Goal: Task Accomplishment & Management: Manage account settings

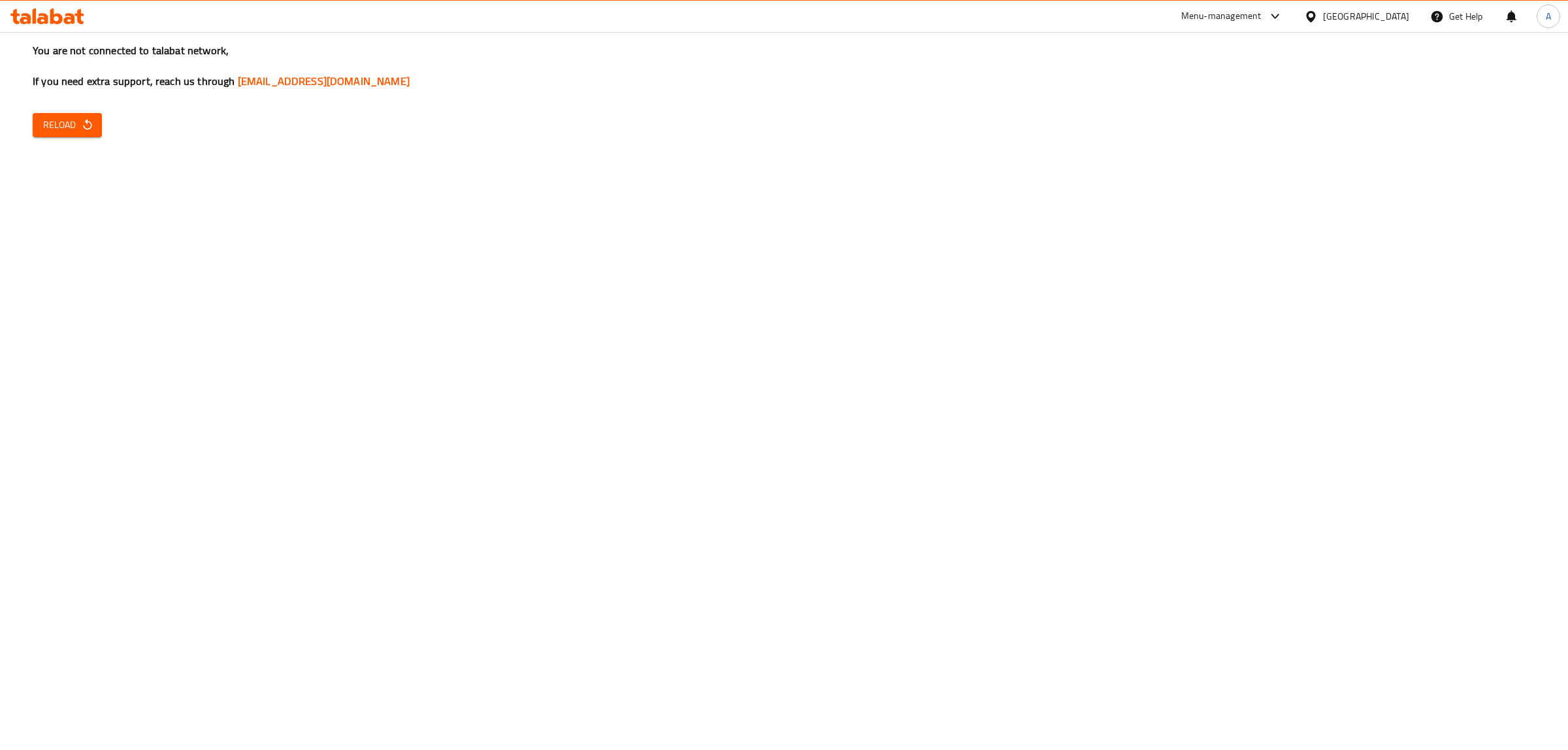
click at [112, 109] on div "You are not connected to talabat network, If you need extra support, reach us t…" at bounding box center [784, 375] width 1568 height 750
click at [86, 120] on icon "button" at bounding box center [87, 124] width 8 height 11
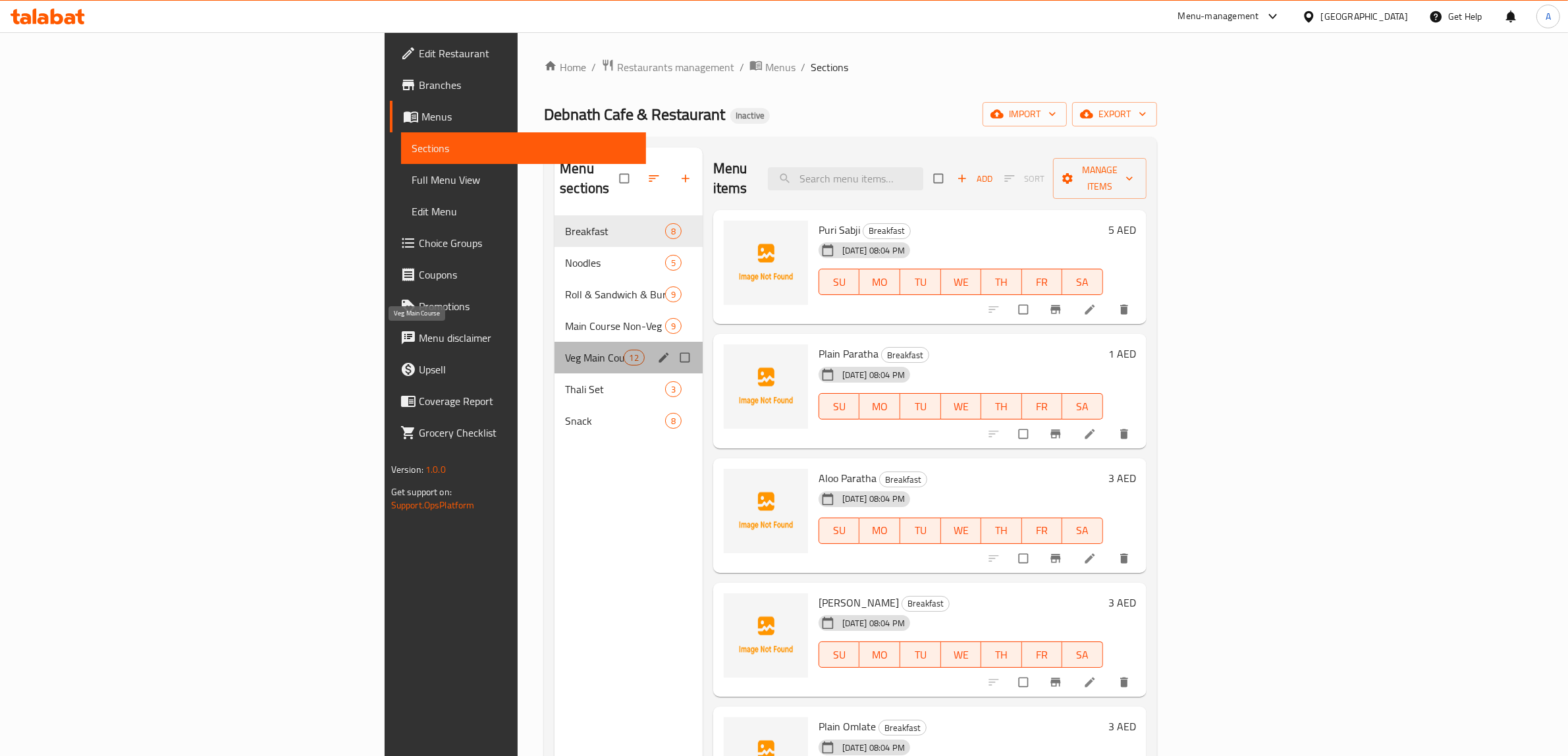
click at [565, 350] on span "Veg Main Course" at bounding box center [594, 357] width 58 height 16
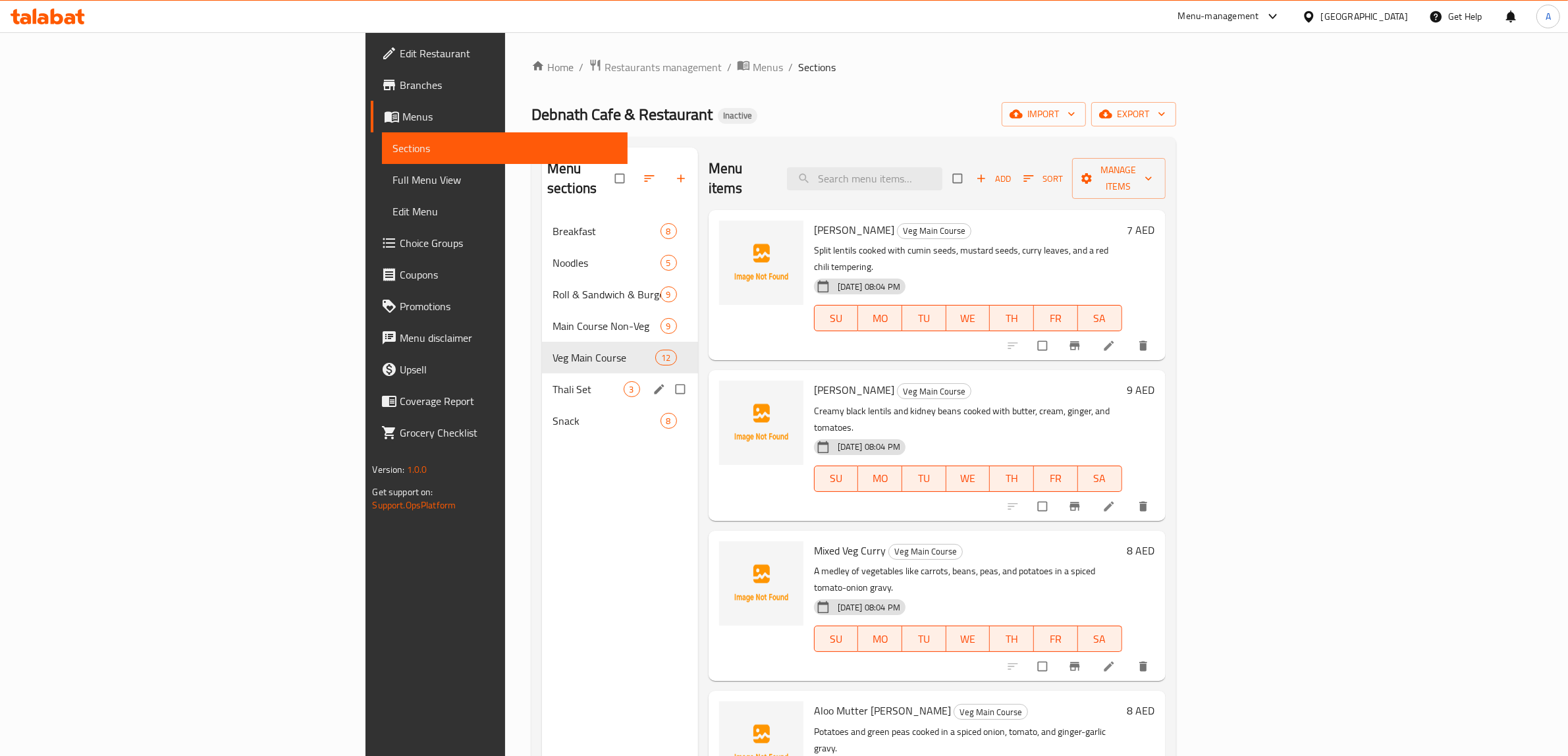
click at [542, 382] on div "Thali Set 3" at bounding box center [620, 389] width 156 height 32
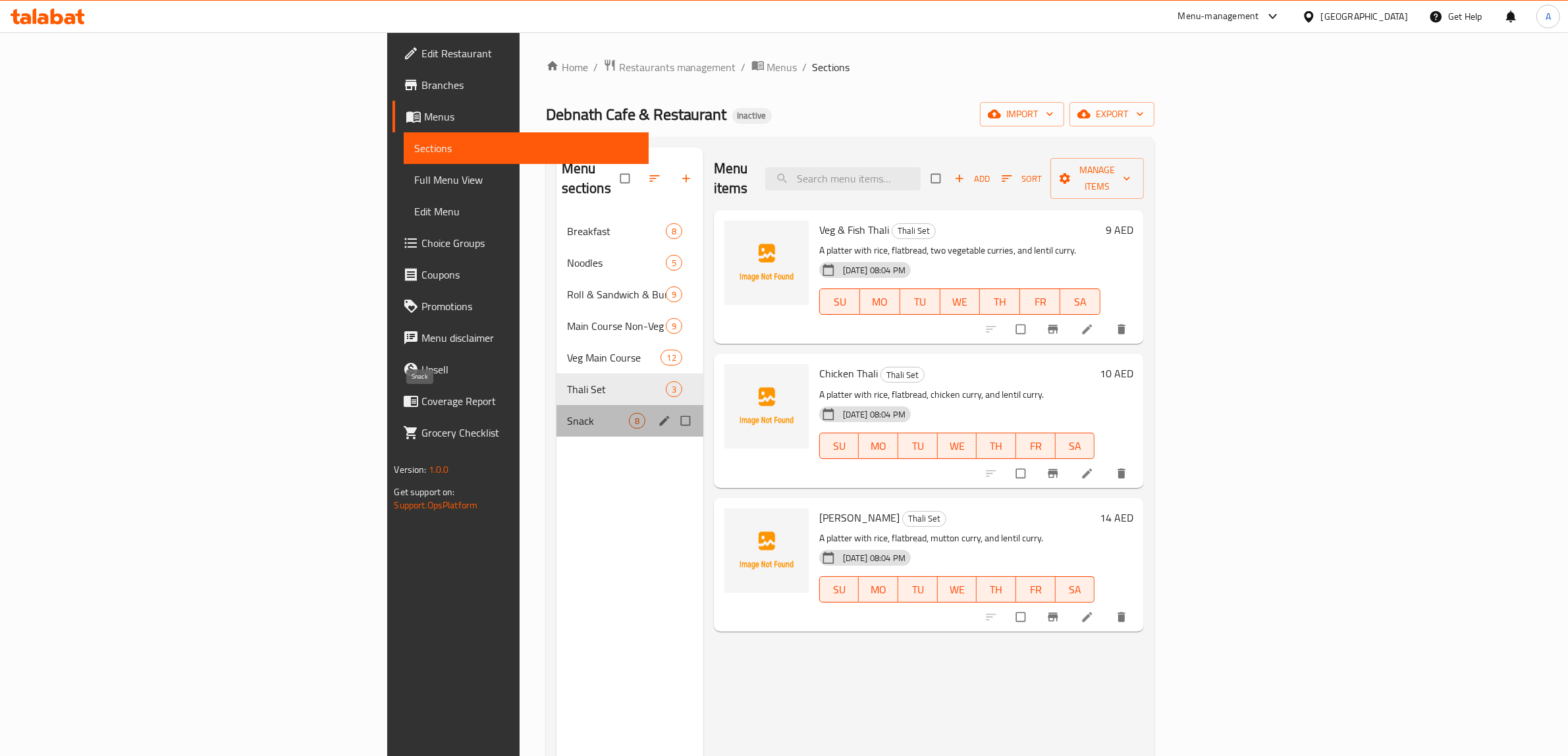
click at [567, 413] on span "Snack" at bounding box center [597, 421] width 62 height 16
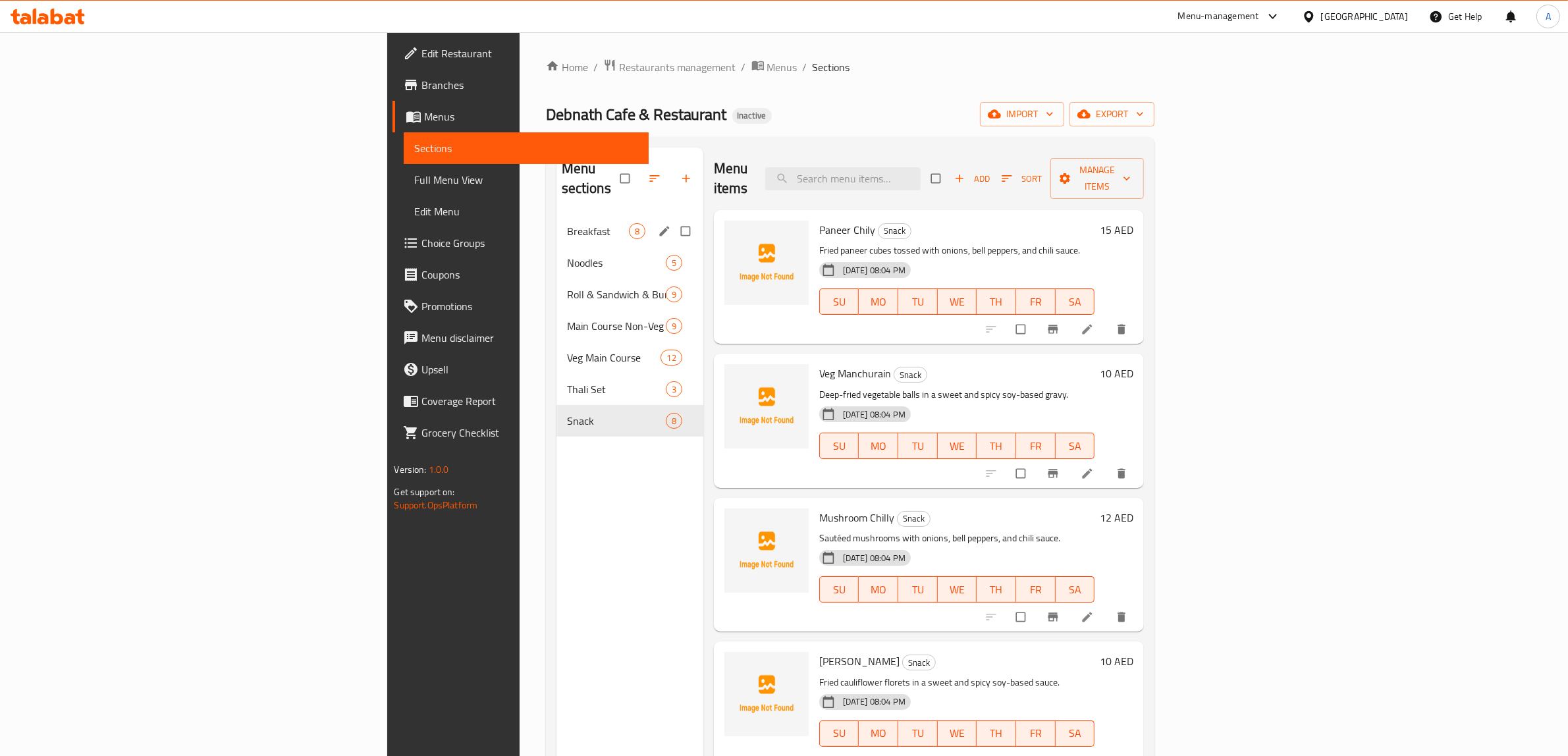
click at [557, 220] on div "Breakfast 8" at bounding box center [630, 230] width 147 height 32
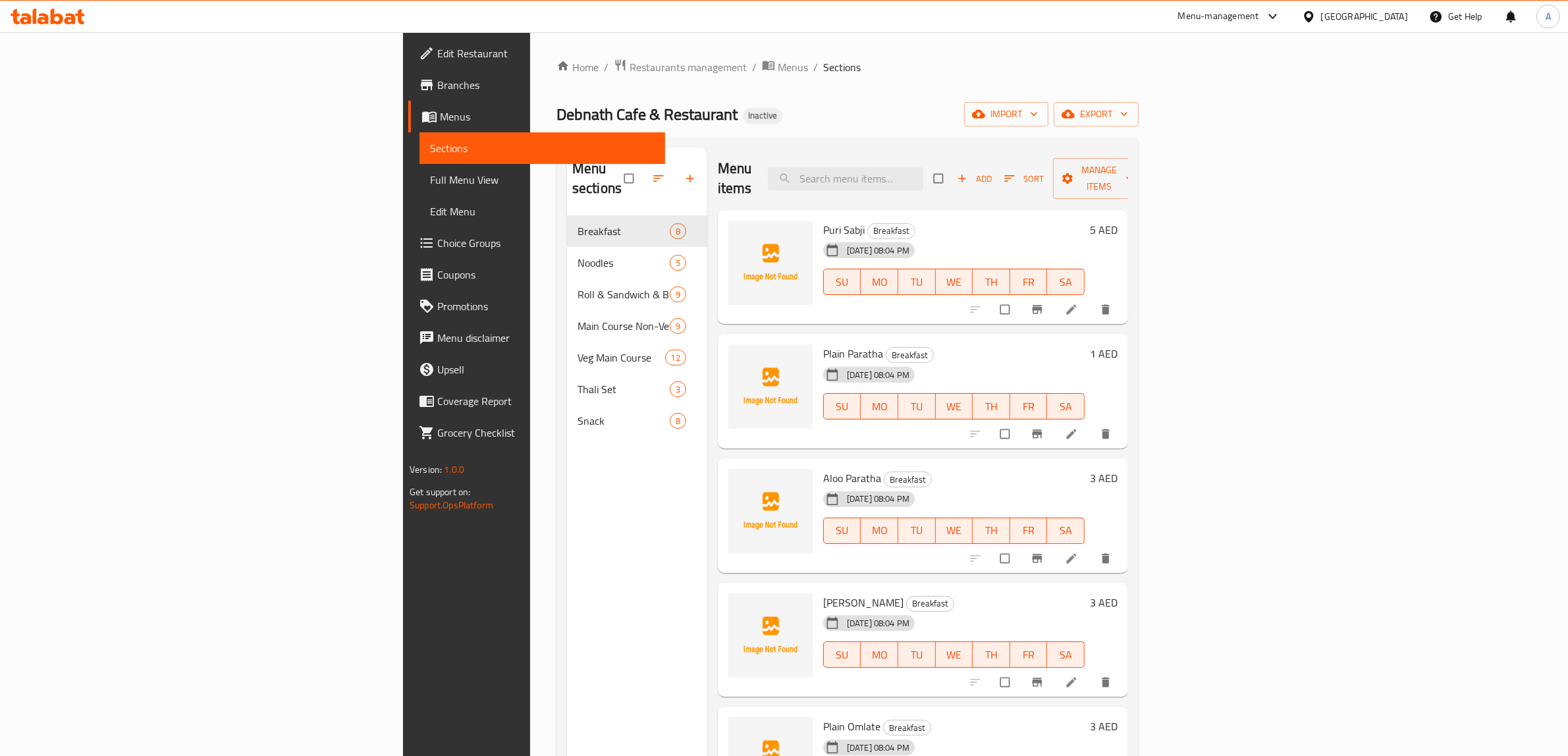
click at [948, 154] on div "Menu items Add Sort Manage items" at bounding box center [923, 178] width 410 height 62
drag, startPoint x: 979, startPoint y: 206, endPoint x: 986, endPoint y: 166, distance: 40.6
click at [977, 220] on h6 "Puri Sabji Breakfast" at bounding box center [954, 230] width 261 height 18
click at [923, 167] on input "search" at bounding box center [845, 179] width 155 height 23
paste input "PapChat"
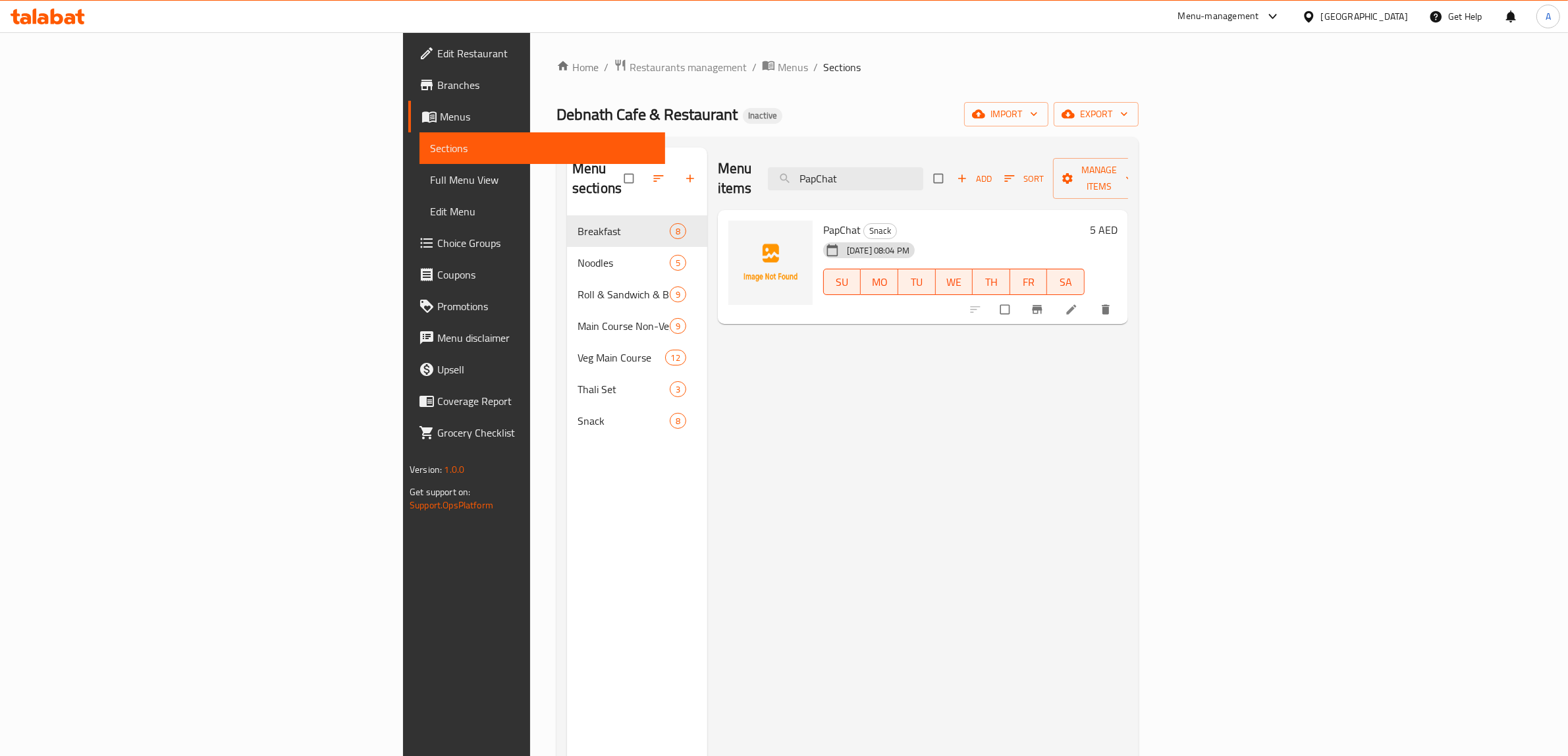
type input "PapChat"
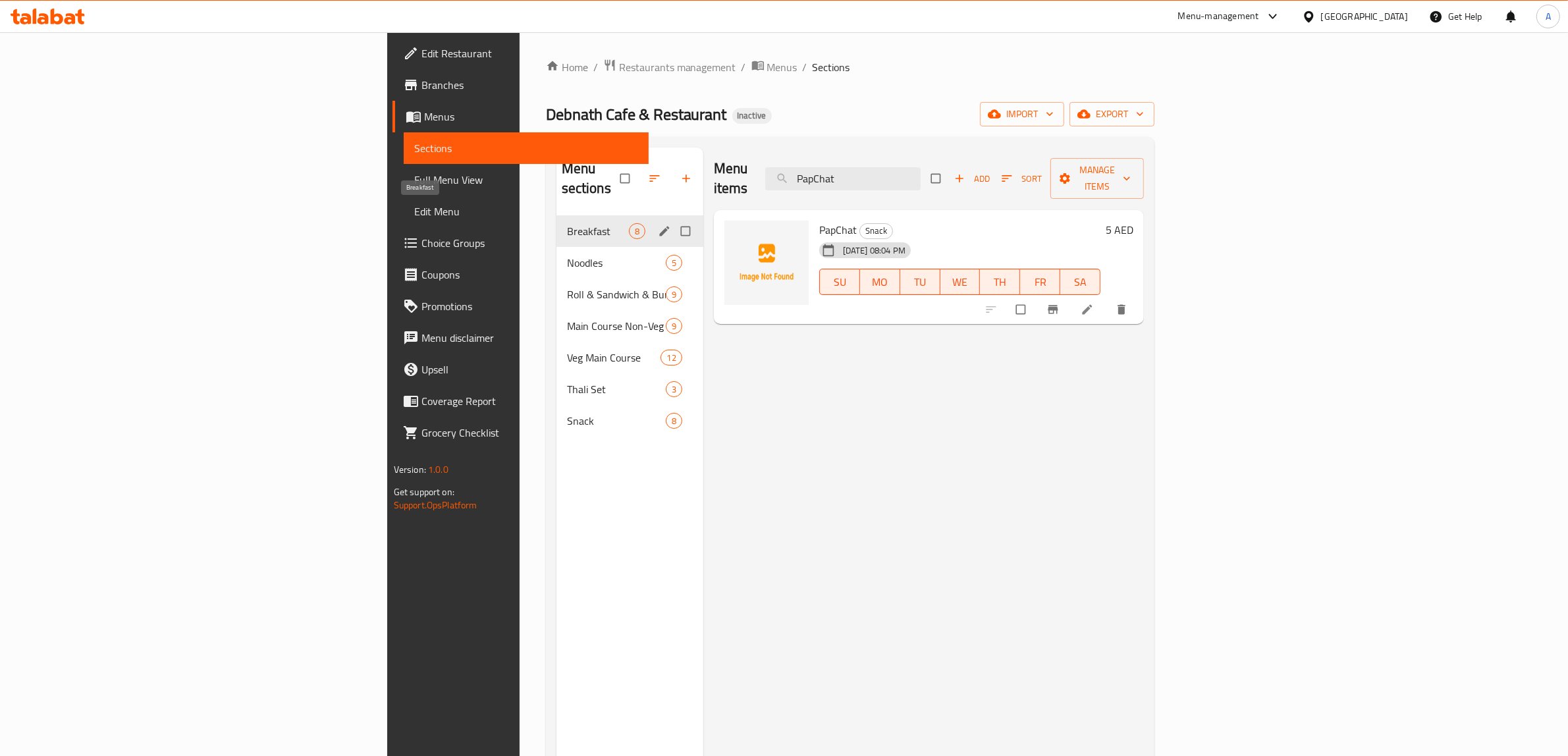
click at [567, 224] on span "Breakfast" at bounding box center [597, 231] width 62 height 16
click at [567, 255] on span "Noodles" at bounding box center [597, 263] width 62 height 16
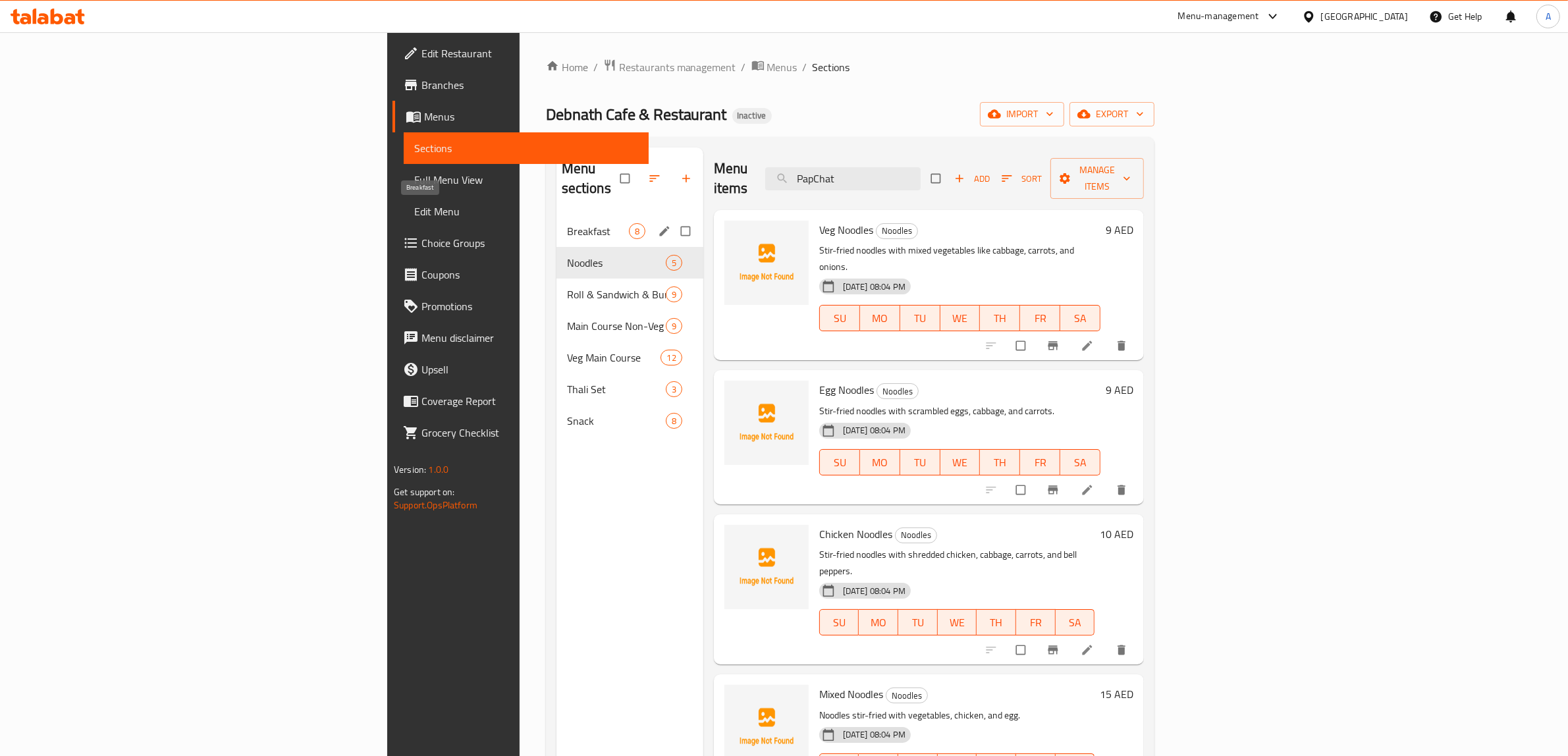
click at [567, 224] on span "Breakfast" at bounding box center [597, 231] width 62 height 16
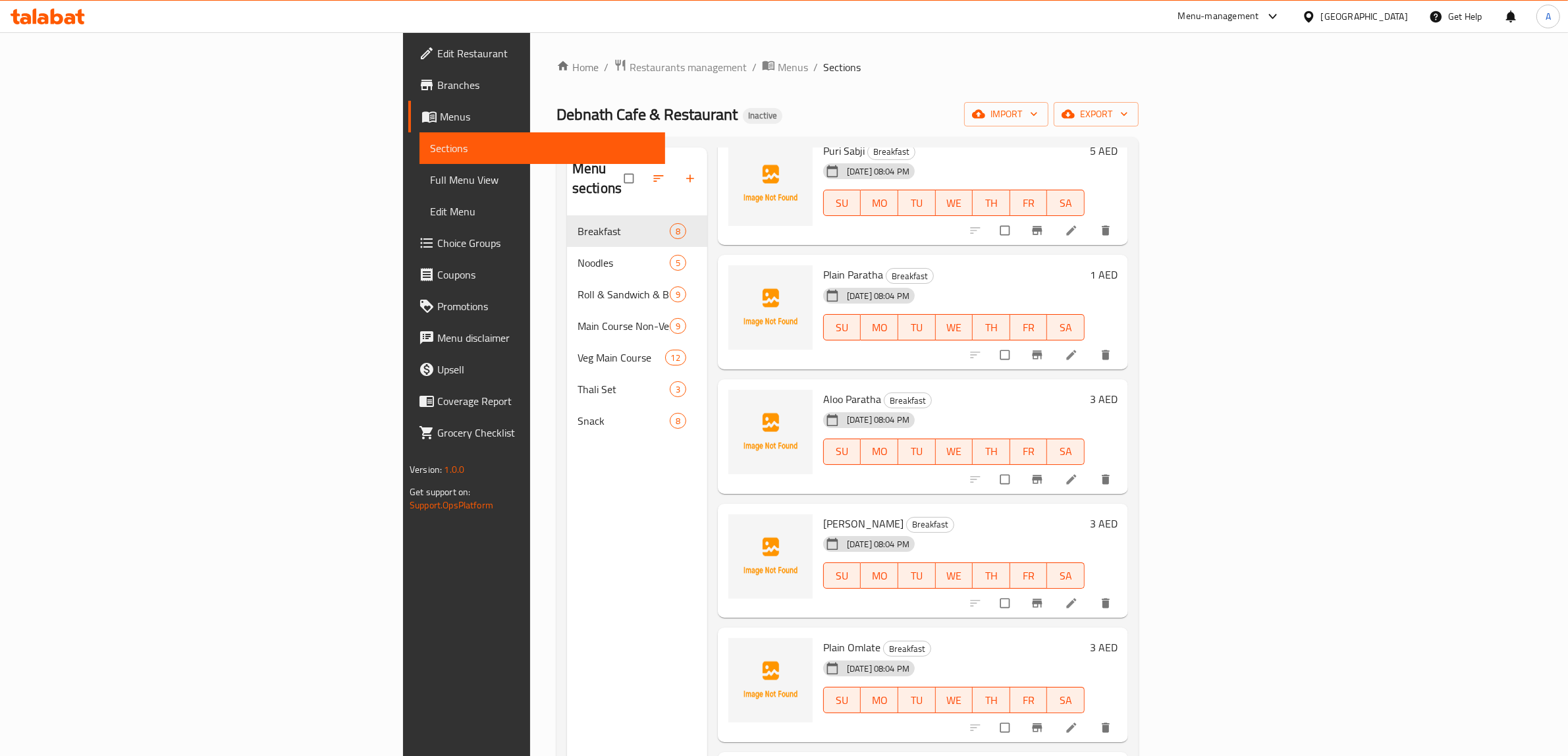
scroll to position [82, 0]
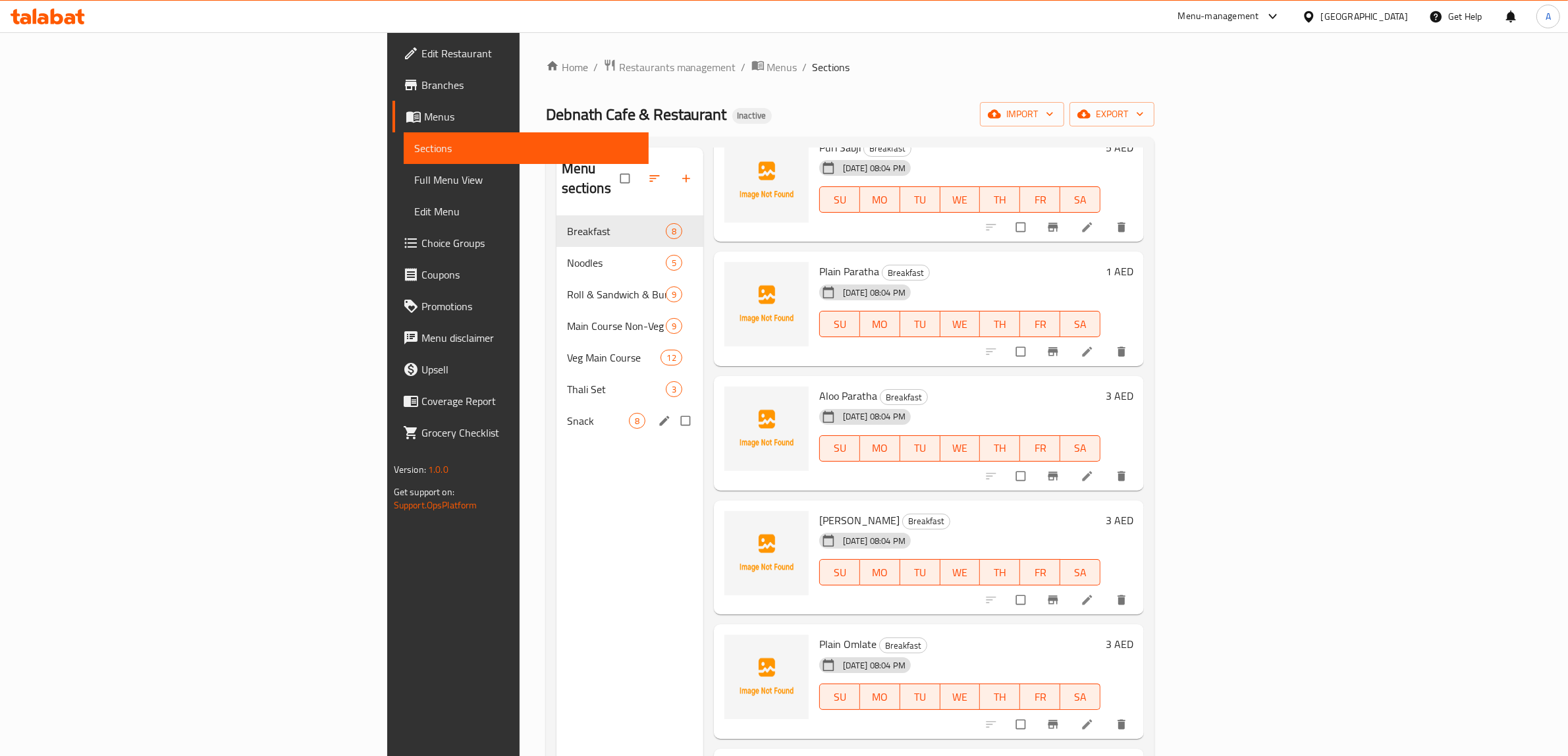
click at [557, 410] on div "Snack 8" at bounding box center [630, 420] width 147 height 32
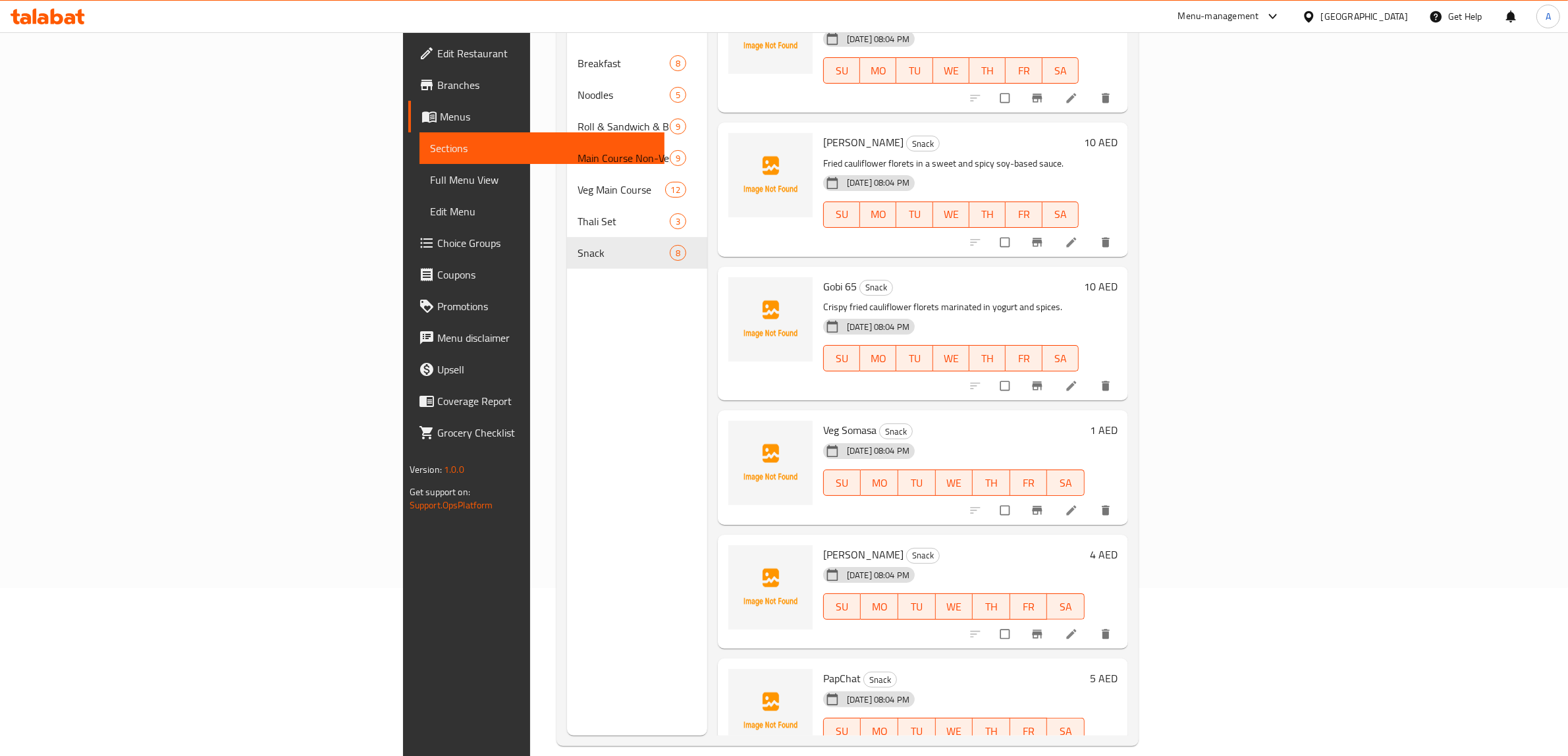
scroll to position [185, 0]
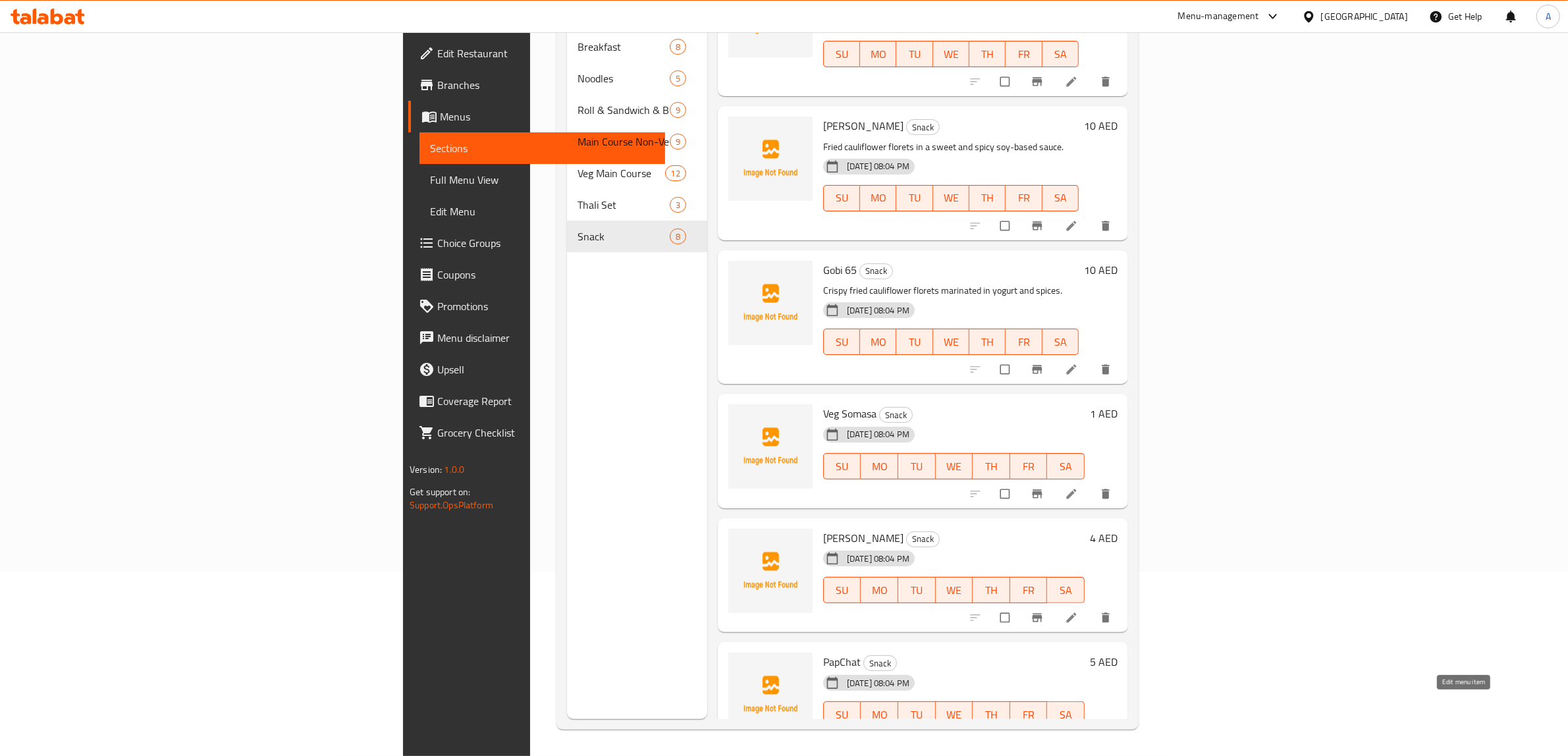
click at [1078, 736] on icon at bounding box center [1070, 742] width 13 height 13
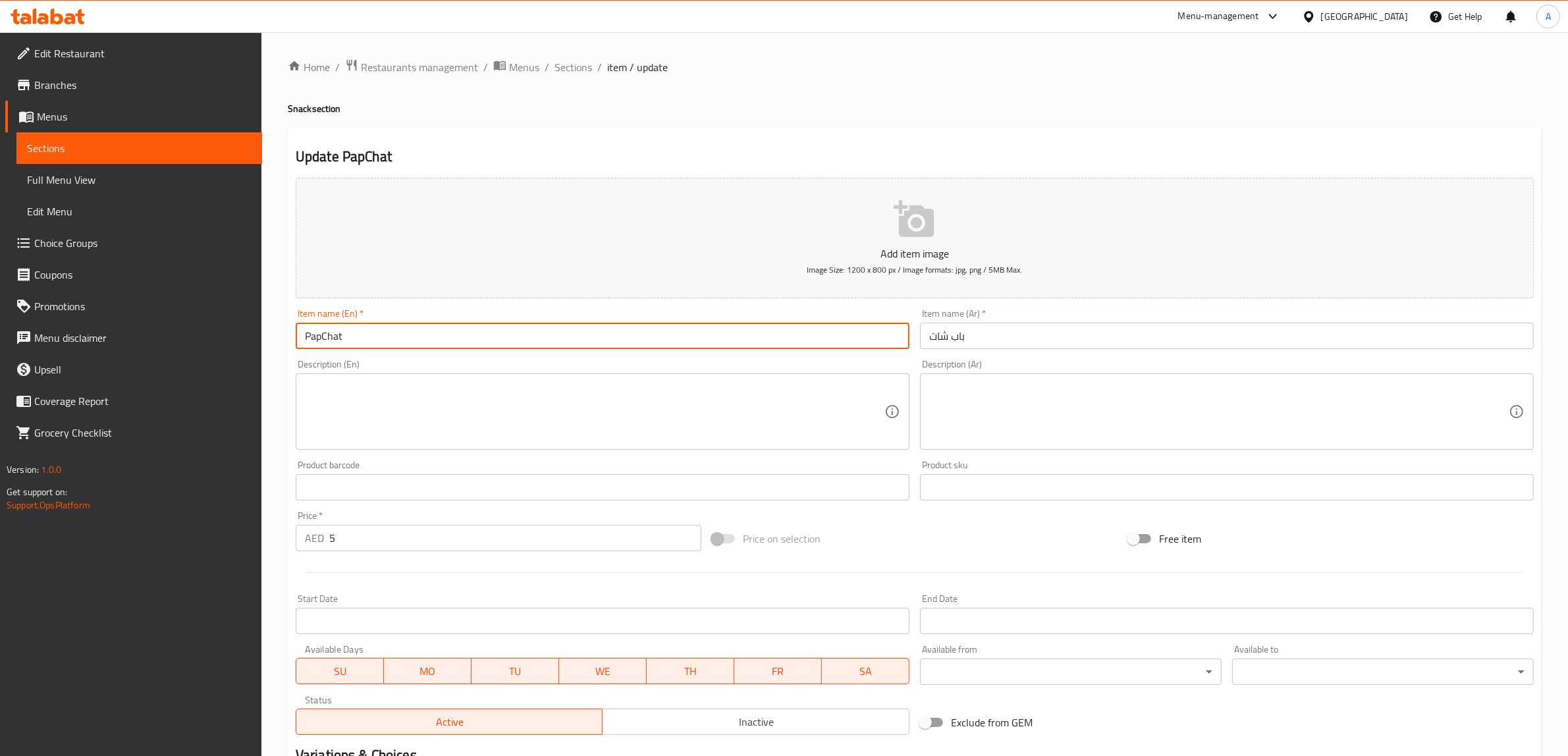
click at [374, 334] on input "PapChat" at bounding box center [602, 336] width 614 height 26
paste input "d"
click at [323, 336] on input "PapChat" at bounding box center [602, 336] width 614 height 26
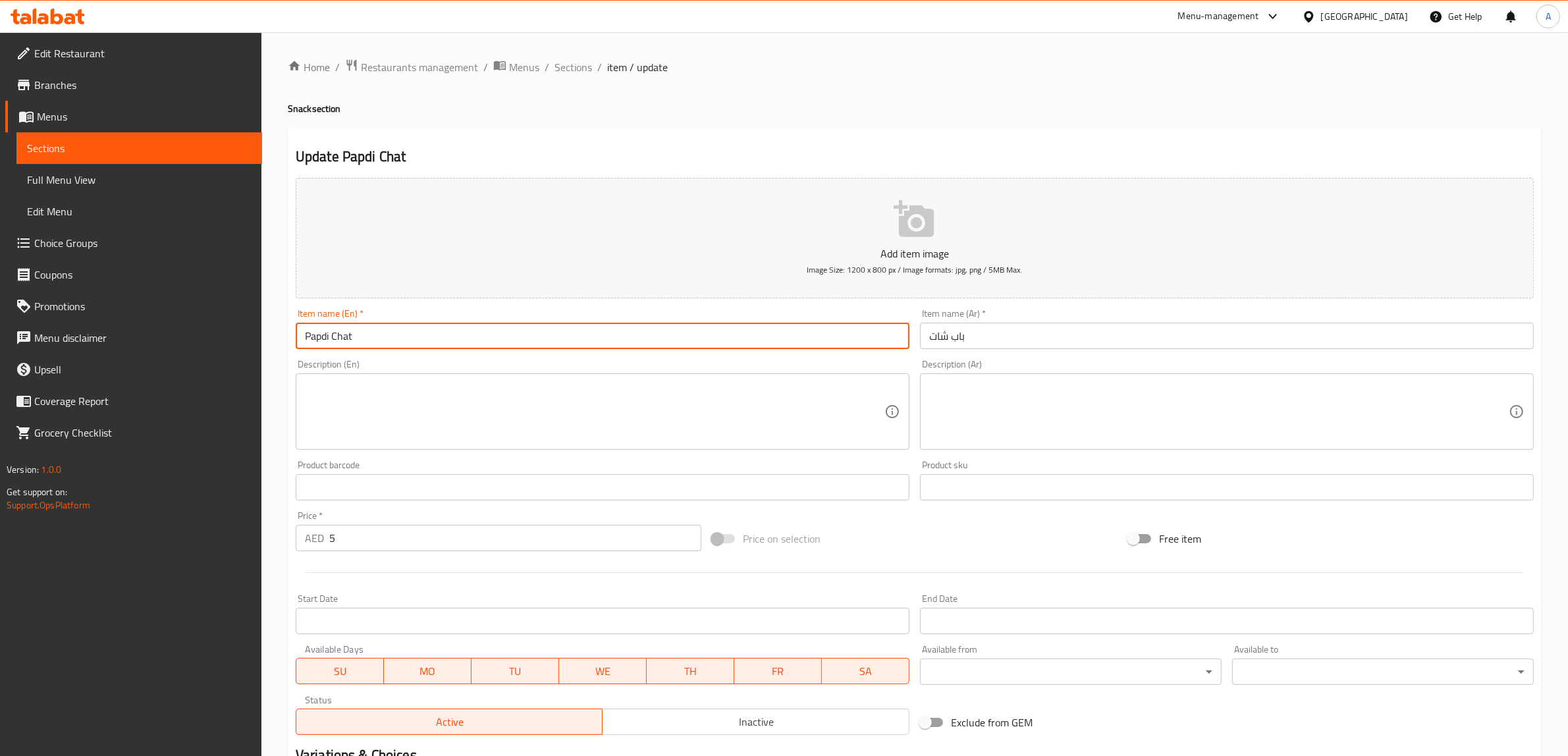
type input "Papdi Chat"
click at [952, 337] on input "باب شات" at bounding box center [1226, 336] width 614 height 26
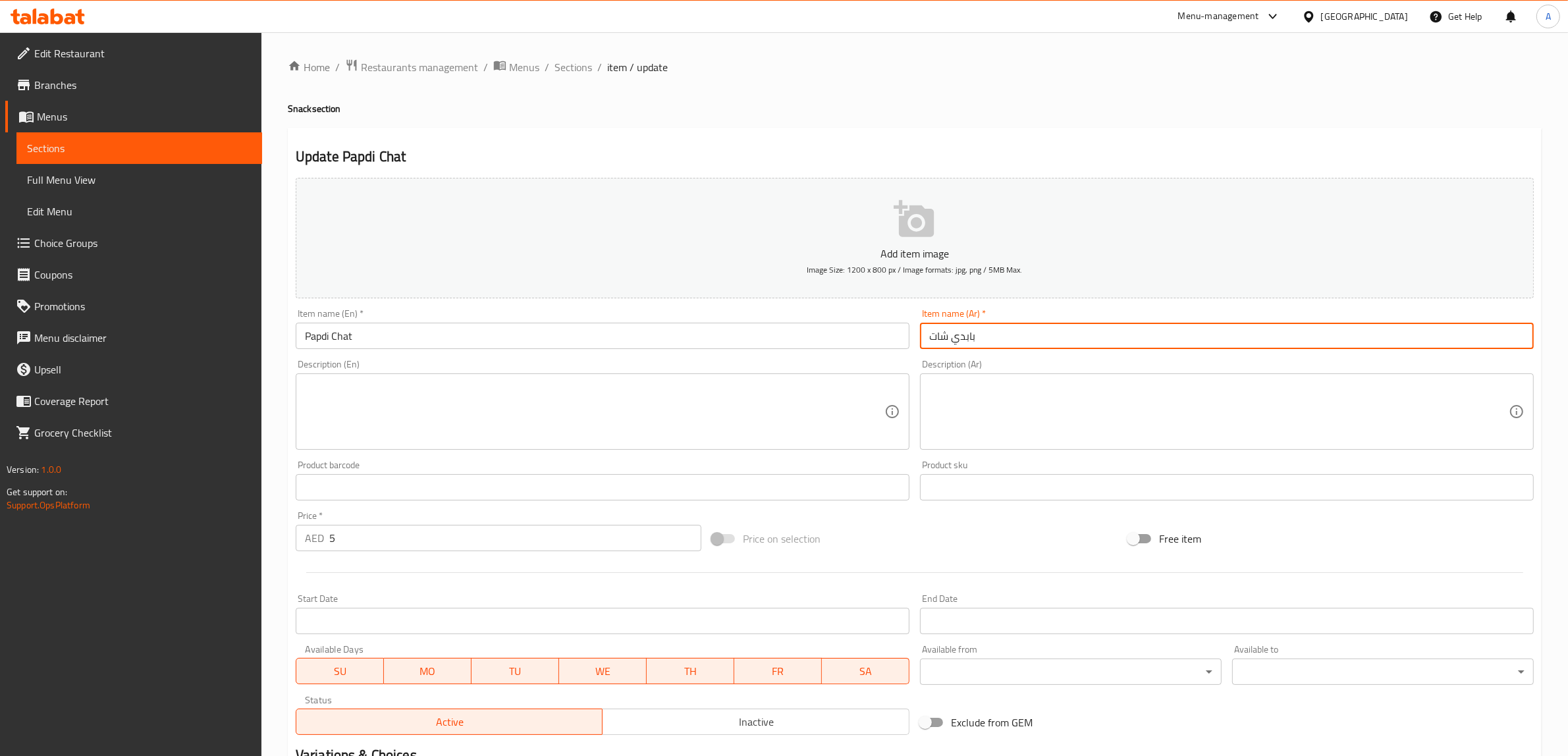
type input "بابدي شات"
click at [936, 132] on div "Update Papdi Chat Add item image Image Size: 1200 x 800 px / Image formats: jpg…" at bounding box center [915, 511] width 1254 height 767
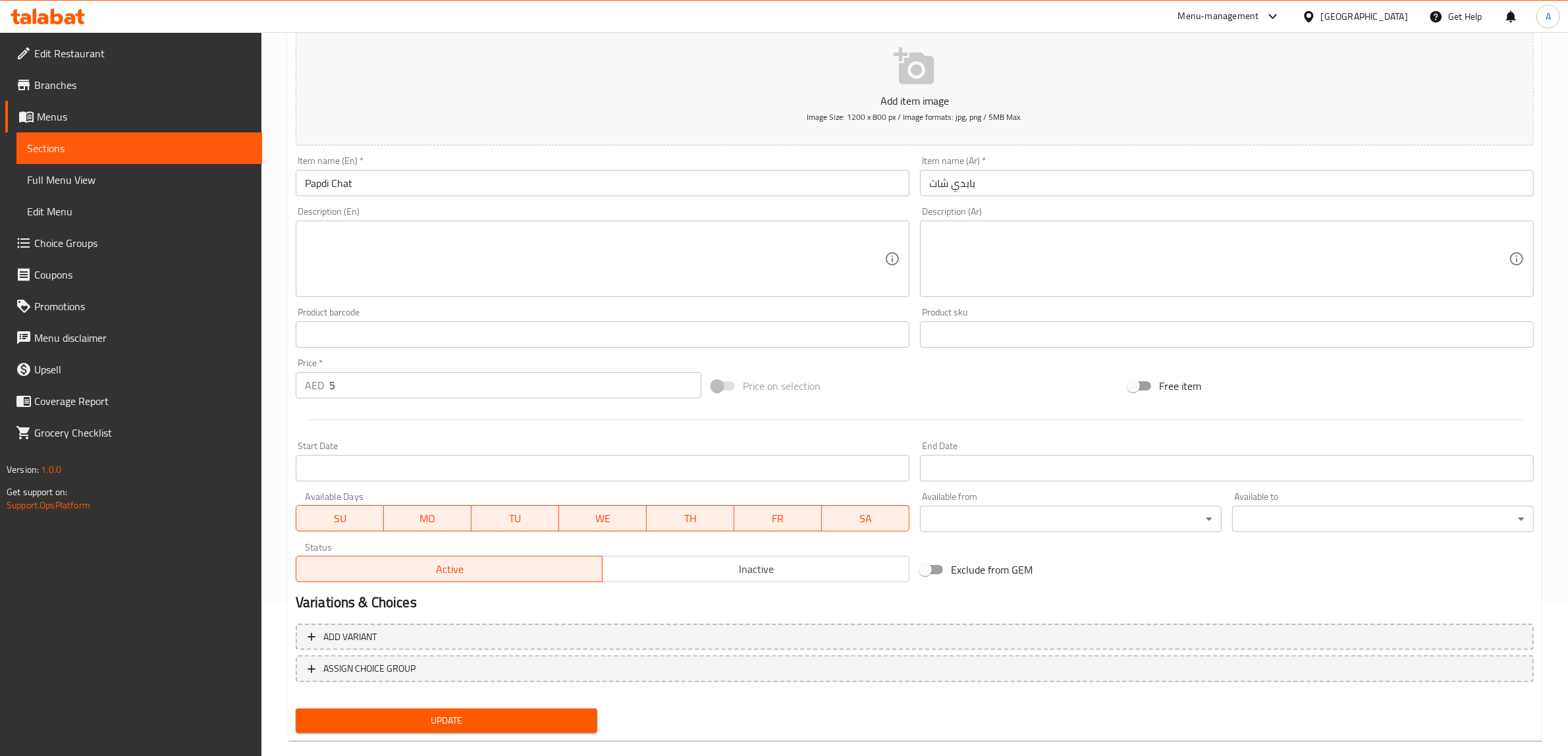
scroll to position [172, 0]
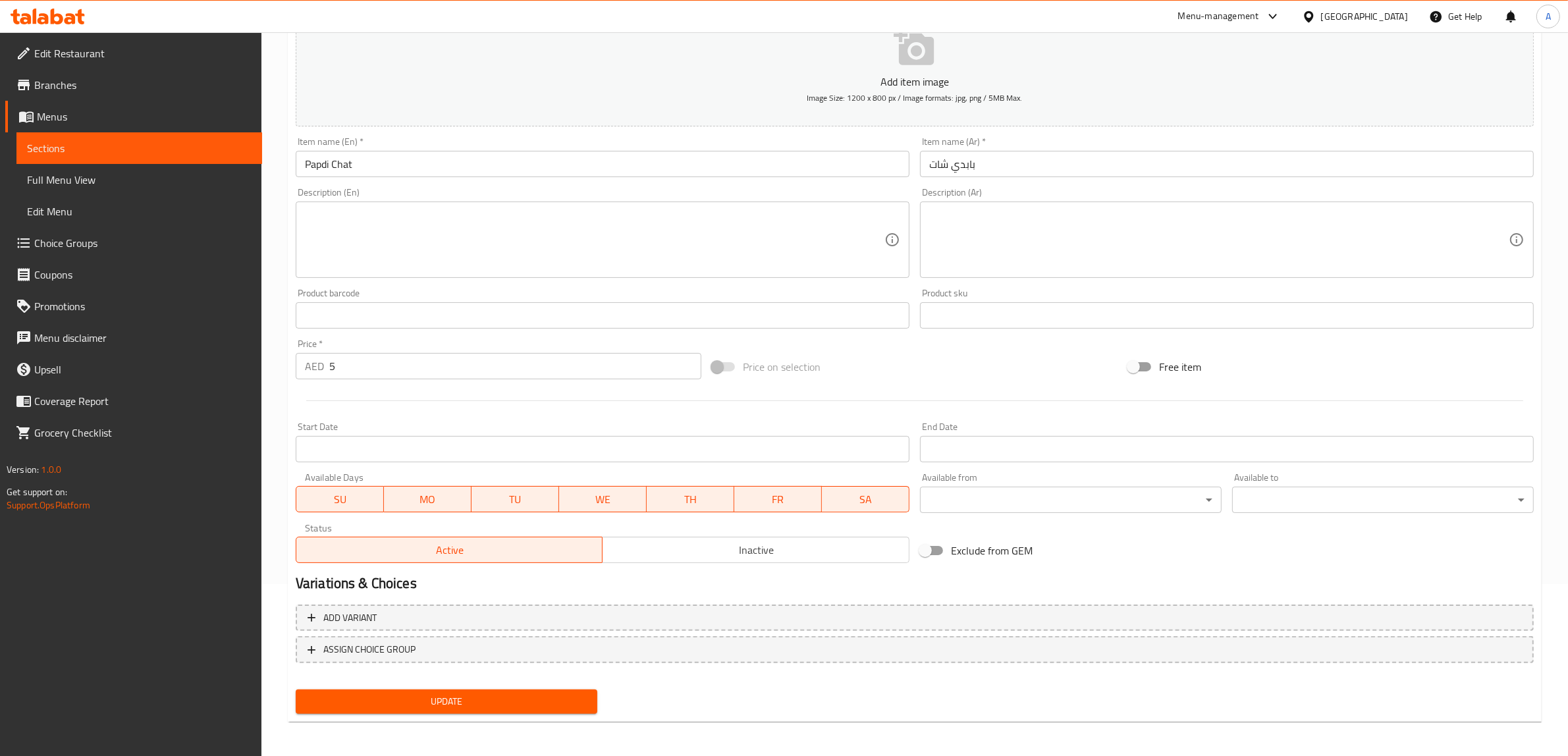
click at [465, 712] on div "Update" at bounding box center [446, 701] width 312 height 35
click at [469, 701] on span "Update" at bounding box center [446, 701] width 280 height 16
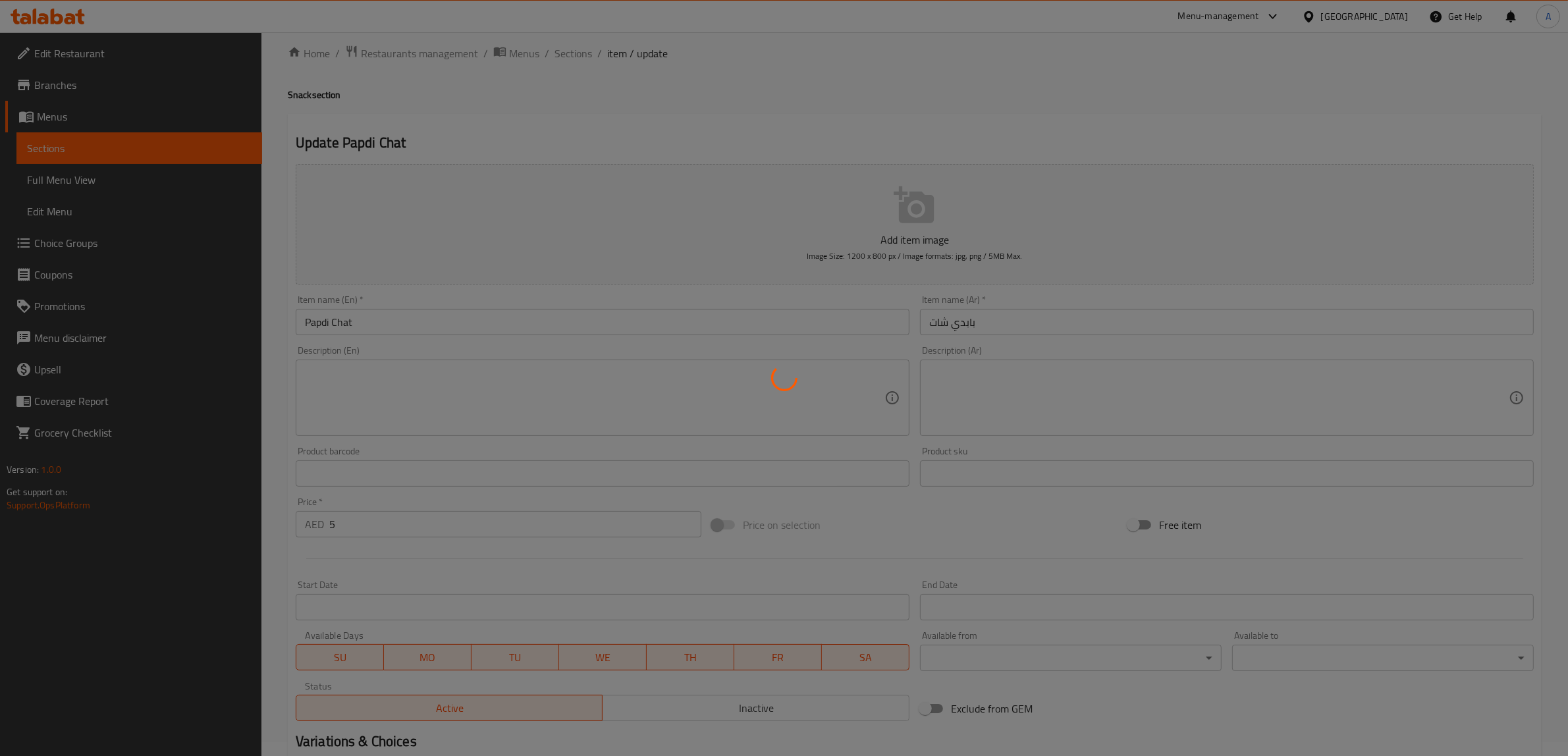
scroll to position [0, 0]
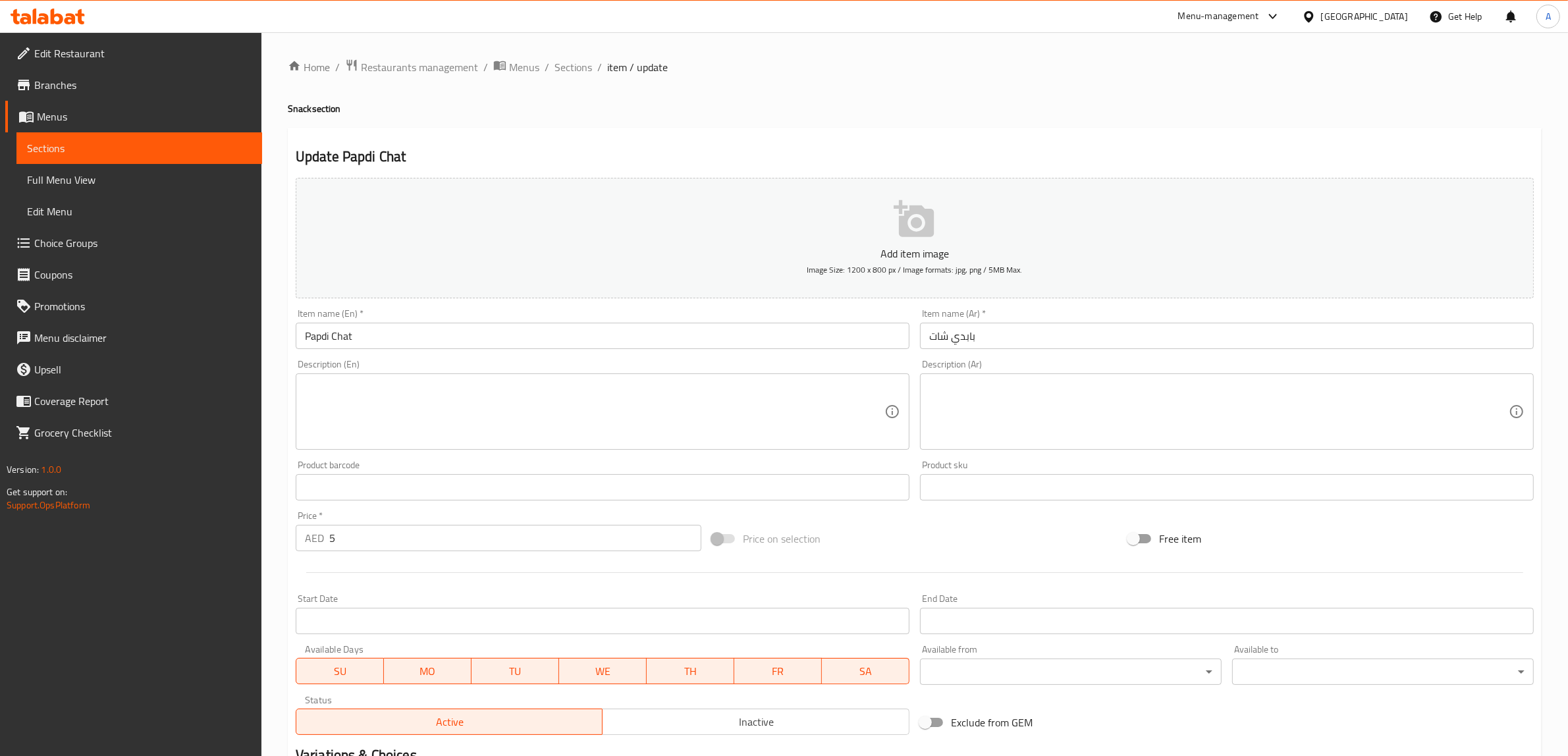
click at [825, 101] on div "Home / Restaurants management / Menus / Sections / item / update Snack section …" at bounding box center [915, 481] width 1254 height 846
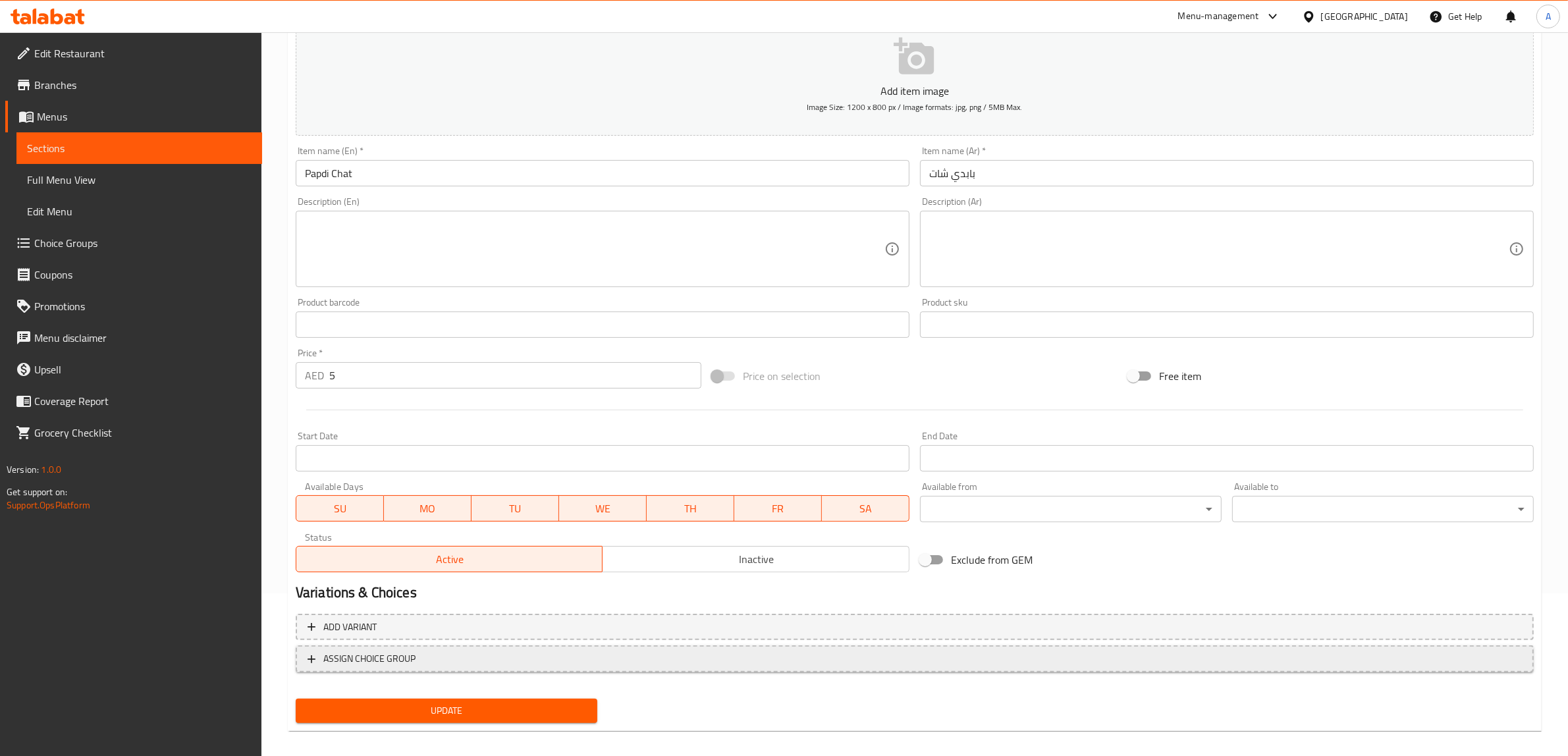
scroll to position [172, 0]
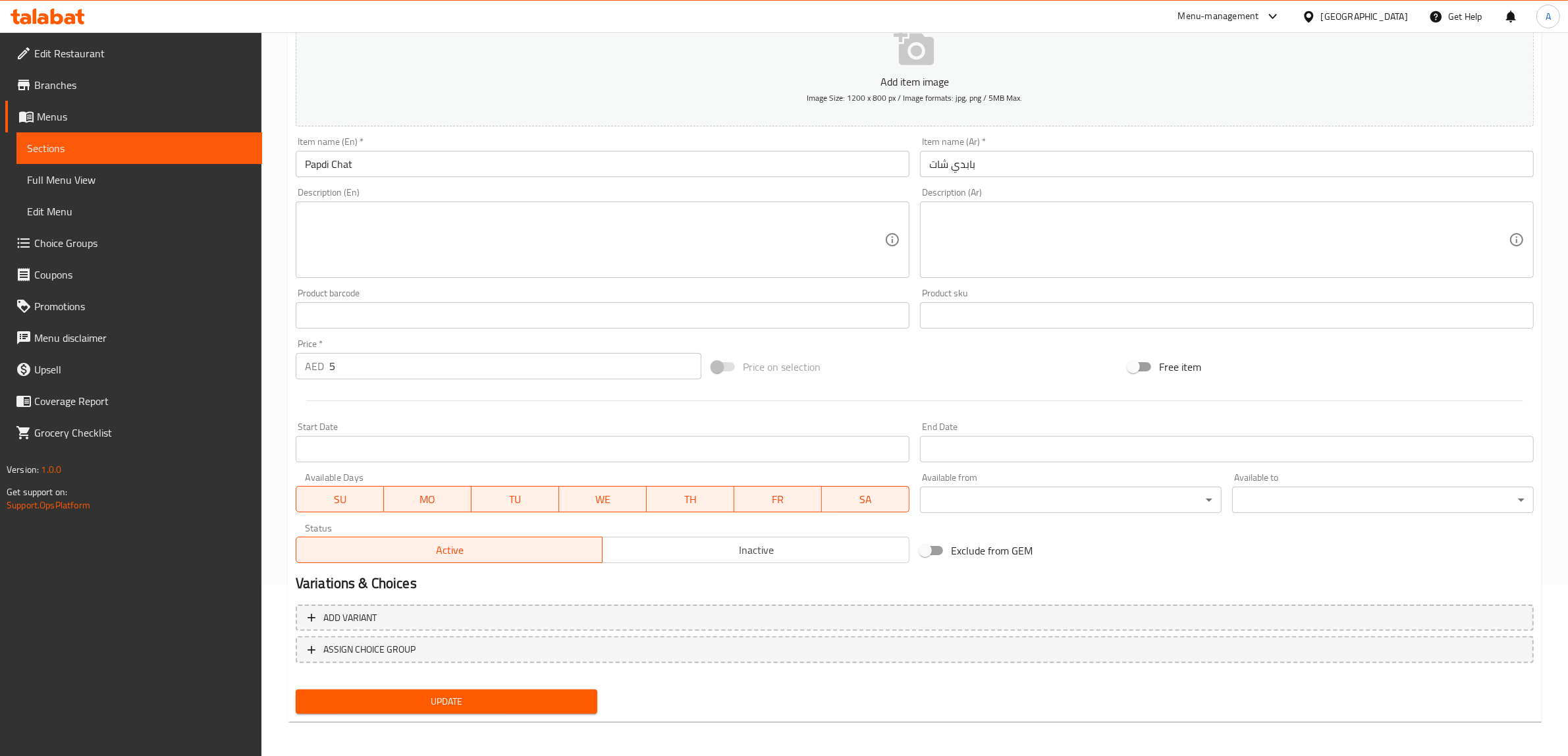
click at [507, 700] on span "Update" at bounding box center [446, 701] width 280 height 16
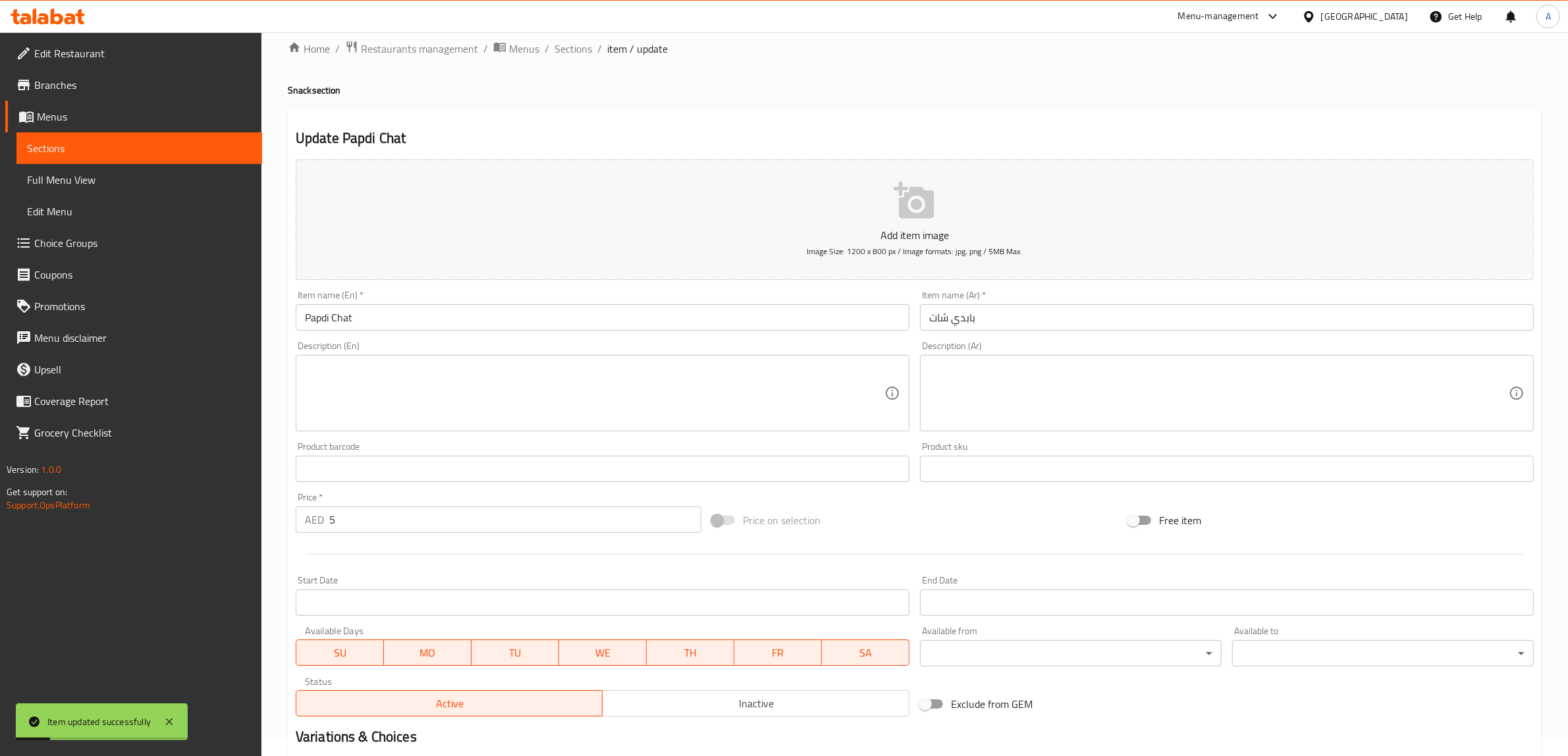
scroll to position [0, 0]
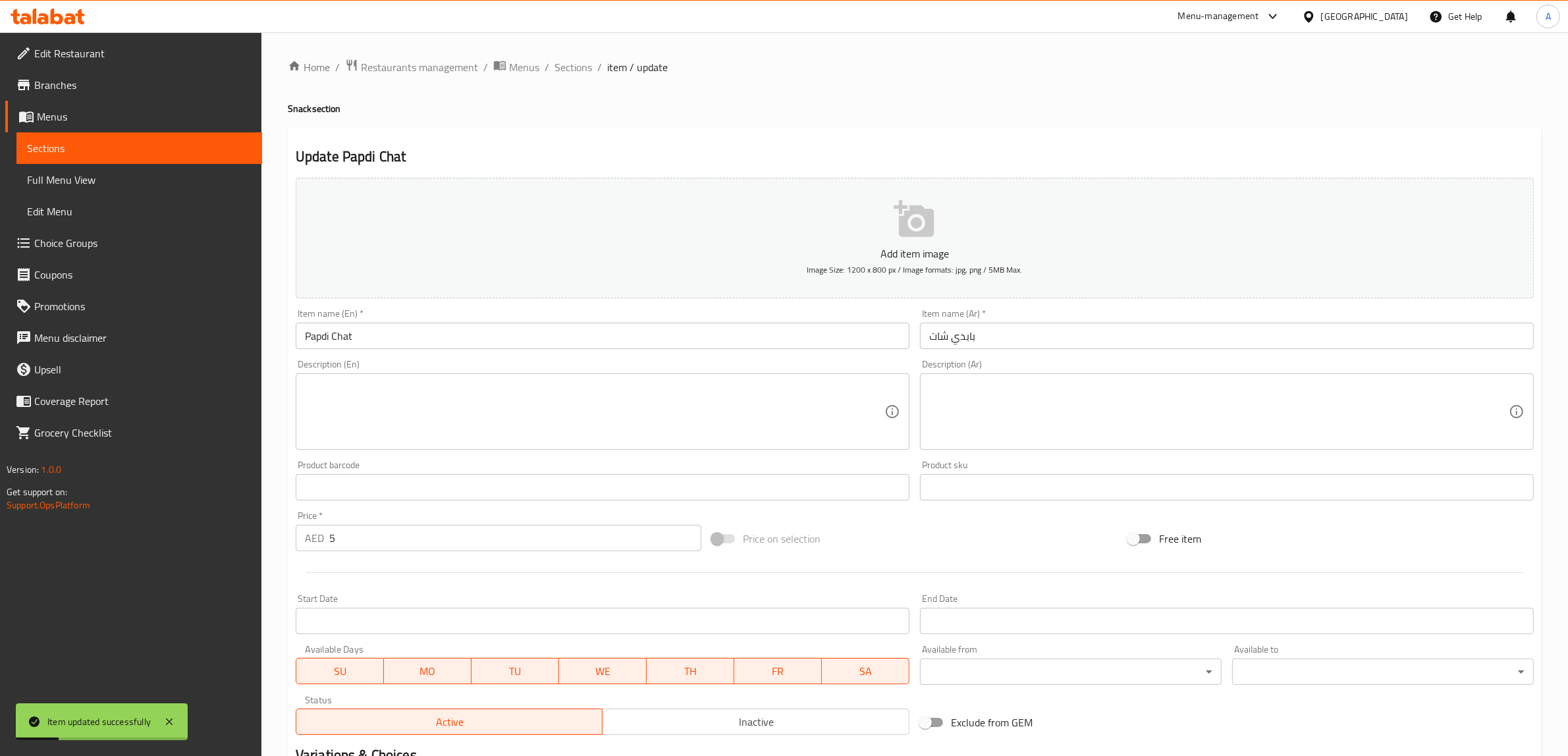
click at [698, 141] on div "Update Papdi Chat Add item image Image Size: 1200 x 800 px / Image formats: jpg…" at bounding box center [915, 511] width 1254 height 767
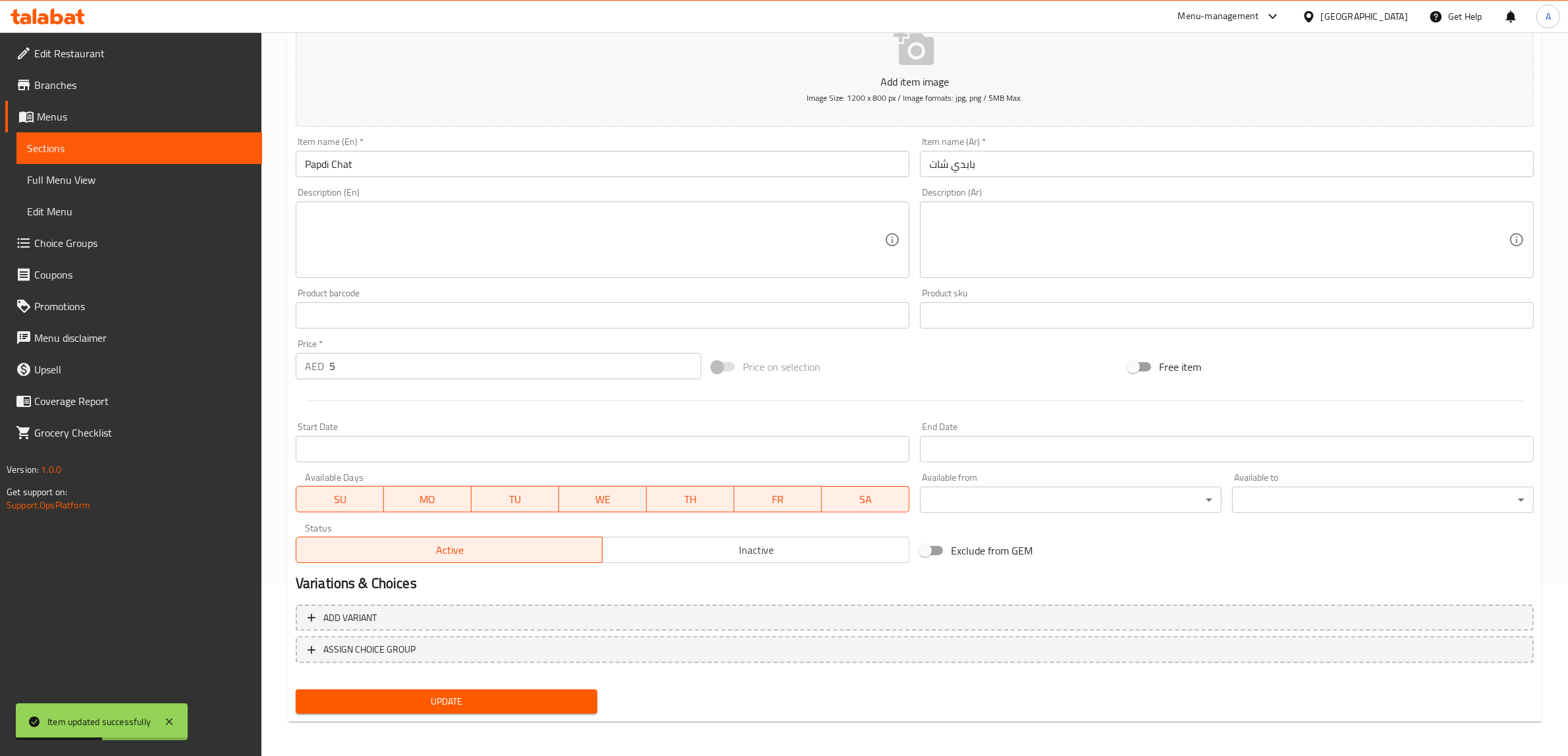
click at [468, 694] on span "Update" at bounding box center [446, 701] width 280 height 16
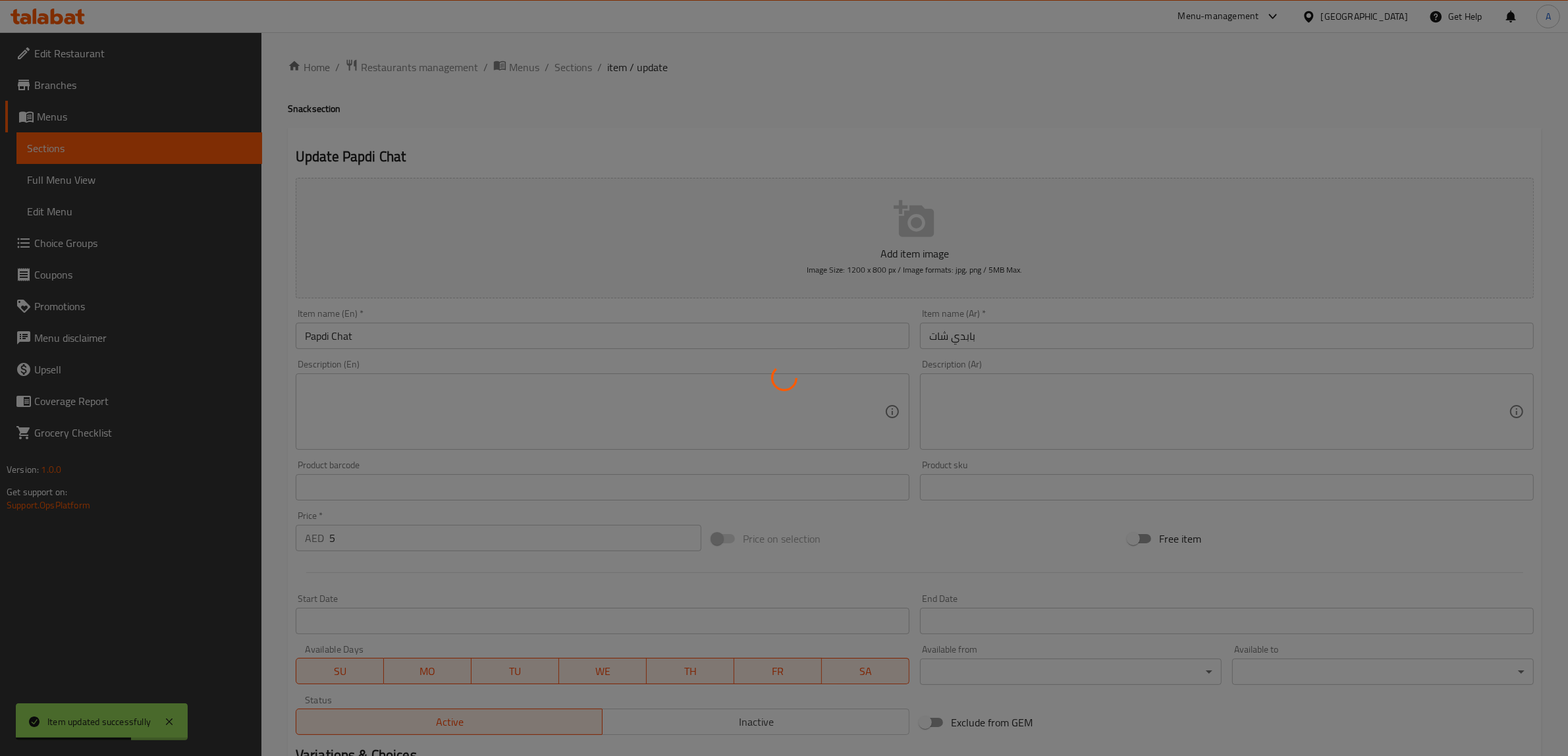
click at [574, 72] on div at bounding box center [784, 378] width 1568 height 756
click at [571, 66] on div at bounding box center [784, 378] width 1568 height 756
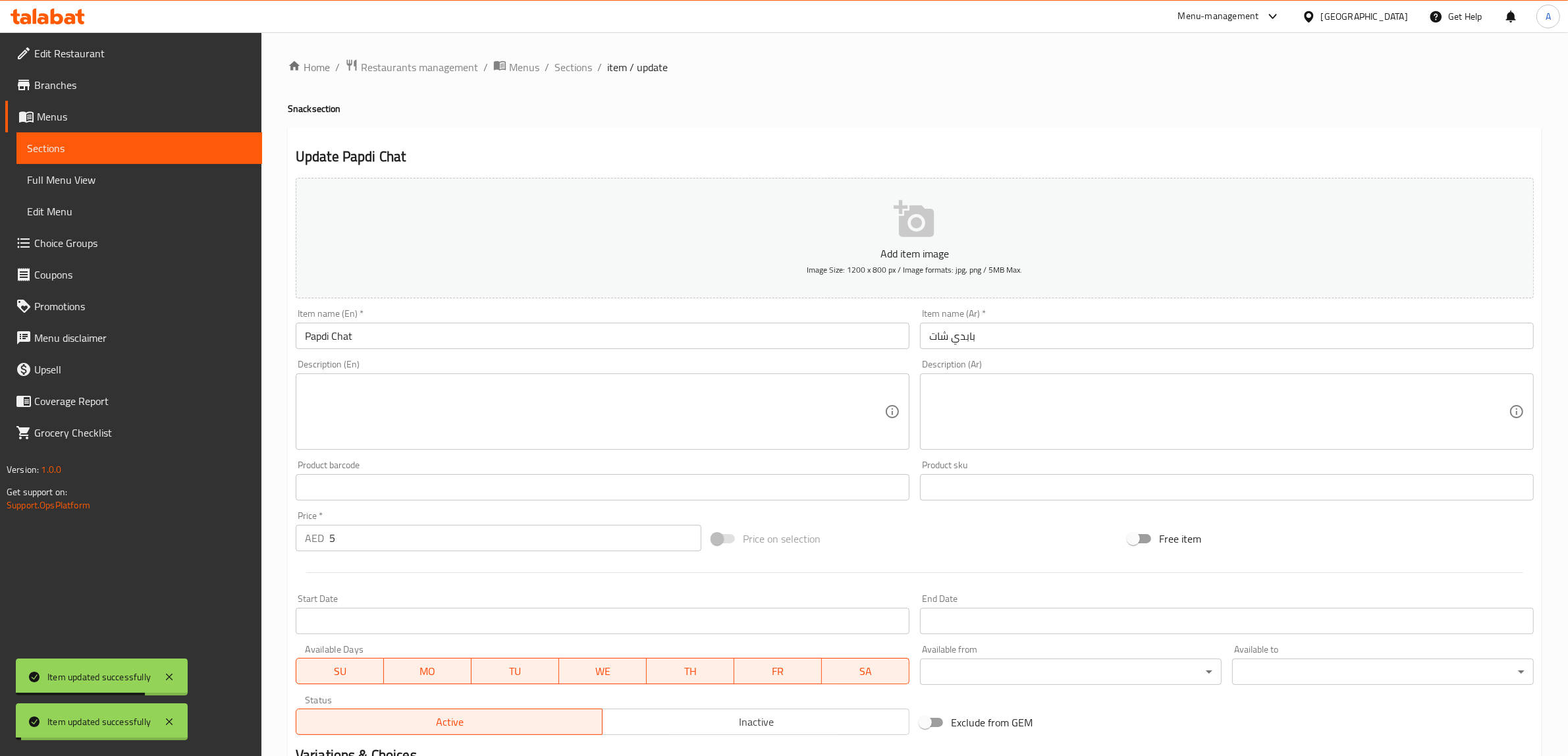
click at [571, 66] on span "Sections" at bounding box center [573, 67] width 38 height 16
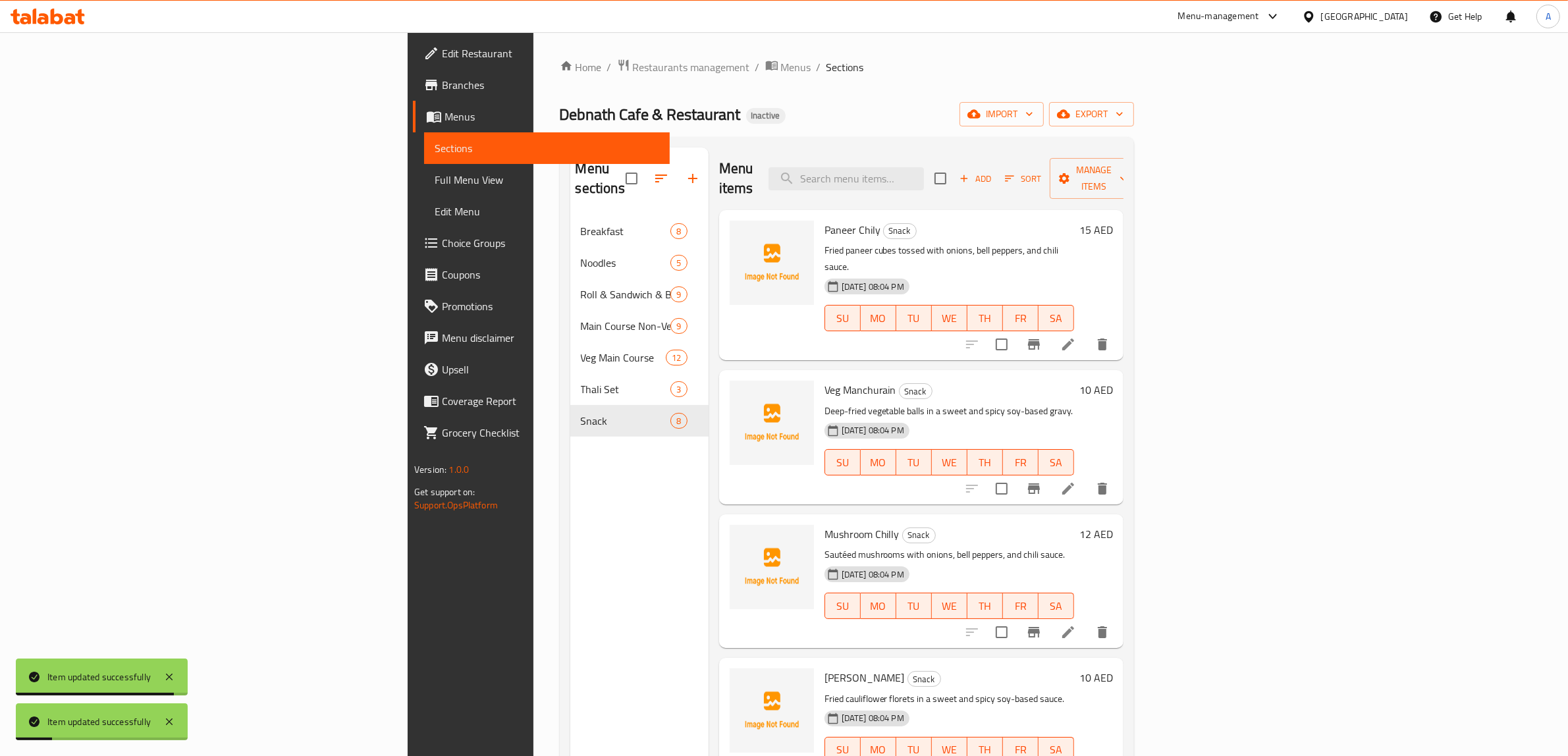
click at [571, 548] on div "Menu sections Breakfast 8 Noodles 5 Roll & Sandwich & Burger 9 Main Course Non-…" at bounding box center [640, 526] width 138 height 756
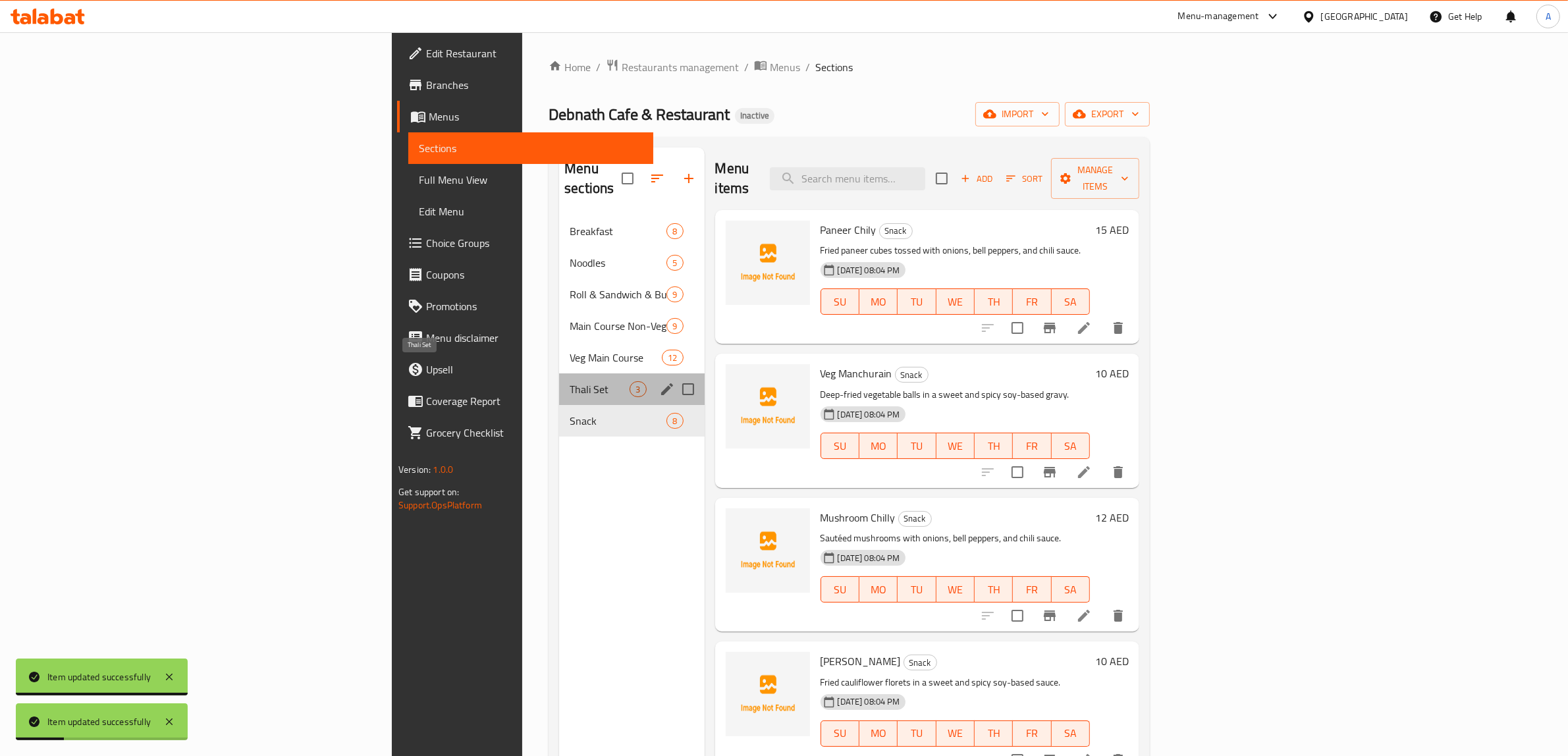
click at [570, 381] on span "Thali Set" at bounding box center [600, 389] width 60 height 16
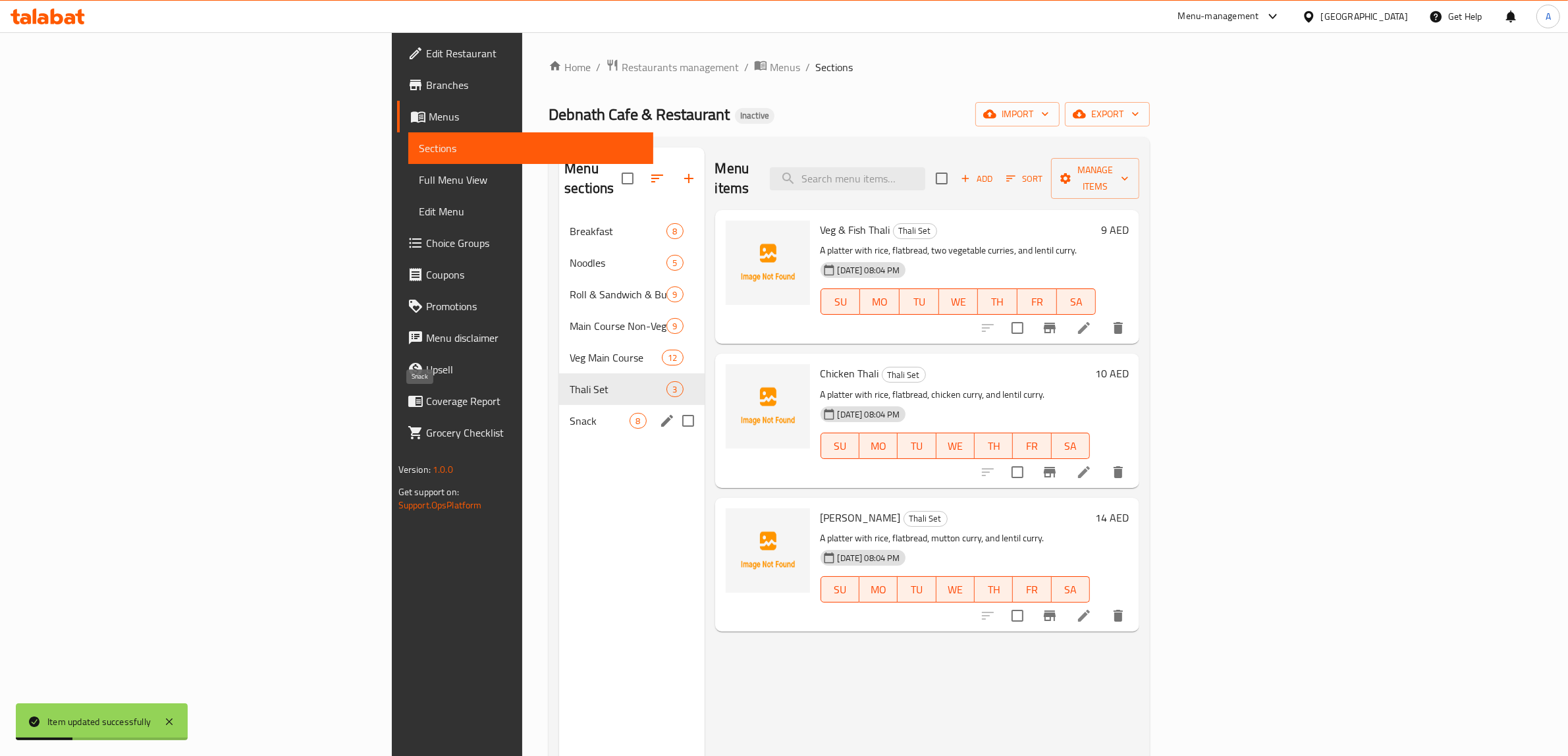
click at [570, 413] on span "Snack" at bounding box center [600, 421] width 60 height 16
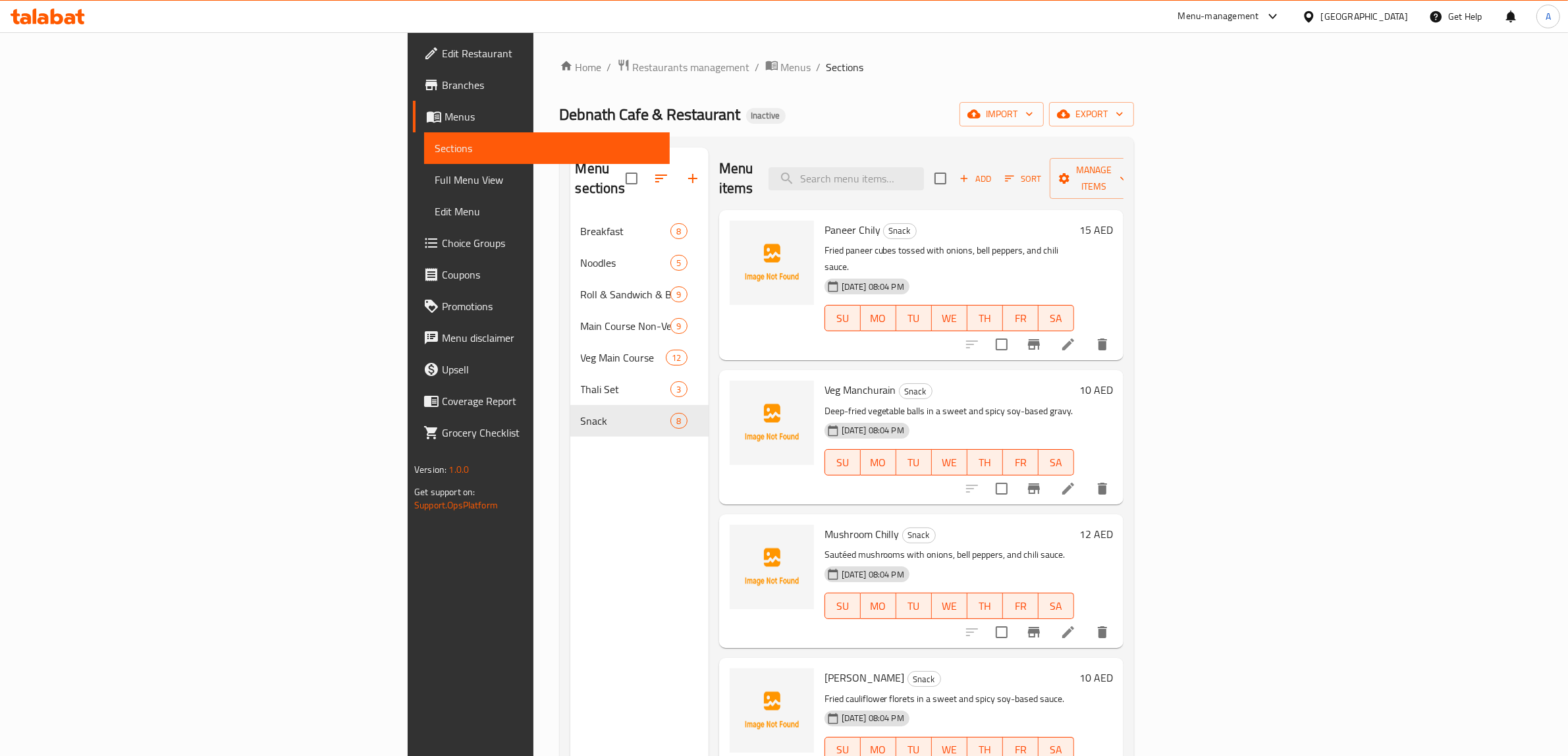
click at [571, 472] on div "Menu sections Breakfast 8 Noodles 5 Roll & Sandwich & Burger 9 Main Course Non-…" at bounding box center [640, 526] width 138 height 756
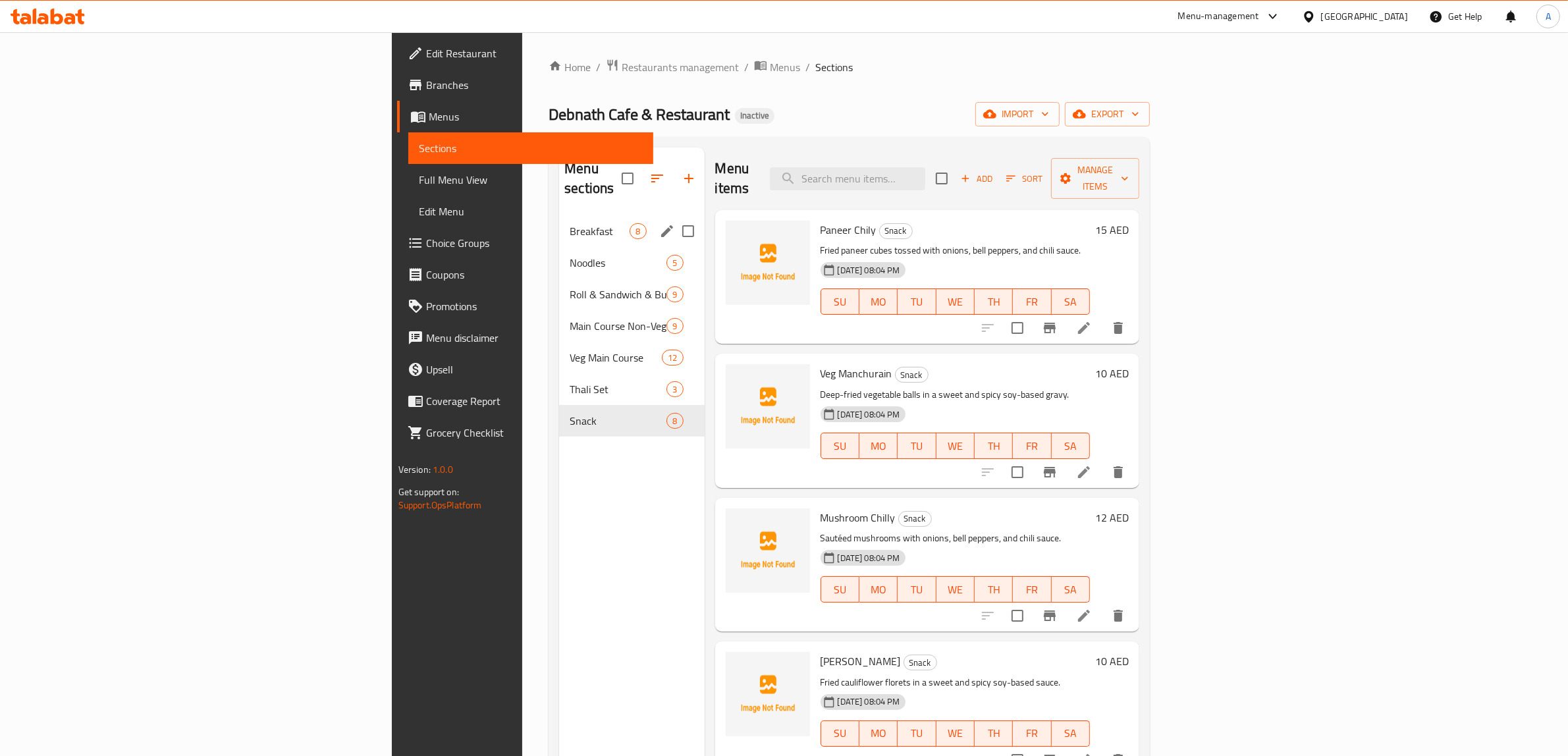
click at [570, 224] on span "Breakfast" at bounding box center [600, 231] width 60 height 16
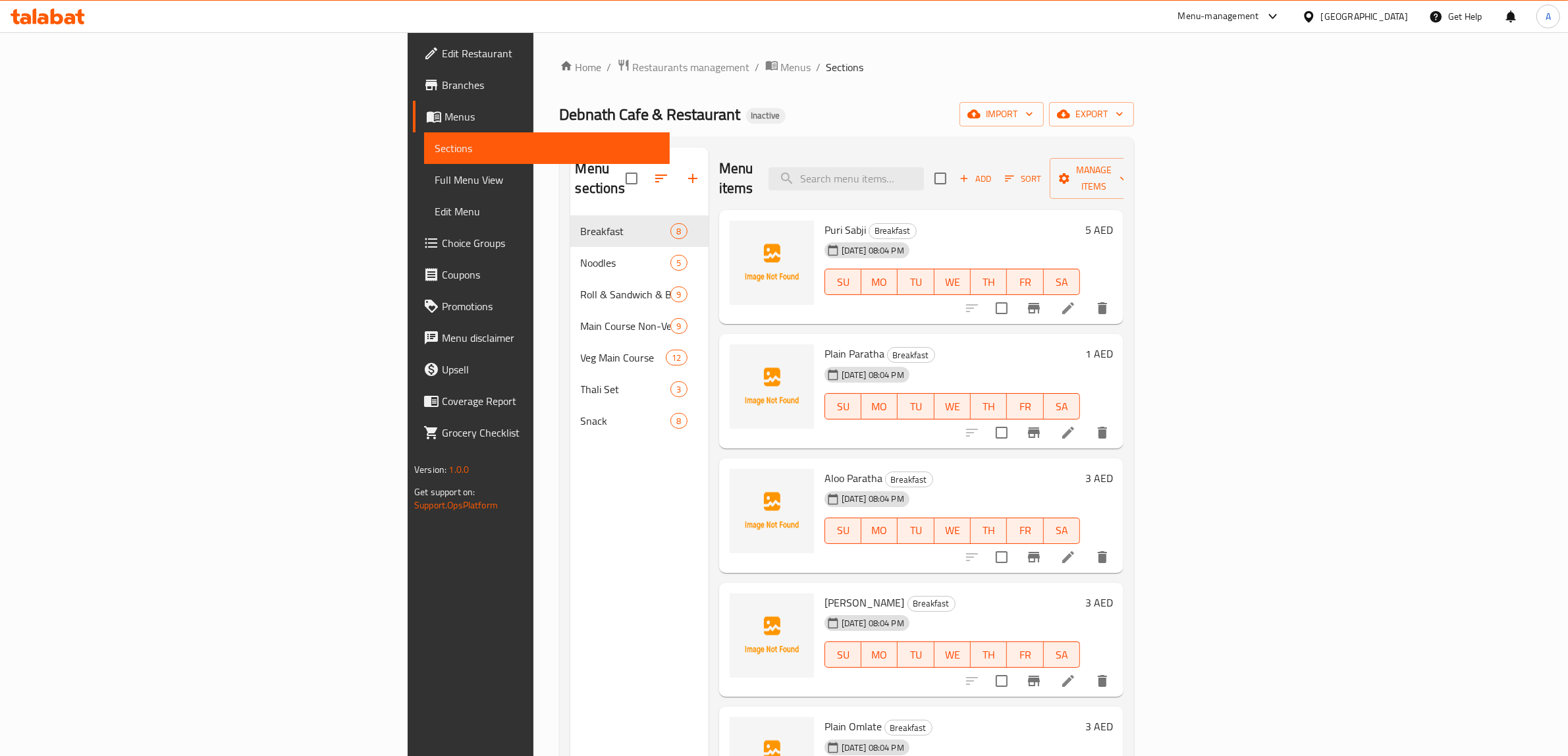
click at [947, 308] on div "Menu items Add Sort Manage items Puri Sabji Breakfast 19-08-2025 08:04 PM SU MO…" at bounding box center [916, 526] width 415 height 756
click at [571, 453] on div "Menu sections Breakfast 8 Noodles 5 Roll & Sandwich & Burger 9 Main Course Non-…" at bounding box center [640, 526] width 138 height 756
click at [670, 83] on div "Home / Restaurants management / Menus / Sections Debnath Cafe & Restaurant Inac…" at bounding box center [847, 486] width 574 height 856
drag, startPoint x: 670, startPoint y: 83, endPoint x: 593, endPoint y: 79, distance: 77.1
click at [593, 79] on div "Home / Restaurants management / Menus / Sections Debnath Cafe & Restaurant Inac…" at bounding box center [847, 486] width 574 height 856
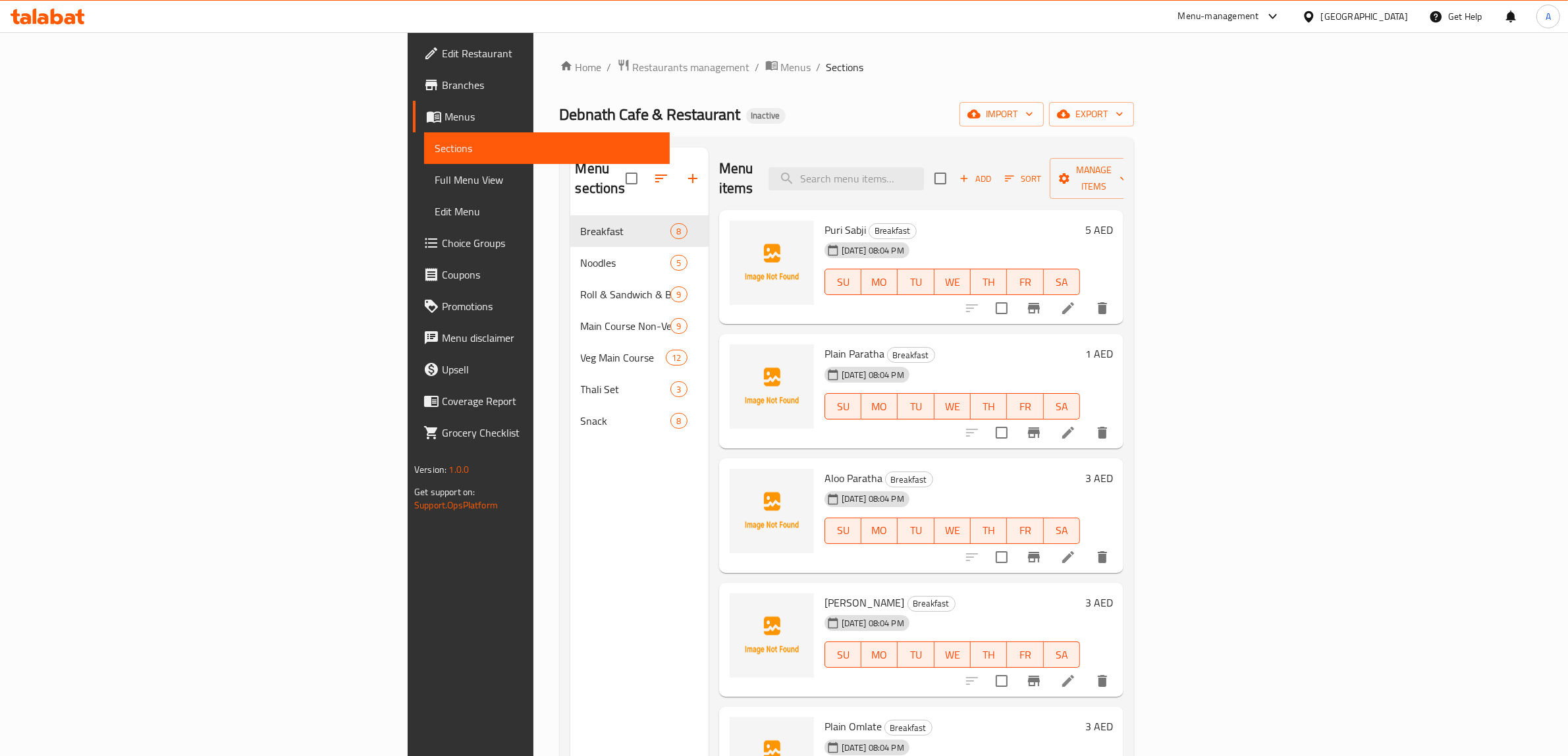
click at [571, 486] on div "Menu sections Breakfast 8 Noodles 5 Roll & Sandwich & Burger 9 Main Course Non-…" at bounding box center [640, 526] width 138 height 756
click at [709, 305] on div "Menu items Add Sort Manage items Puri Sabji Breakfast 19-08-2025 08:04 PM SU MO…" at bounding box center [916, 526] width 415 height 756
click at [709, 303] on div "Menu items Add Sort Manage items Puri Sabji Breakfast 19-08-2025 08:04 PM SU MO…" at bounding box center [916, 526] width 415 height 756
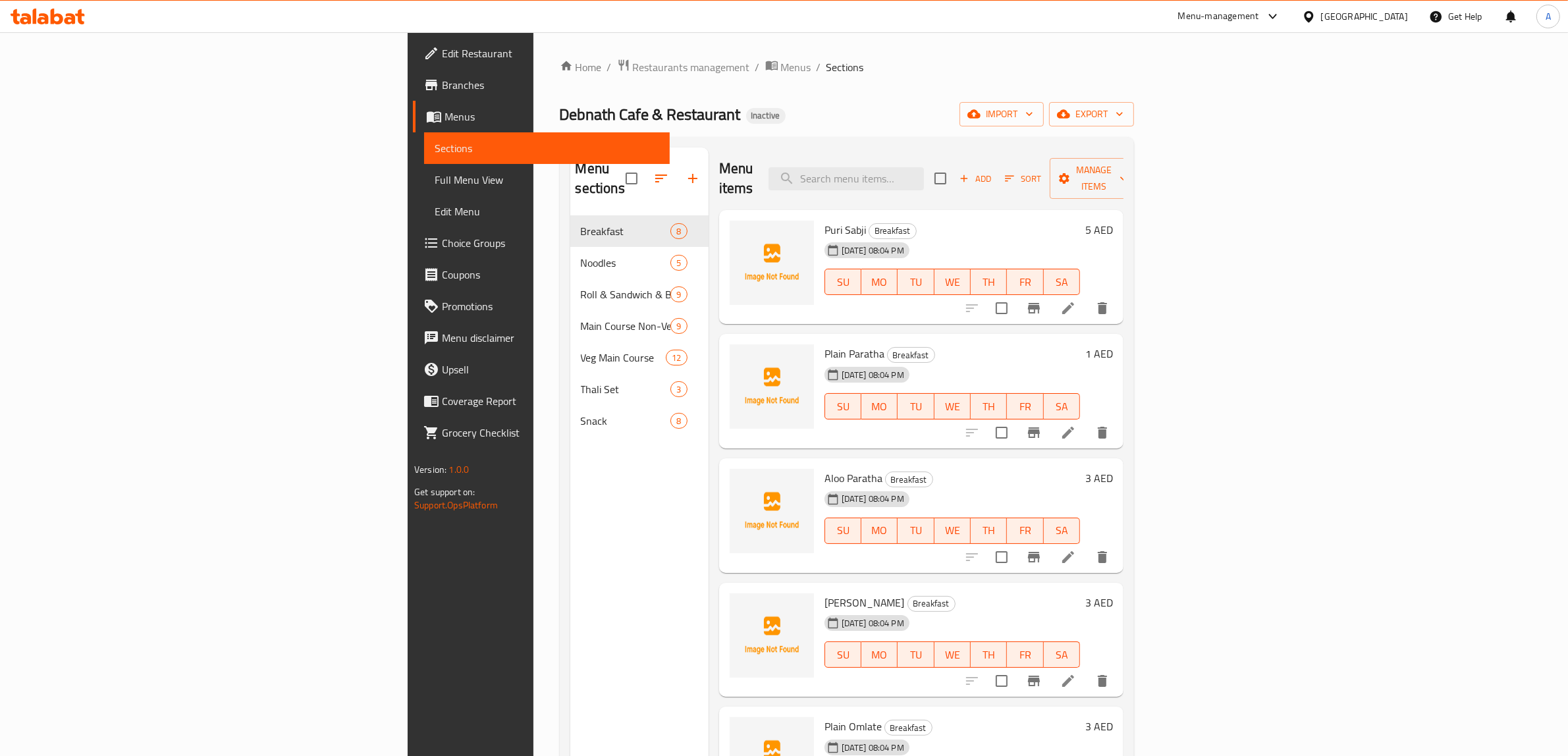
click at [1024, 304] on div "Puri Sabji Breakfast 19-08-2025 08:04 PM SU MO TU WE TH FR SA 5 AED" at bounding box center [921, 267] width 404 height 114
click at [1017, 313] on div "Menu items Add Sort Manage items Puri Sabji Breakfast 19-08-2025 08:04 PM SU MO…" at bounding box center [916, 526] width 415 height 756
click at [1030, 310] on div "Menu items Add Sort Manage items Puri Sabji Breakfast 19-08-2025 08:04 PM SU MO…" at bounding box center [916, 526] width 415 height 756
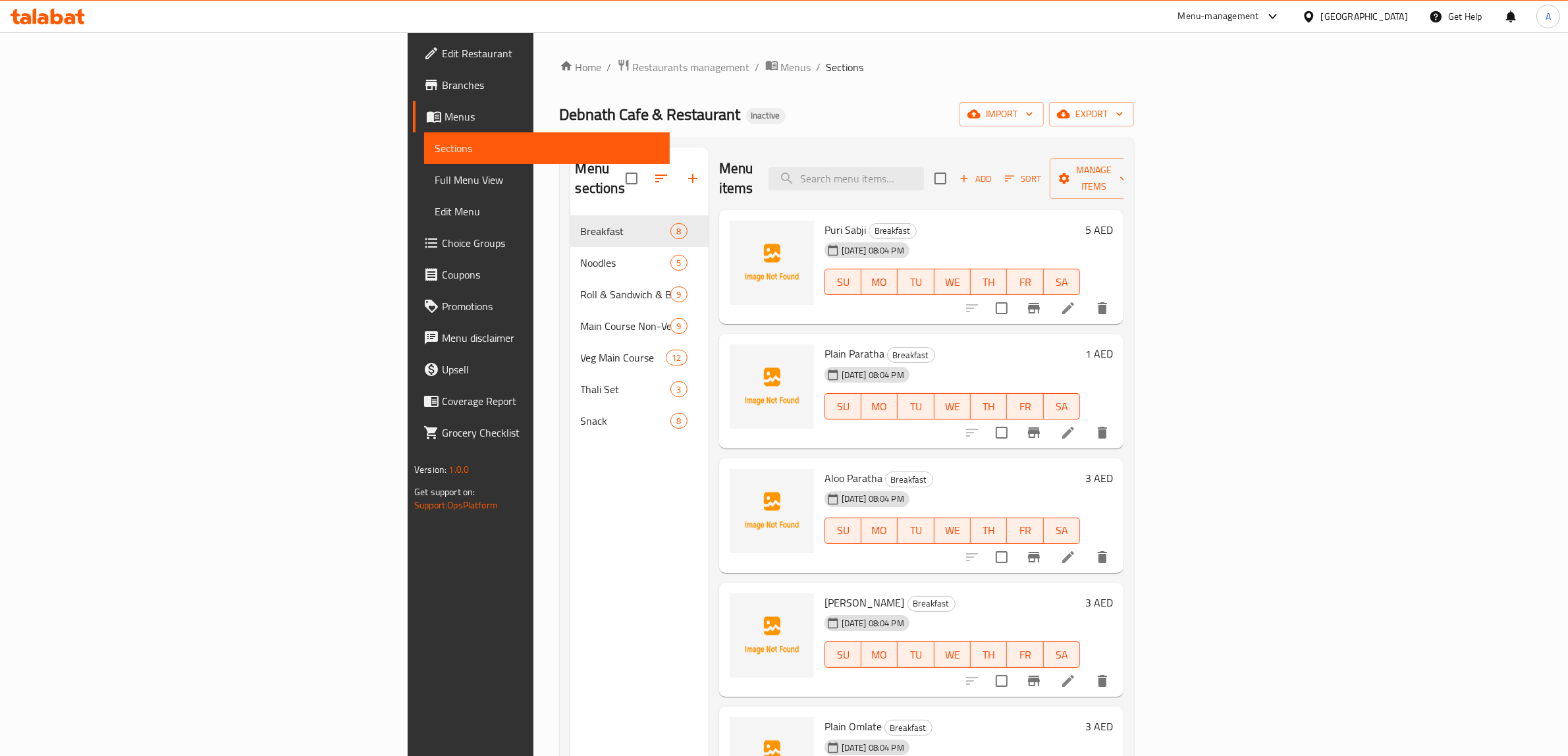
click at [1030, 310] on div "Menu items Add Sort Manage items Puri Sabji Breakfast 19-08-2025 08:04 PM SU MO…" at bounding box center [916, 526] width 415 height 756
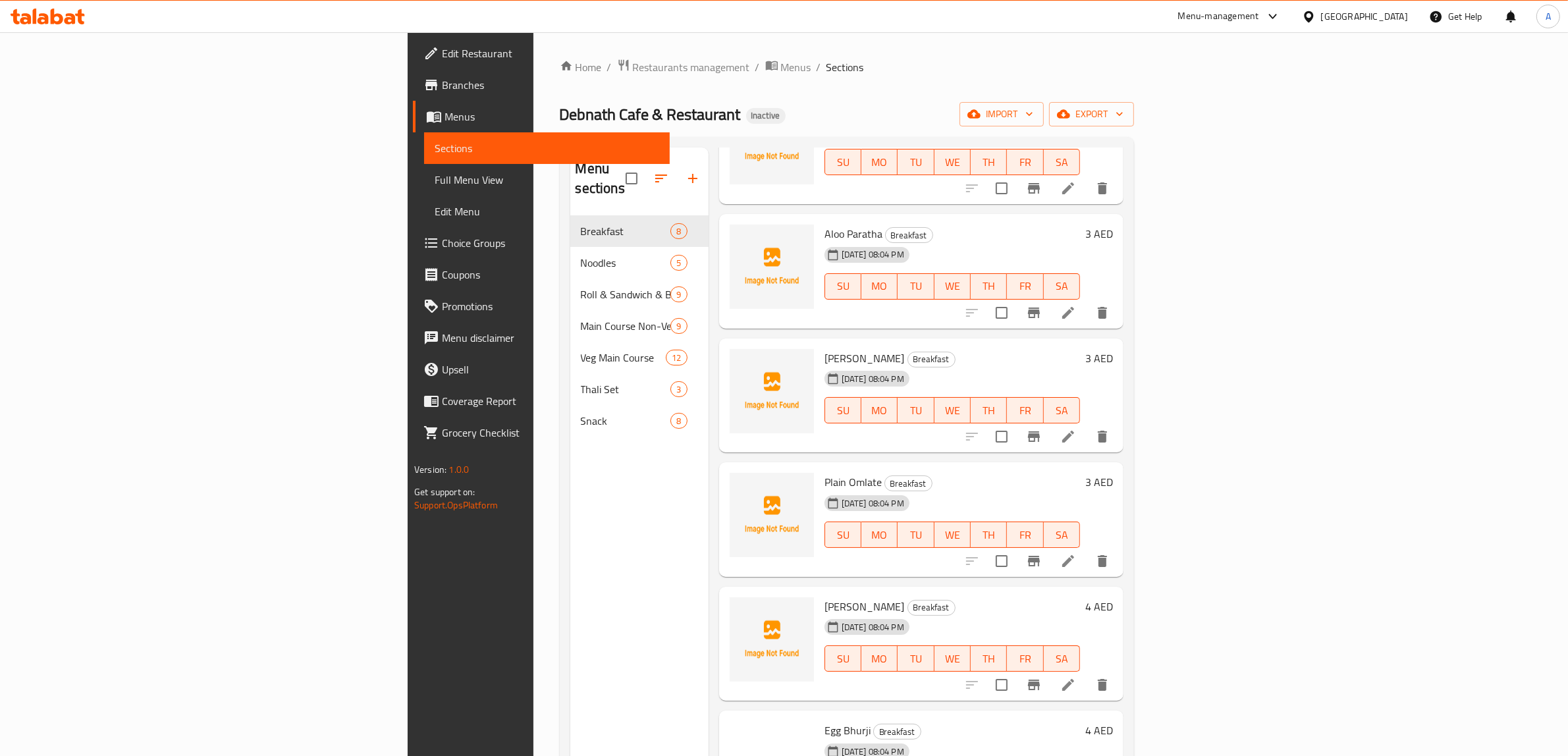
scroll to position [269, 0]
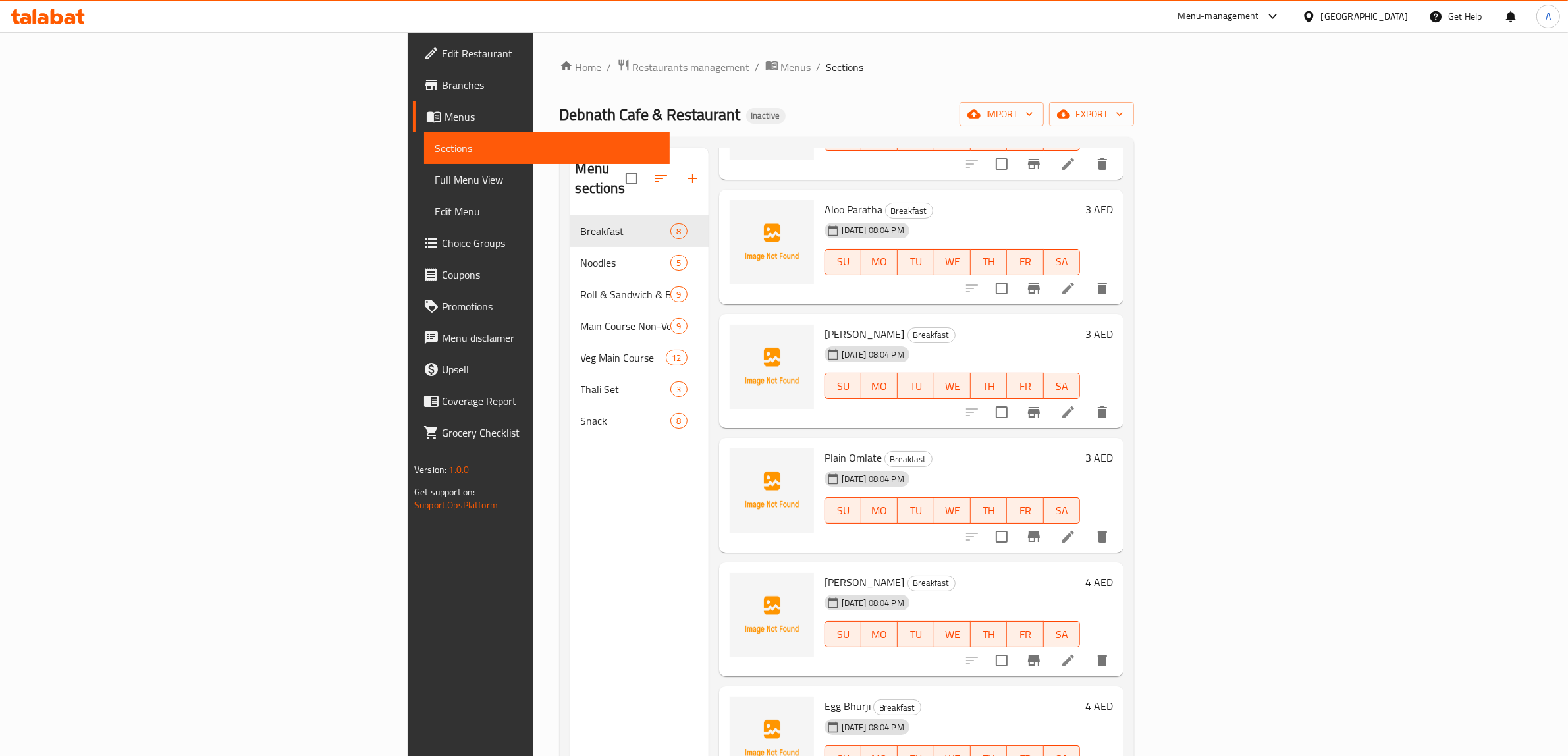
click at [981, 449] on h6 "Plain Omlate Breakfast" at bounding box center [951, 458] width 256 height 18
click at [571, 417] on nav "Breakfast 8 Noodles 5 Roll & Sandwich & Burger 9 Main Course Non-Veg 9 Veg Main…" at bounding box center [640, 327] width 138 height 232
click at [571, 420] on nav "Breakfast 8 Noodles 5 Roll & Sandwich & Burger 9 Main Course Non-Veg 9 Veg Main…" at bounding box center [640, 327] width 138 height 232
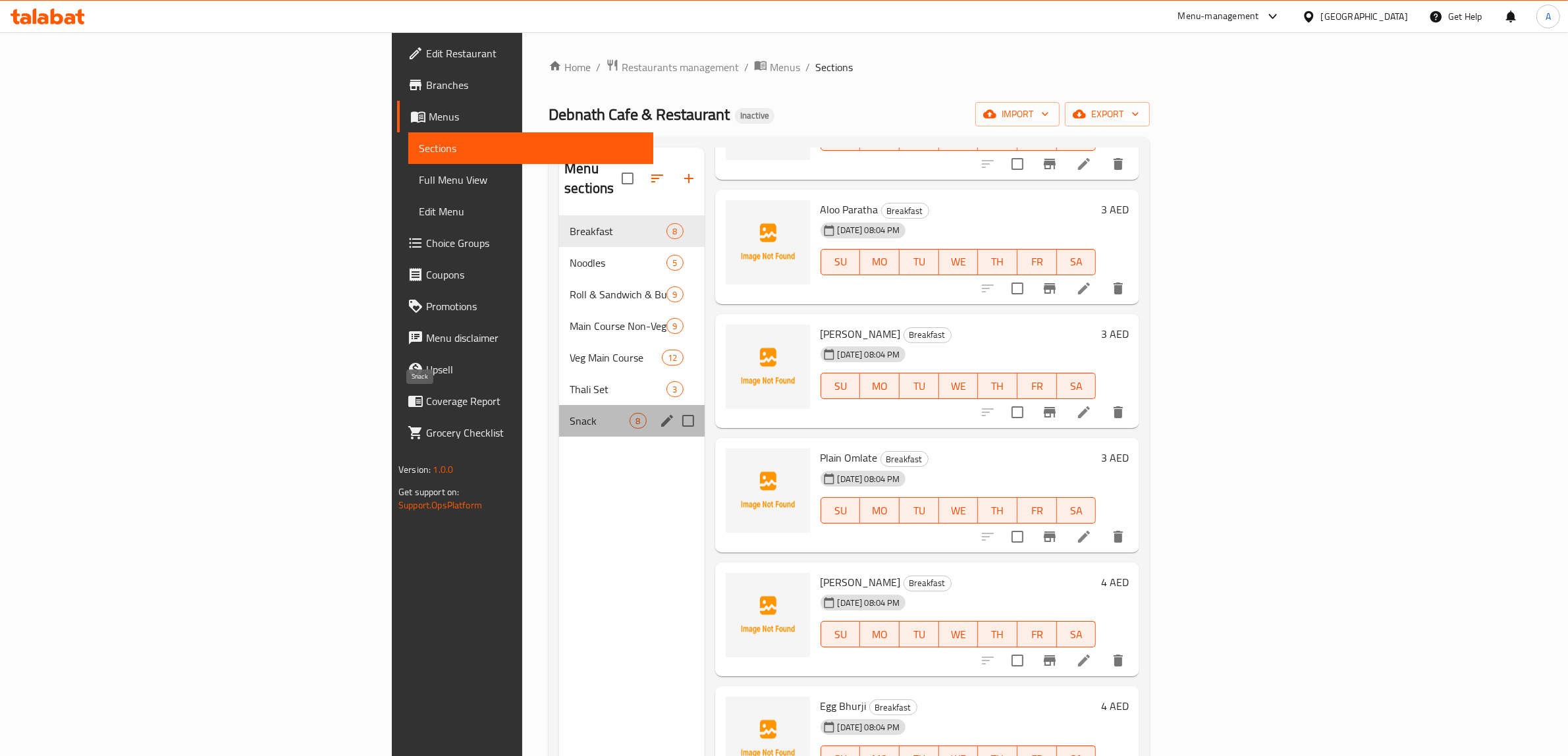
click at [570, 413] on span "Snack" at bounding box center [600, 421] width 60 height 16
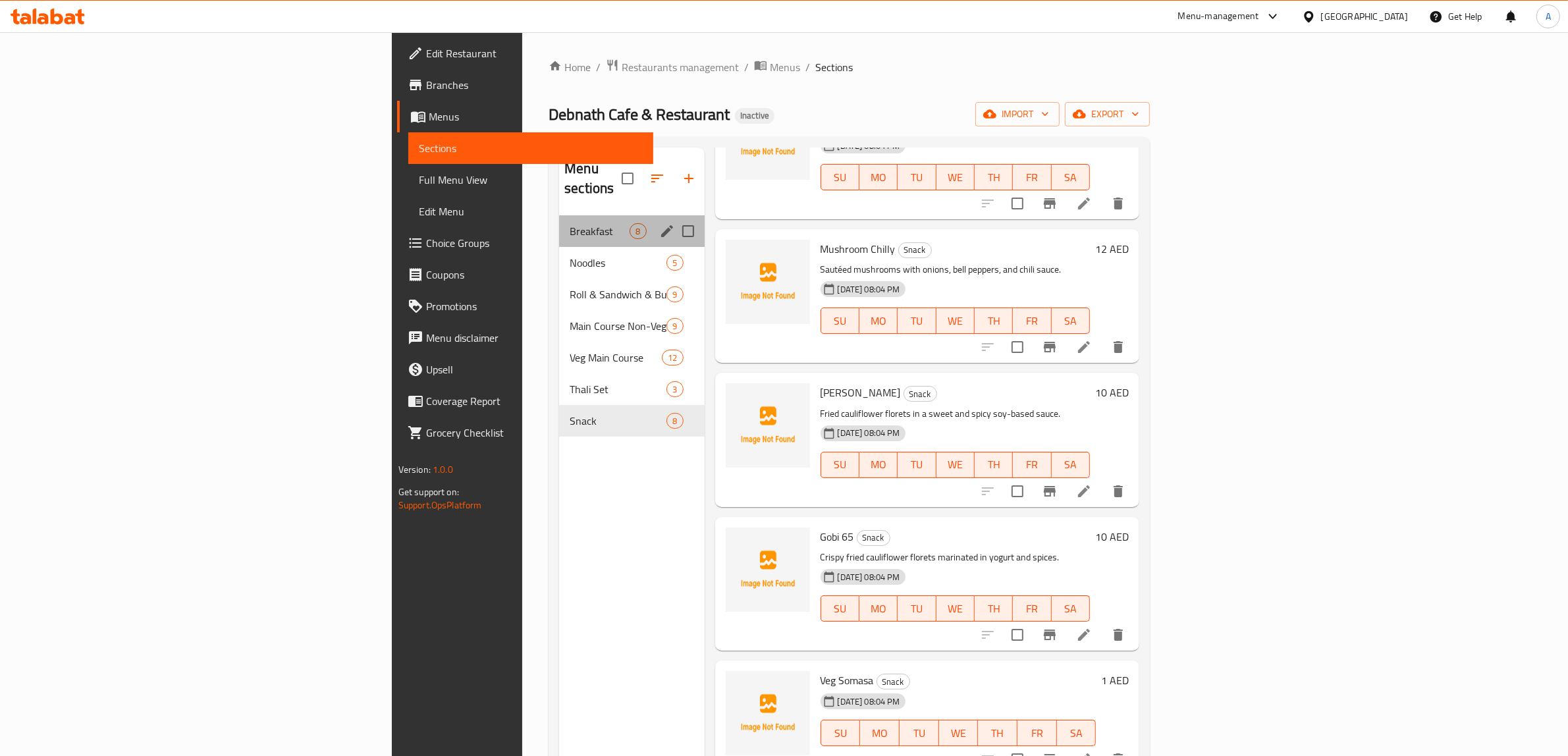
click at [559, 224] on div "Breakfast 8" at bounding box center [631, 230] width 145 height 32
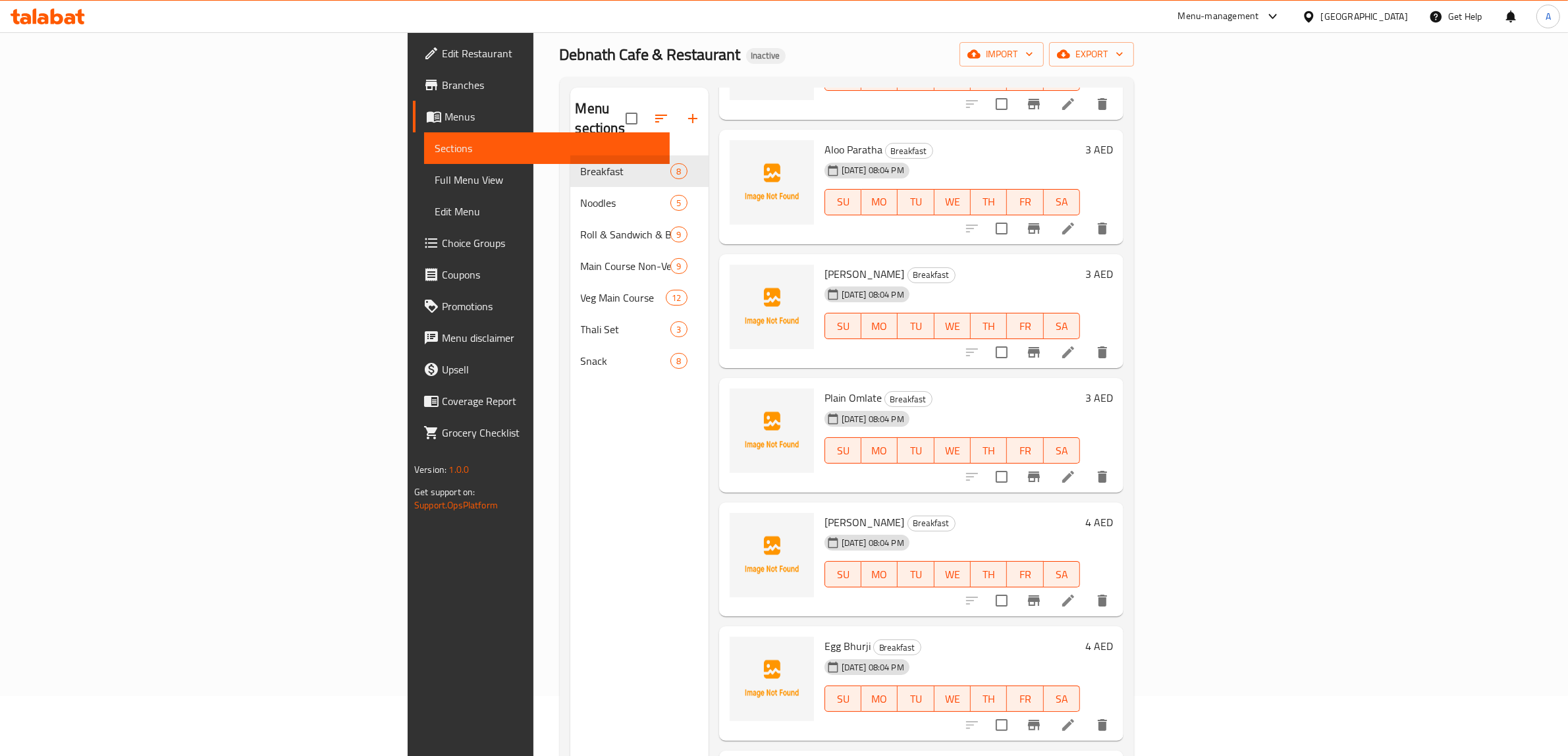
scroll to position [185, 0]
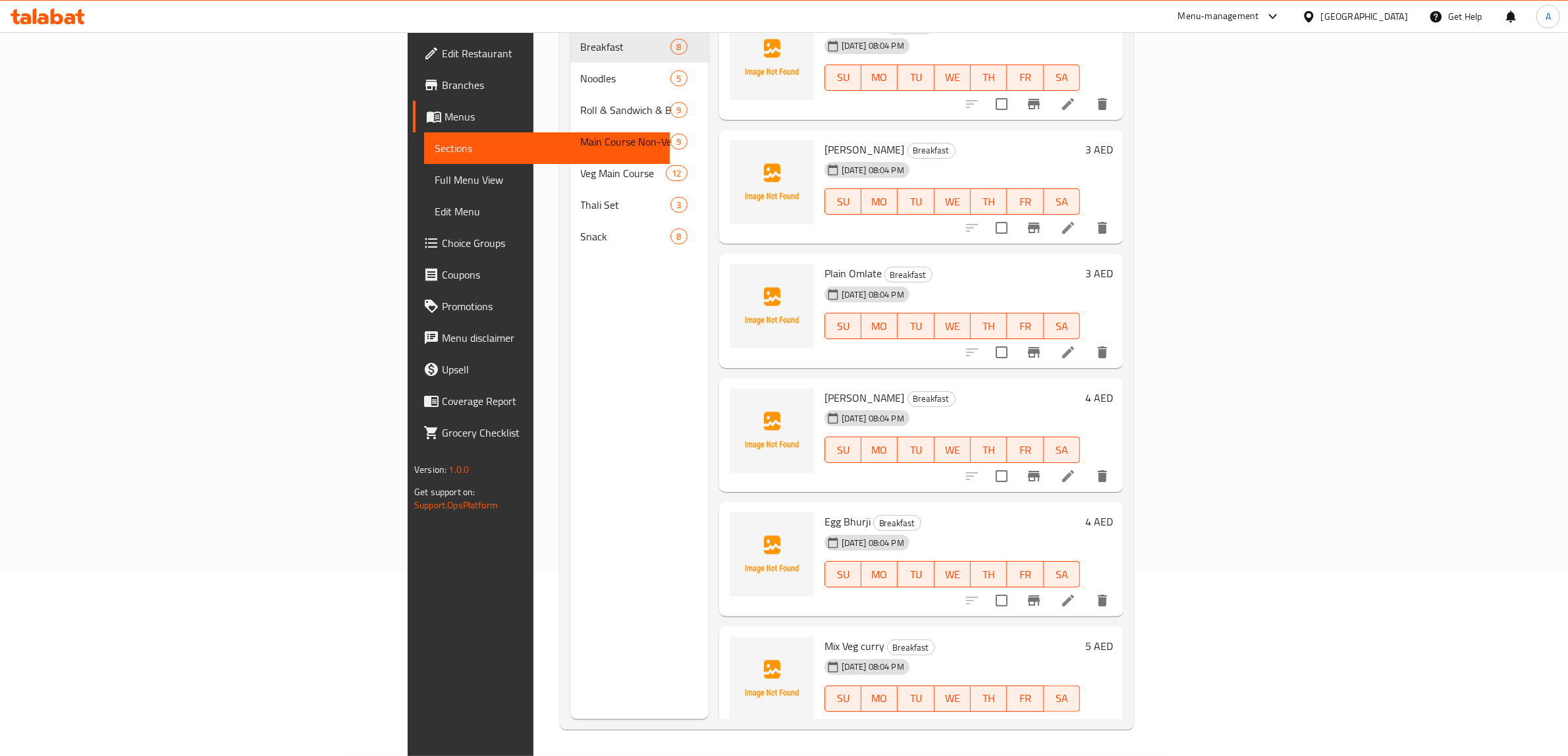
click at [581, 475] on div "Menu sections Breakfast 8 Noodles 5 Roll & Sandwich & Burger 9 Main Course Non-…" at bounding box center [640, 341] width 138 height 756
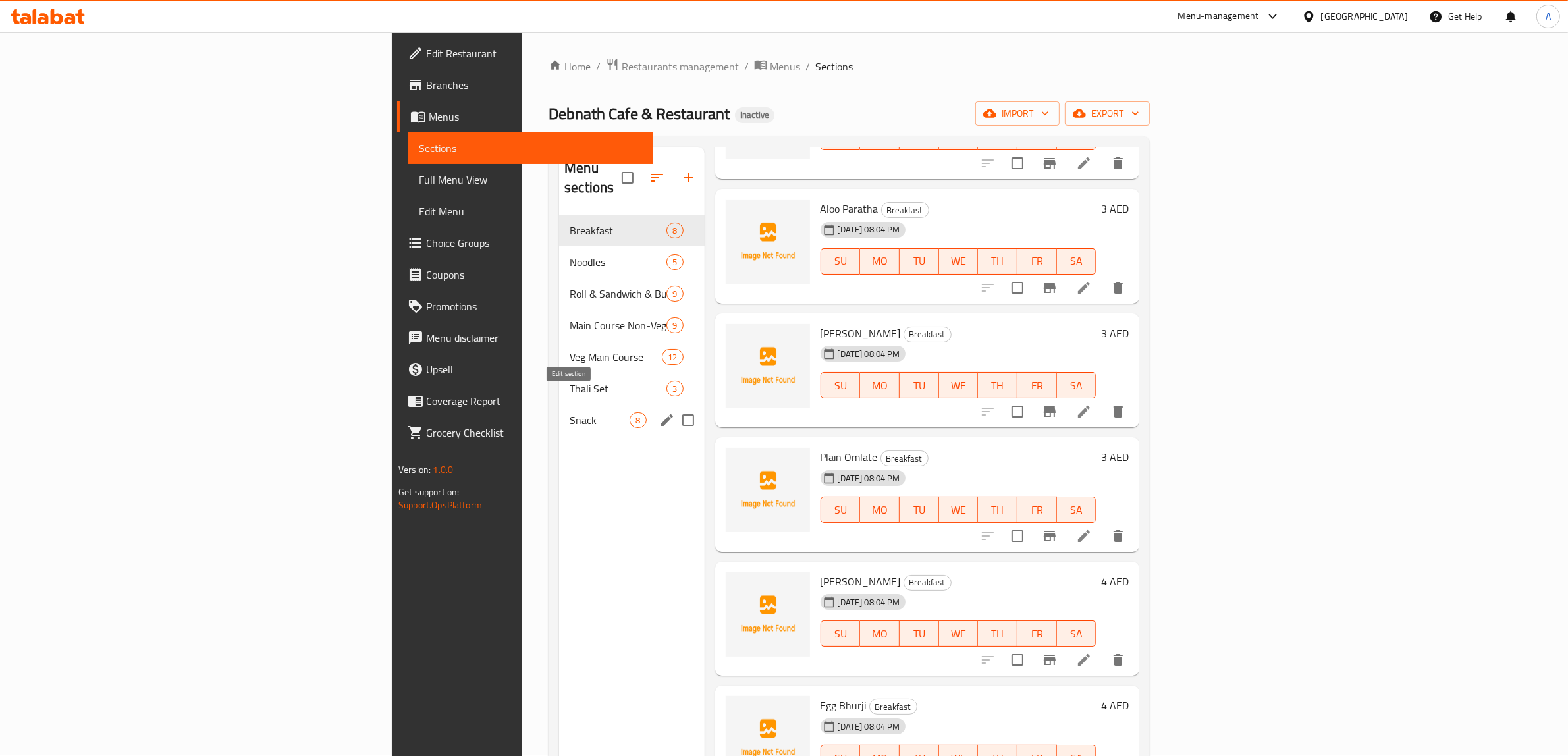
scroll to position [0, 0]
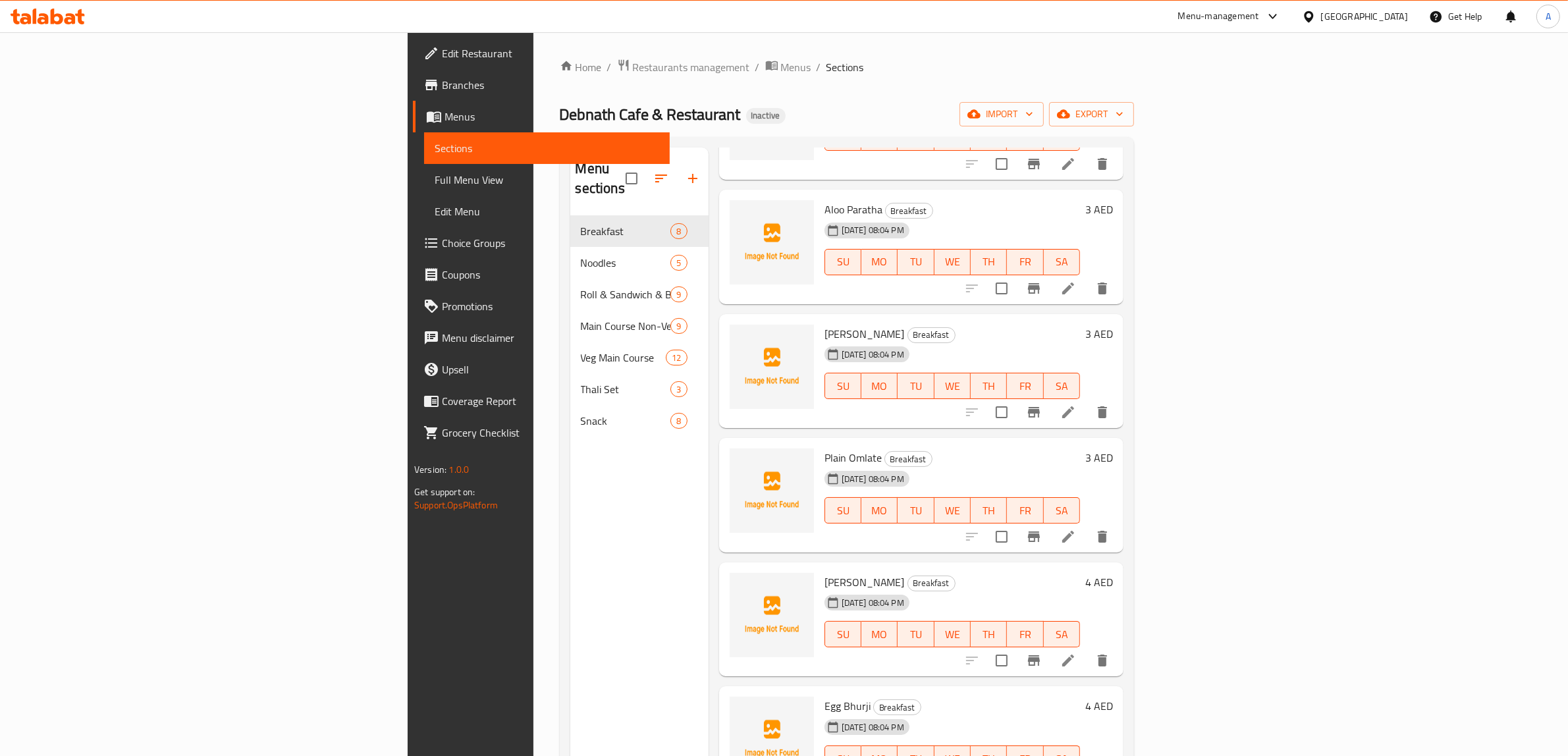
drag, startPoint x: 558, startPoint y: 464, endPoint x: 588, endPoint y: 462, distance: 30.1
click at [571, 464] on div "Menu sections Breakfast 8 Noodles 5 Roll & Sandwich & Burger 9 Main Course Non-…" at bounding box center [640, 526] width 138 height 756
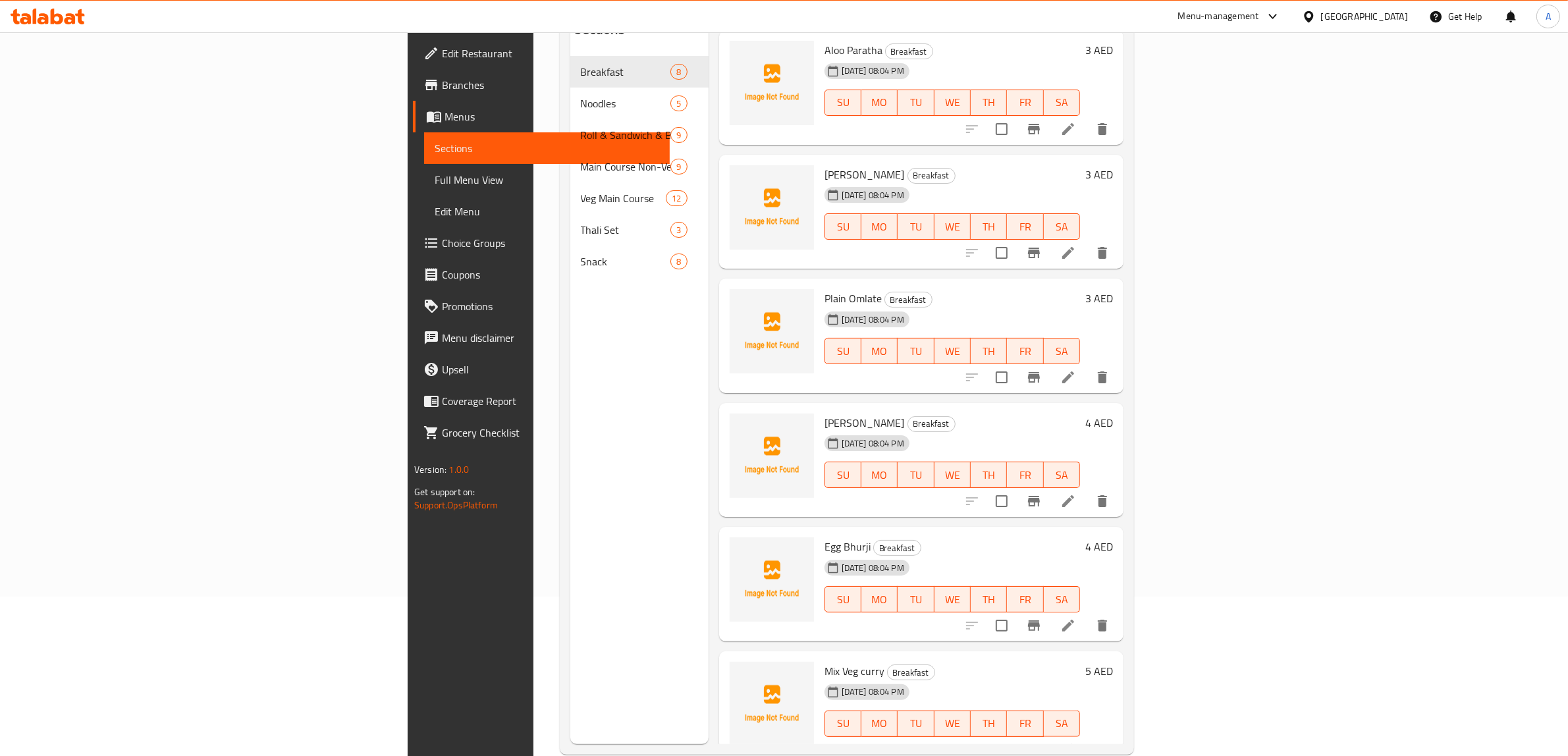
scroll to position [185, 0]
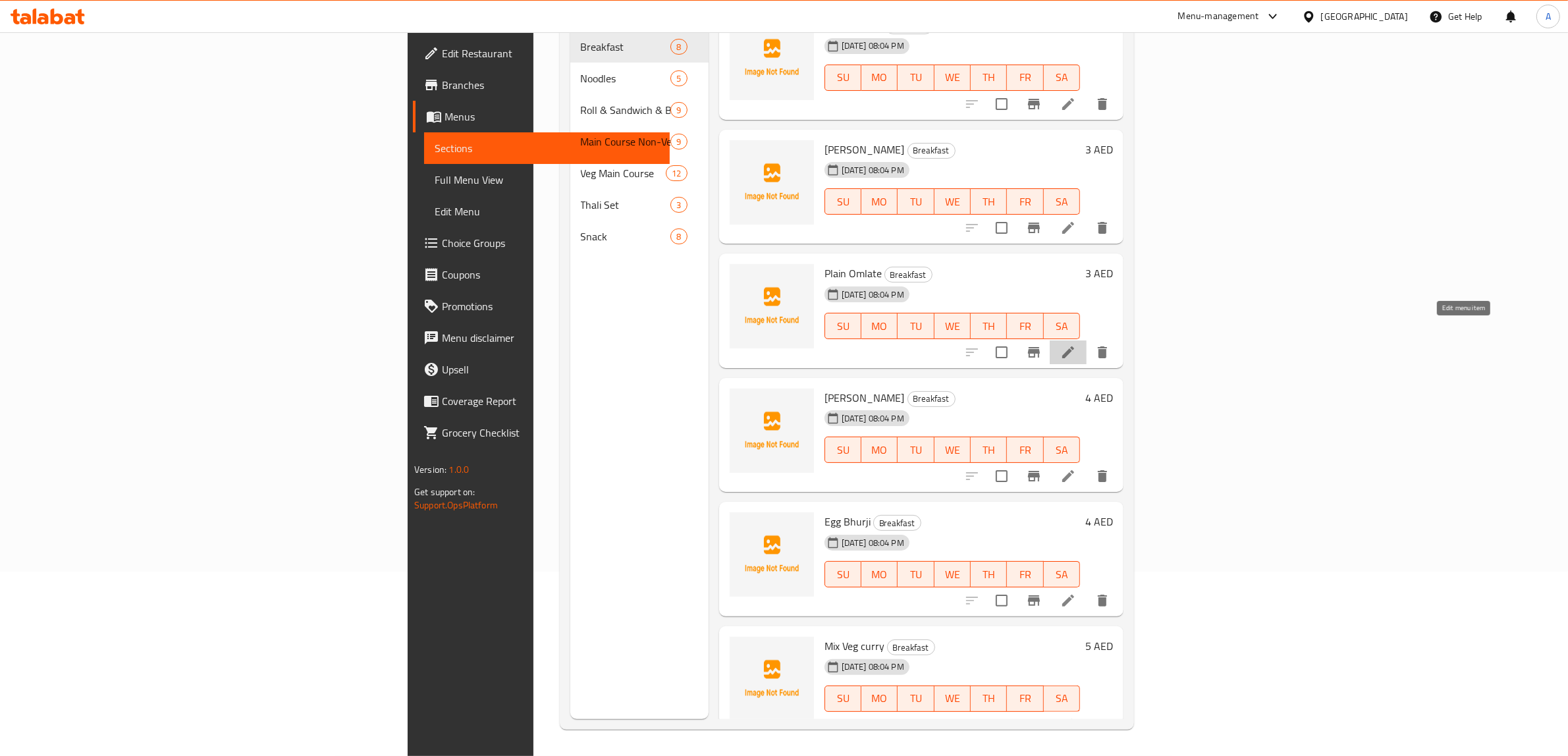
click at [1076, 344] on icon at bounding box center [1067, 352] width 16 height 16
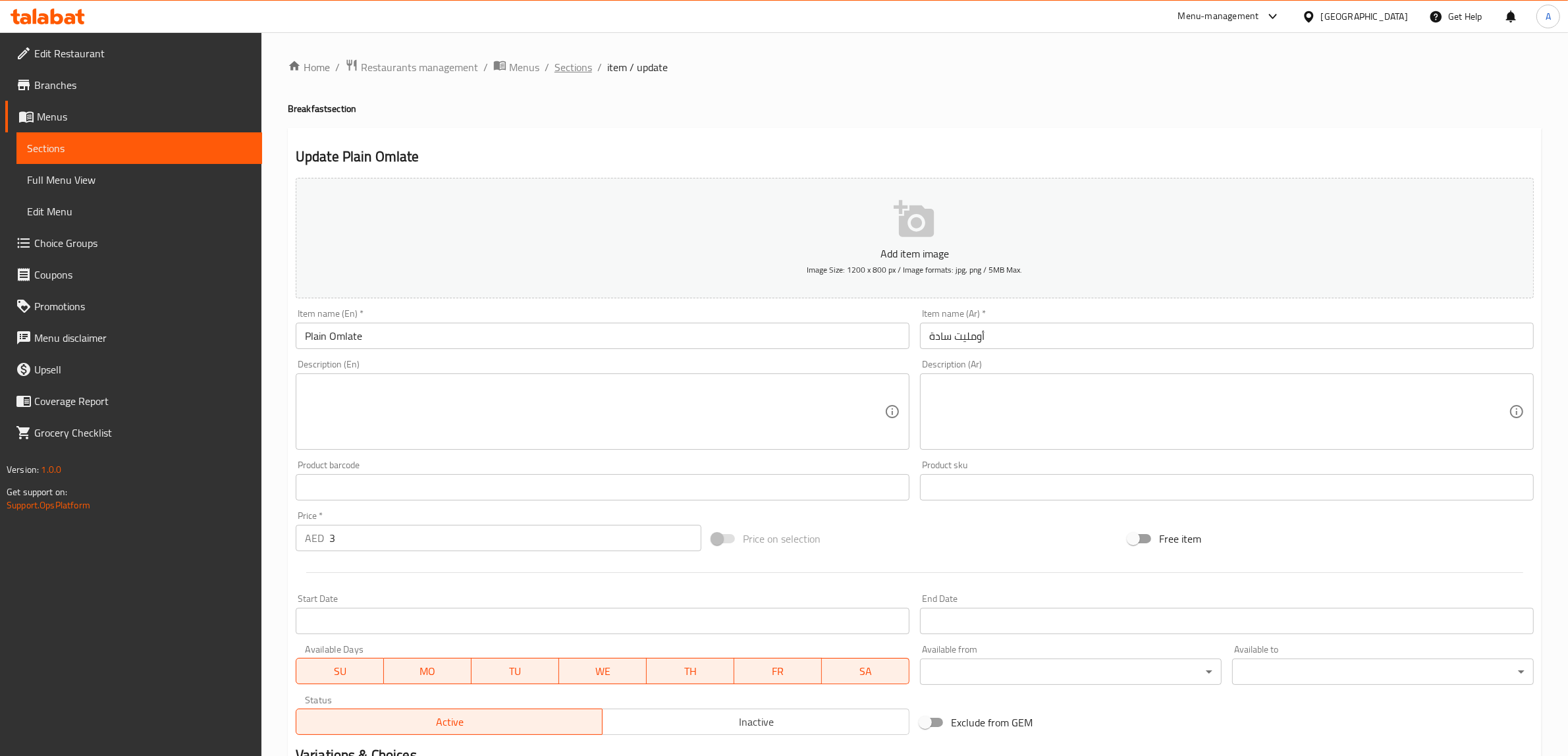
click at [580, 64] on span "Sections" at bounding box center [573, 67] width 38 height 16
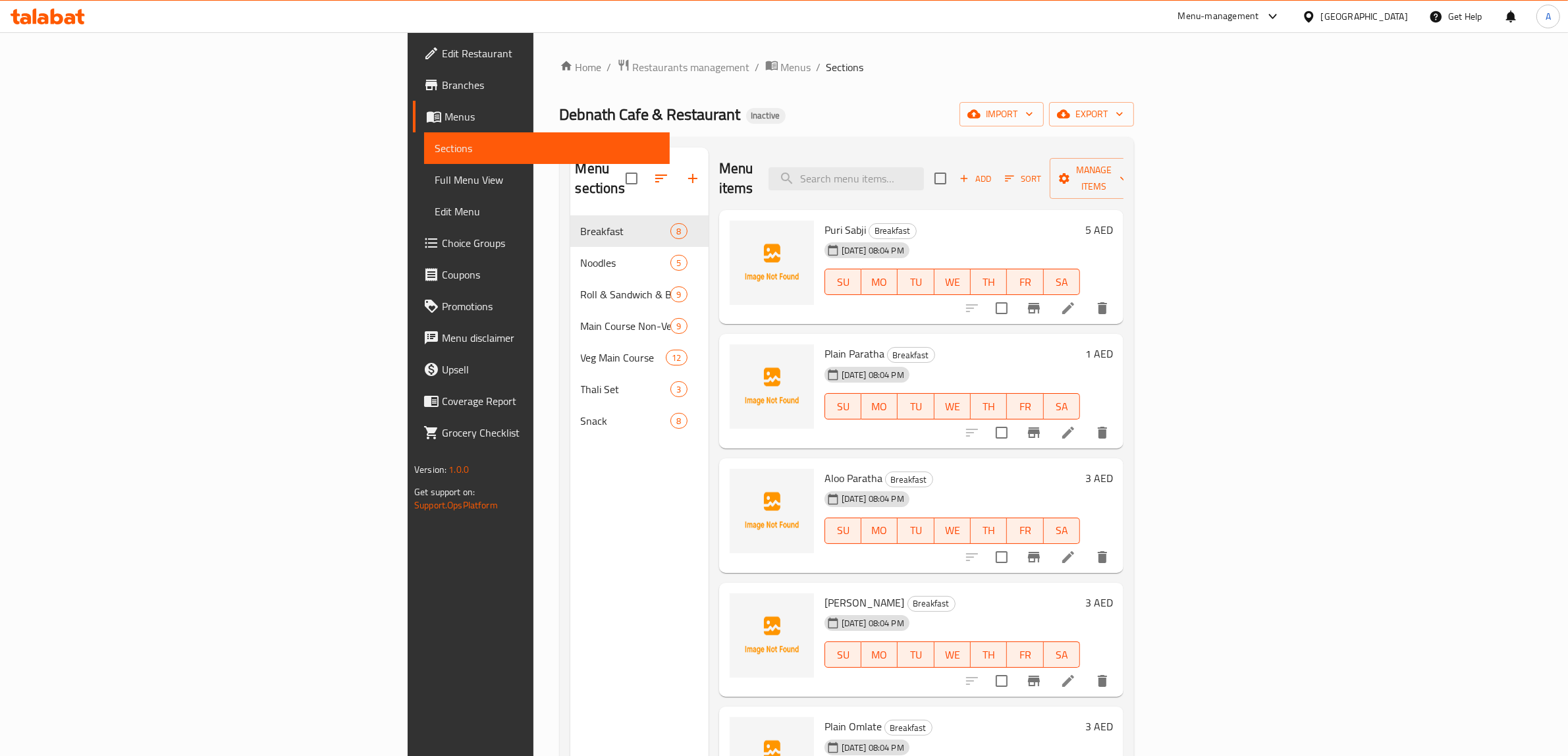
drag, startPoint x: 519, startPoint y: 475, endPoint x: 535, endPoint y: 475, distance: 16.0
click at [571, 475] on div "Menu sections Breakfast 8 Noodles 5 Roll & Sandwich & Burger 9 Main Course Non-…" at bounding box center [640, 526] width 138 height 756
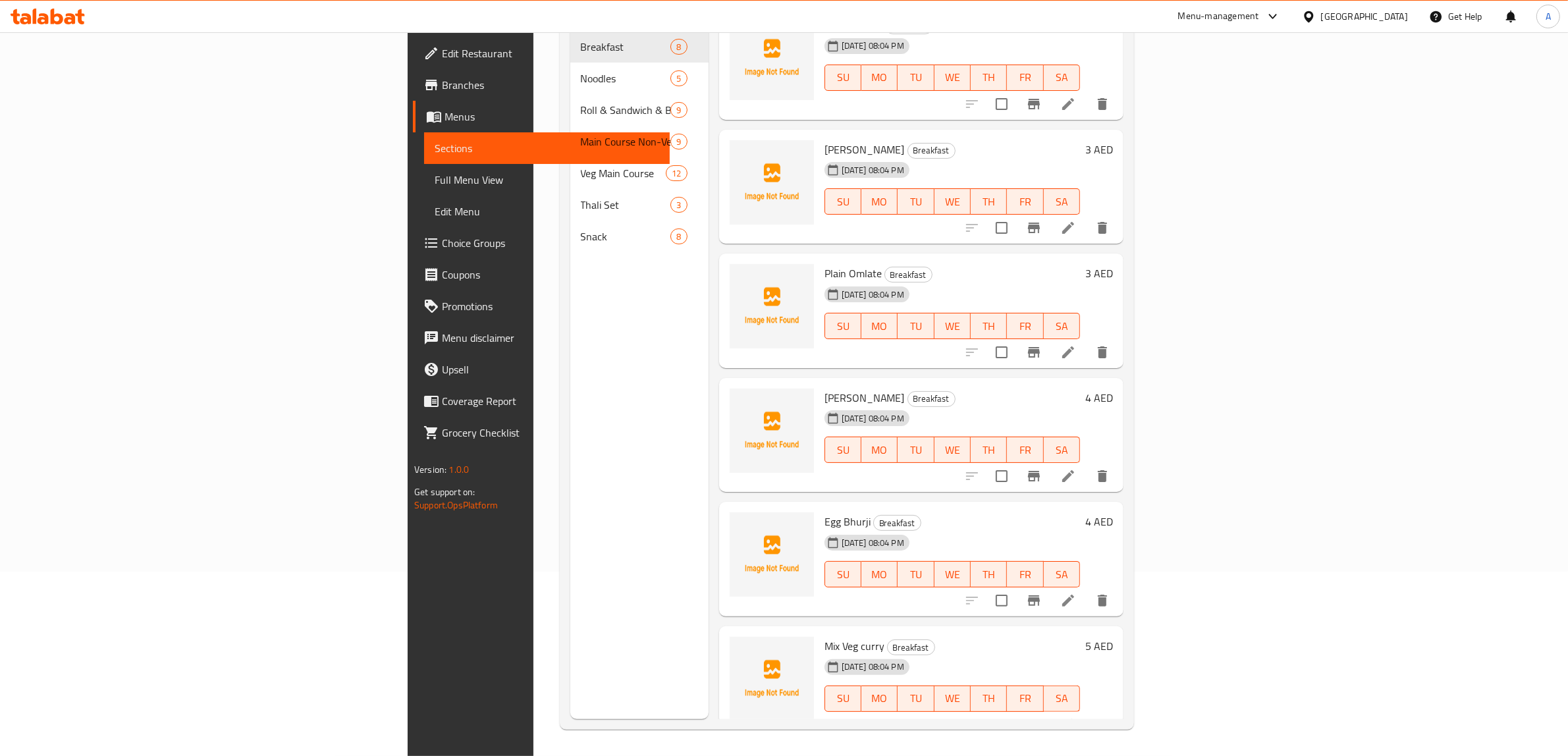
scroll to position [185, 0]
click at [709, 350] on div "Menu items Add Sort Manage items Puri Sabji Breakfast 19-08-2025 08:04 PM SU MO…" at bounding box center [916, 341] width 415 height 756
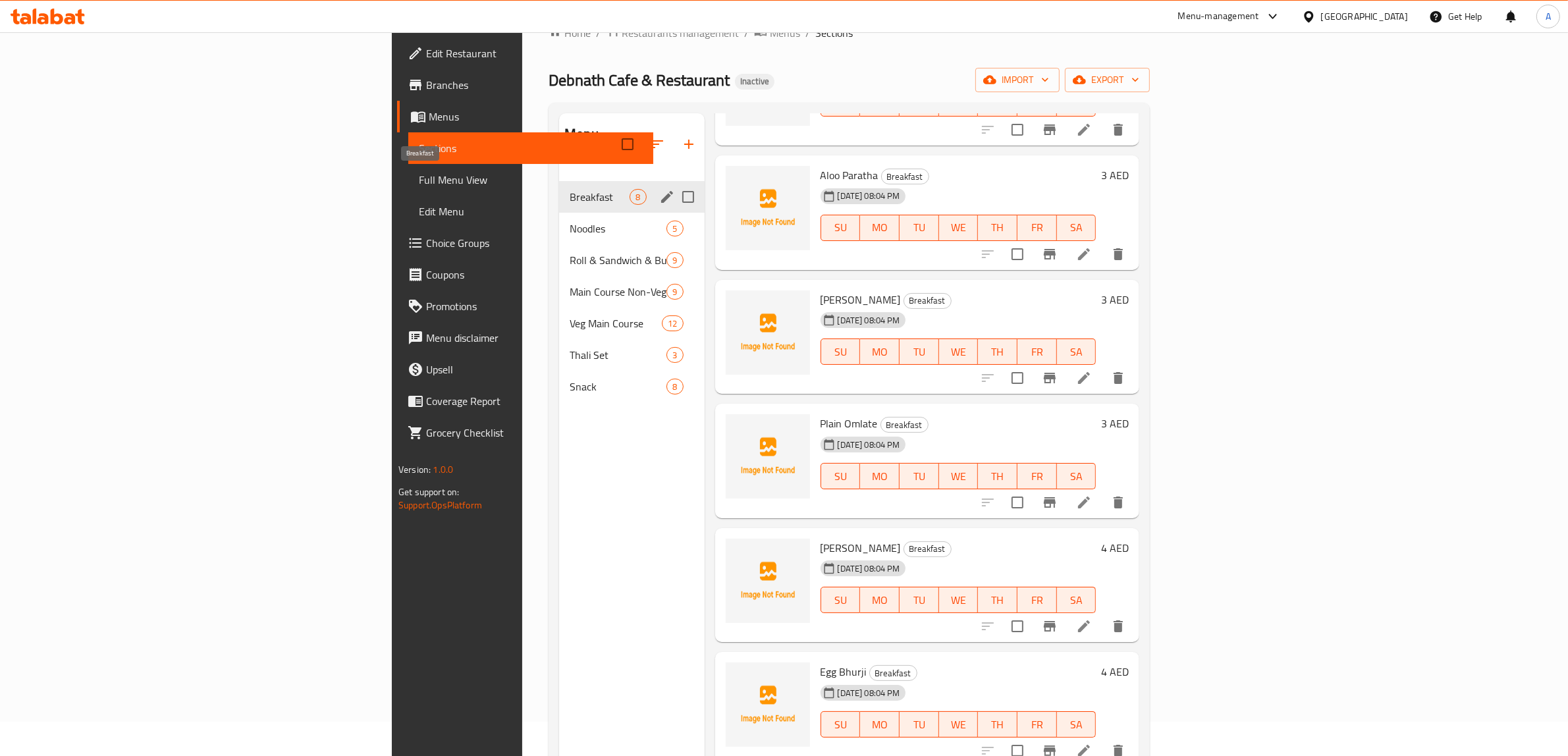
scroll to position [21, 0]
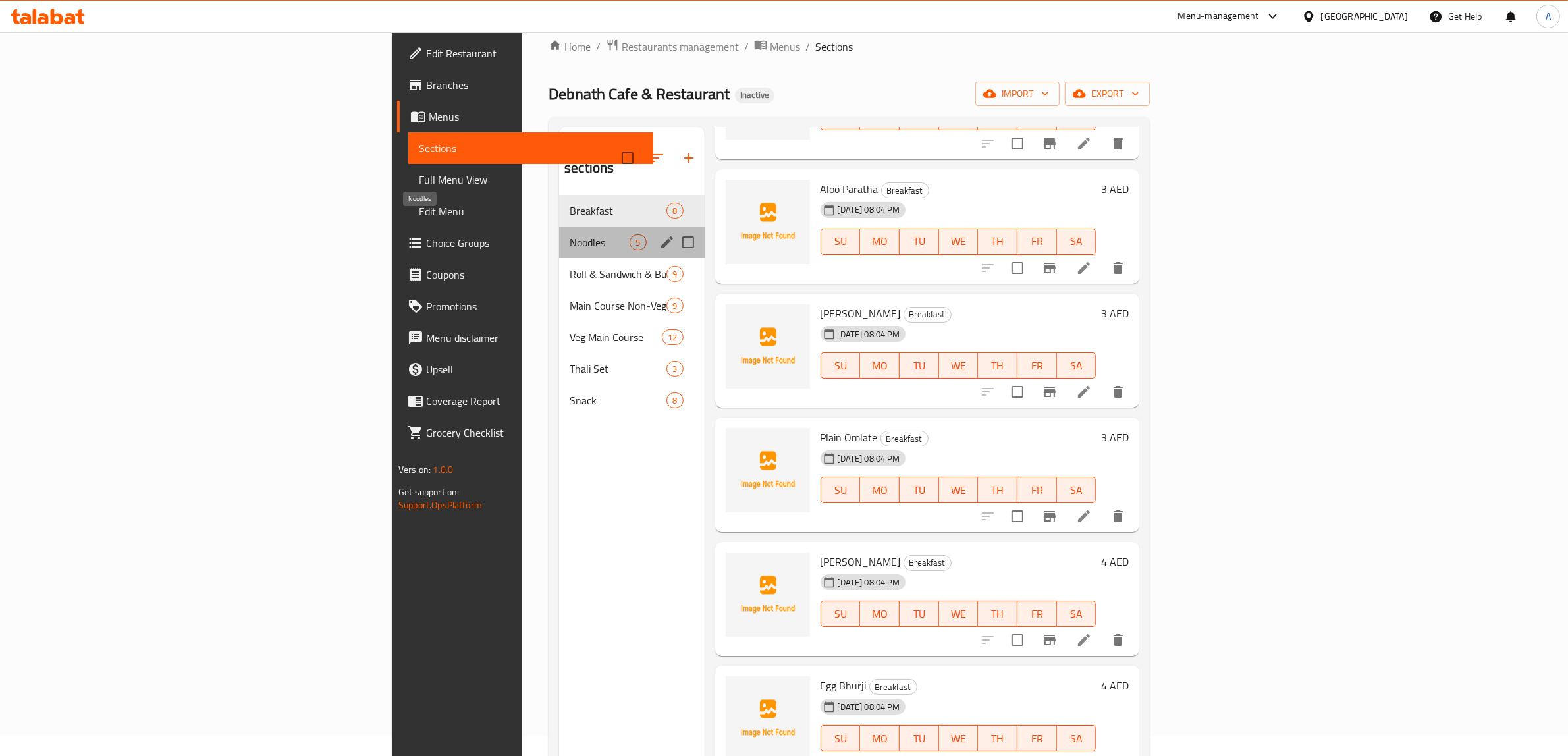
click at [570, 234] on span "Noodles" at bounding box center [600, 242] width 60 height 16
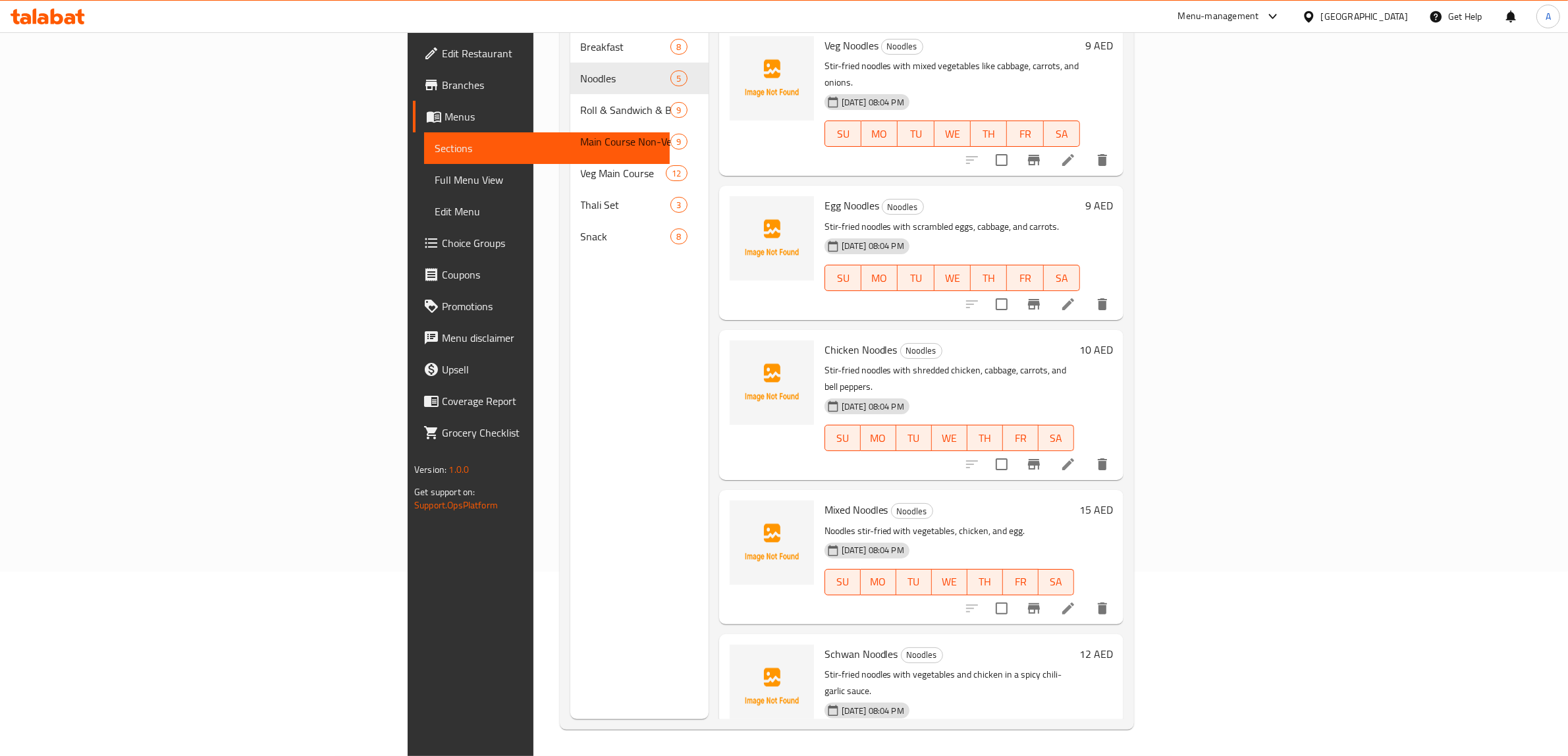
scroll to position [185, 0]
drag, startPoint x: 662, startPoint y: 569, endPoint x: 676, endPoint y: 569, distance: 14.0
click at [719, 569] on div "Mixed Noodles Noodles Noodles stir-fried with vegetables, chicken, and egg. 19-…" at bounding box center [921, 557] width 404 height 134
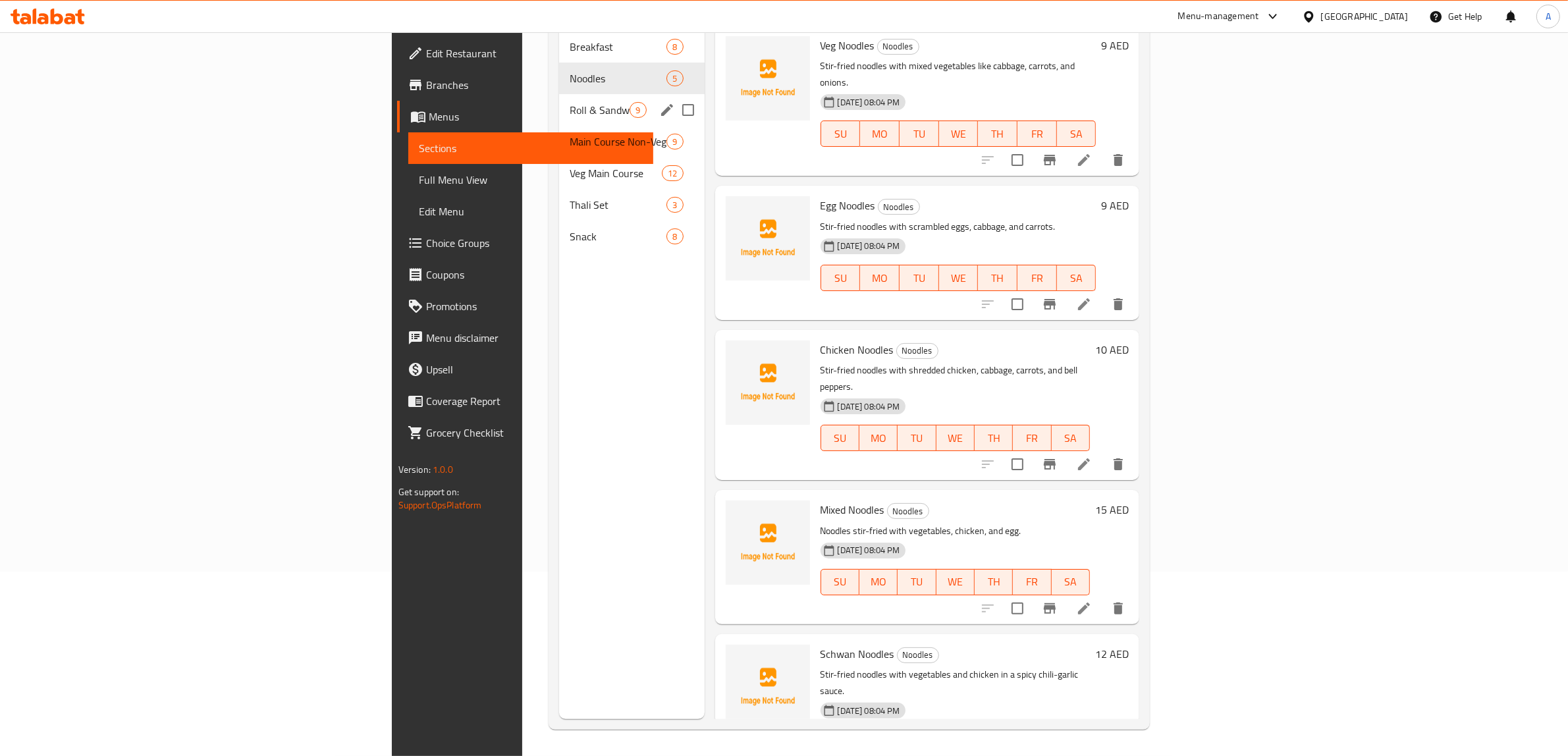
click at [570, 102] on span "Roll & Sandwich & Burger" at bounding box center [600, 110] width 60 height 16
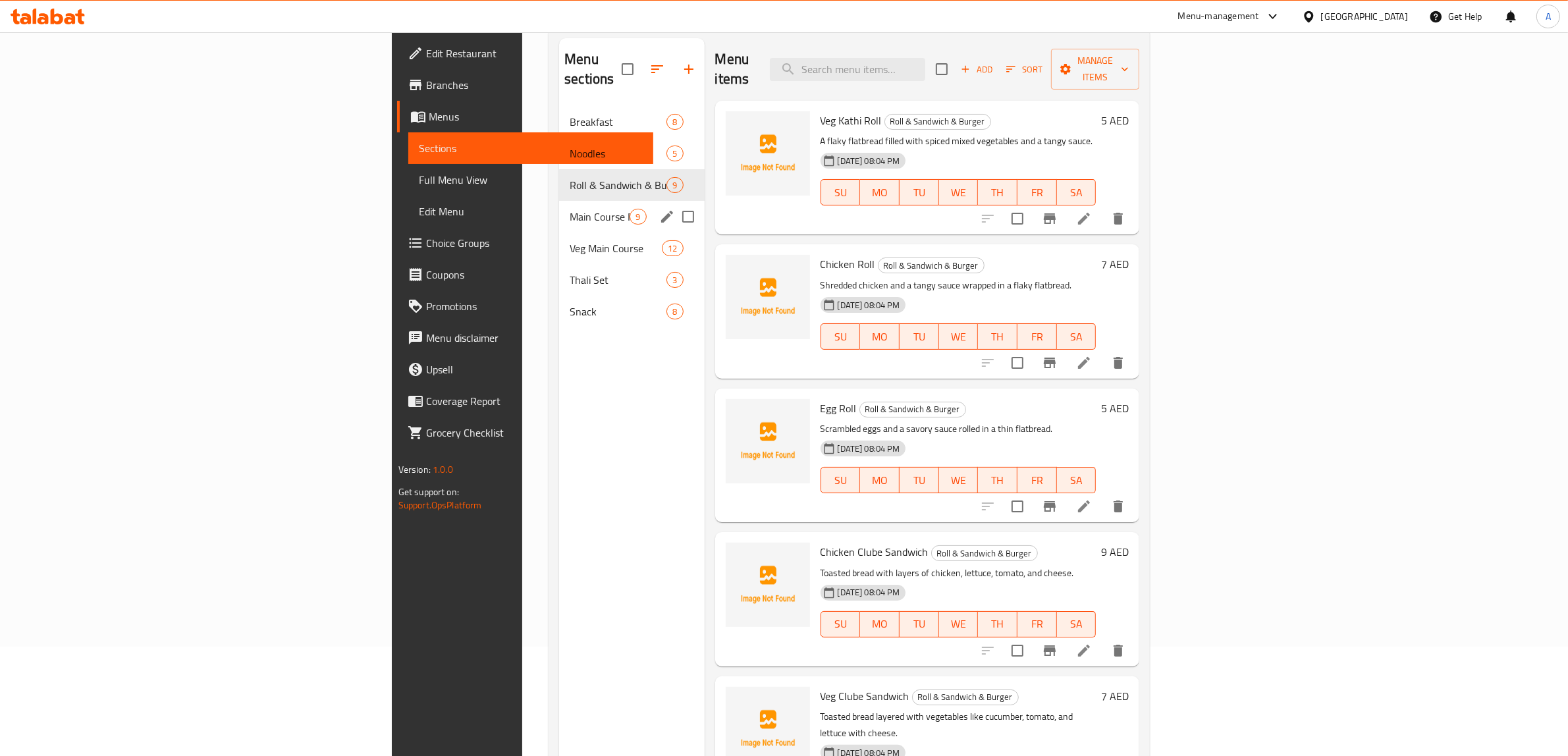
scroll to position [103, 0]
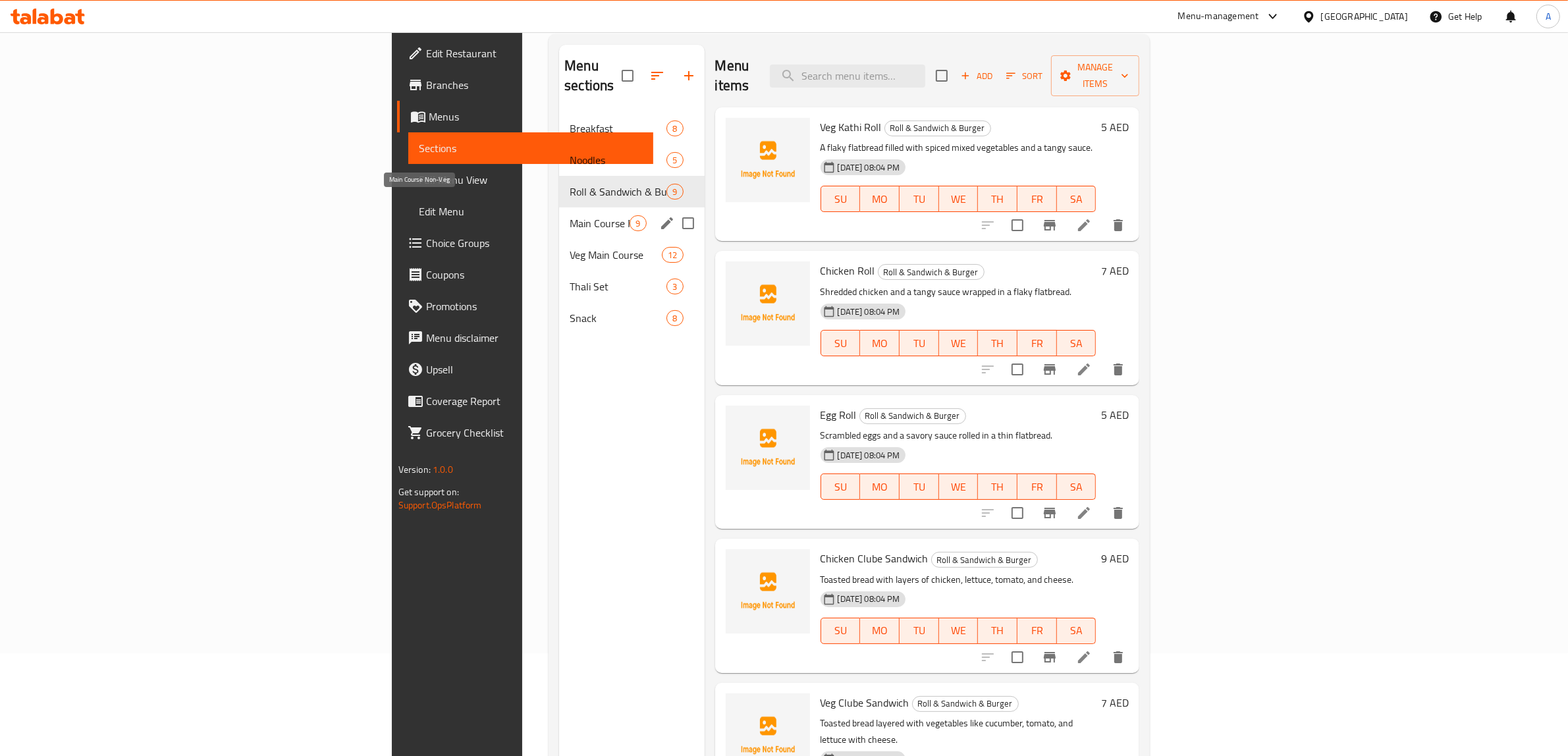
click at [570, 215] on span "Main Course Non-Veg" at bounding box center [600, 223] width 60 height 16
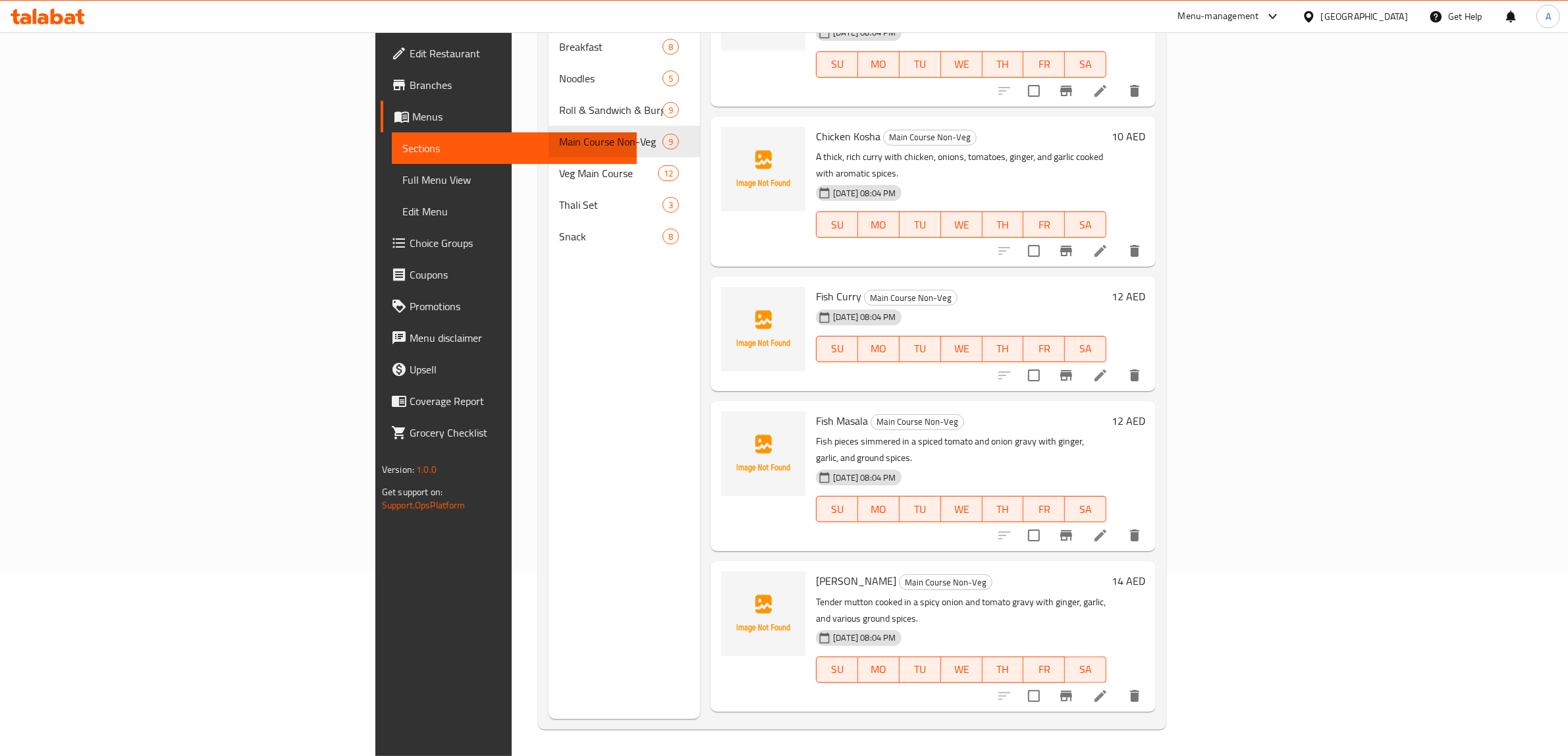
scroll to position [185, 0]
drag, startPoint x: 924, startPoint y: 469, endPoint x: 869, endPoint y: 459, distance: 55.9
click at [924, 572] on h6 "Mutton Masala Main Course Non-Veg" at bounding box center [961, 581] width 290 height 18
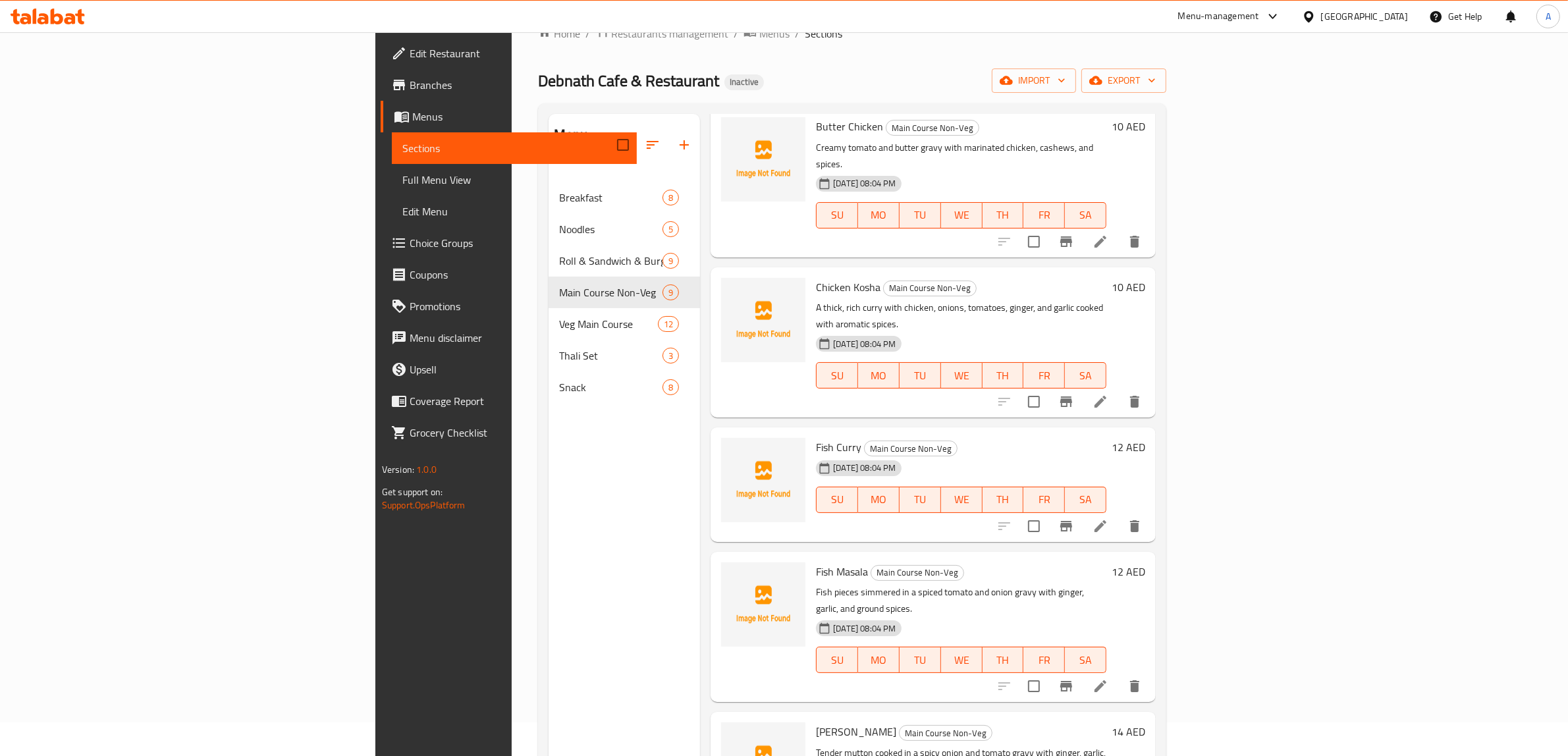
scroll to position [0, 0]
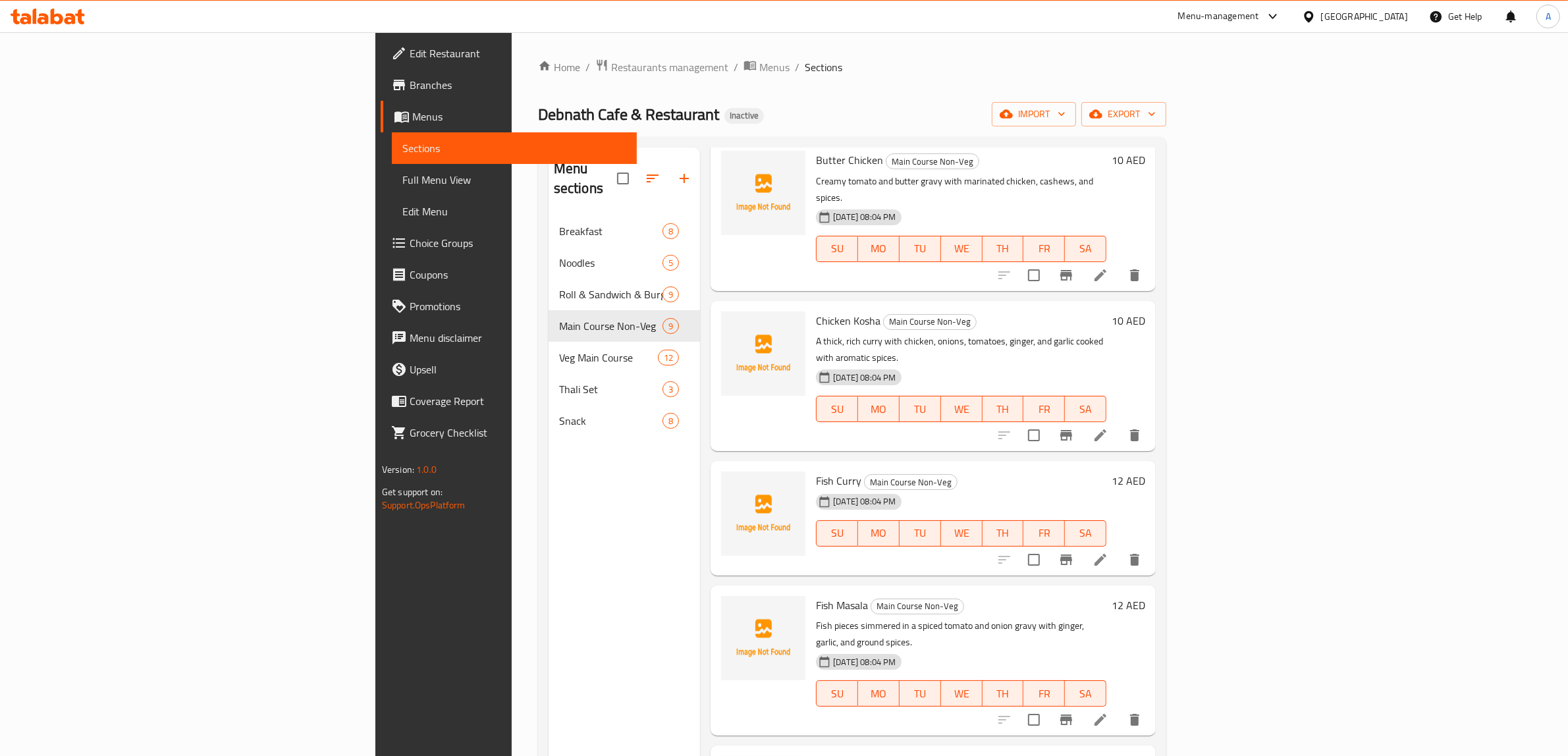
click at [716, 307] on div at bounding box center [762, 376] width 94 height 140
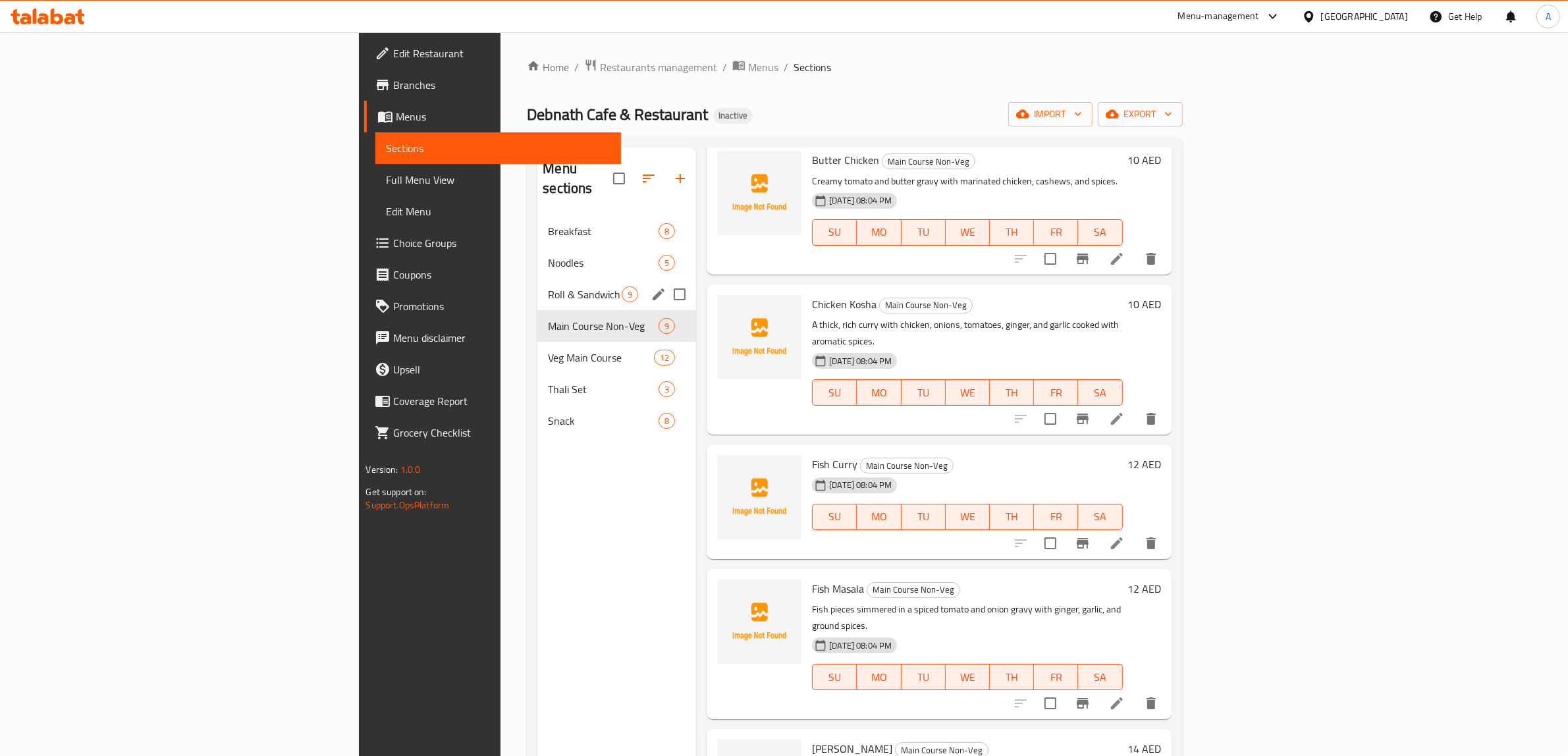
click at [547, 255] on span "Noodles" at bounding box center [603, 263] width 111 height 16
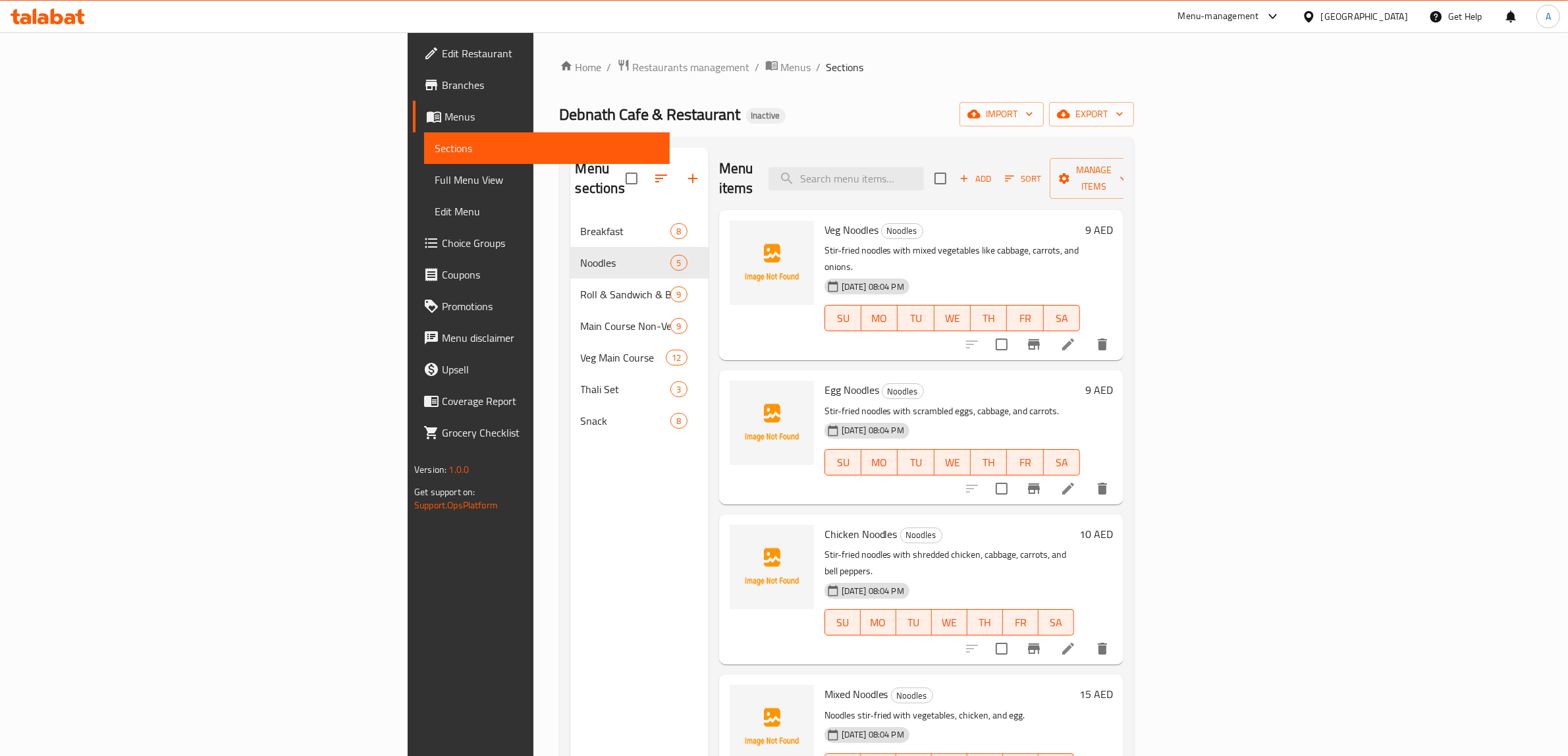
click at [761, 330] on div "Menu items Add Sort Manage items Veg Noodles Noodles Stir-fried noodles with mi…" at bounding box center [916, 526] width 415 height 756
click at [709, 353] on div "Menu items Add Sort Manage items Veg Noodles Noodles Stir-fried noodles with mi…" at bounding box center [916, 526] width 415 height 756
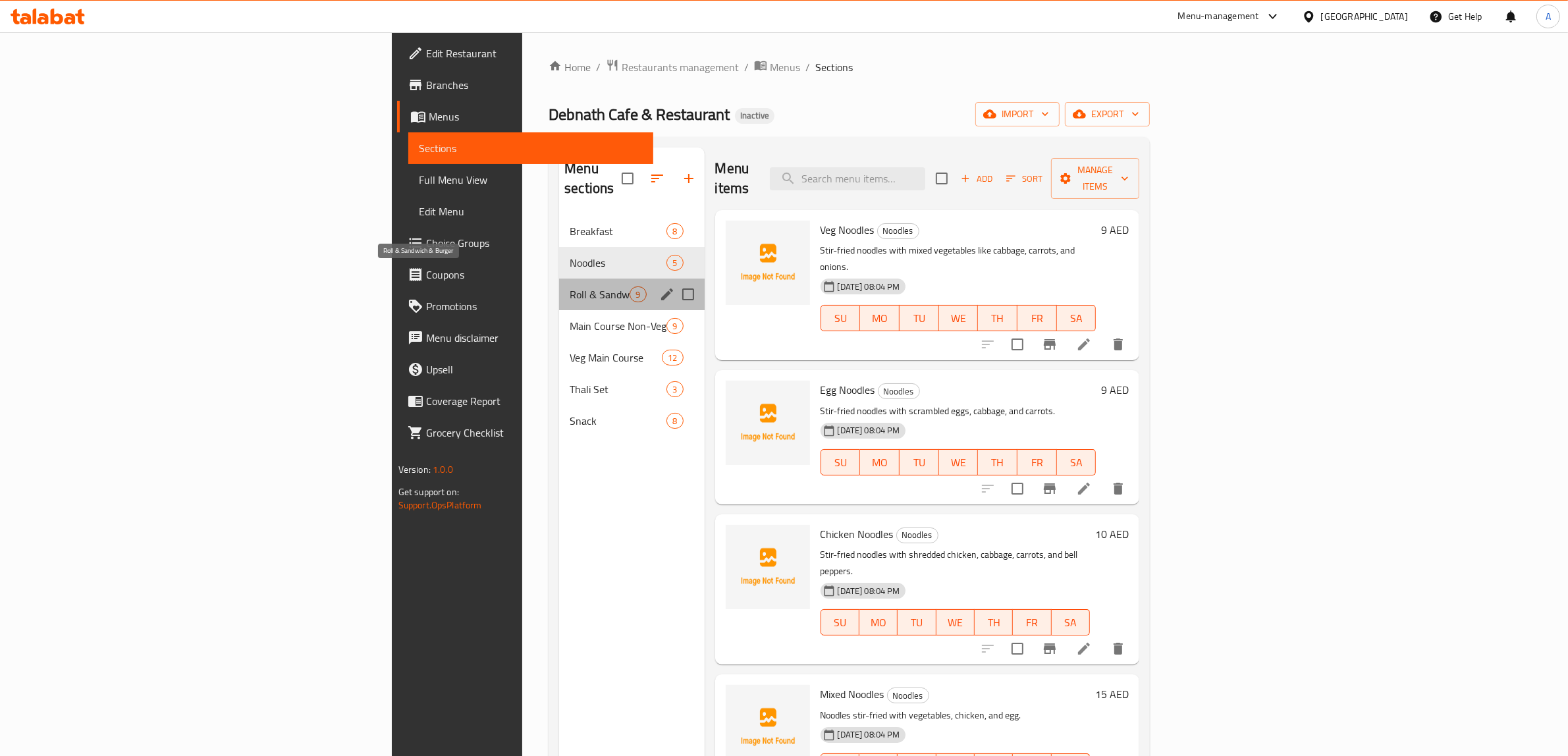
click at [570, 287] on span "Roll & Sandwich & Burger" at bounding box center [600, 294] width 60 height 16
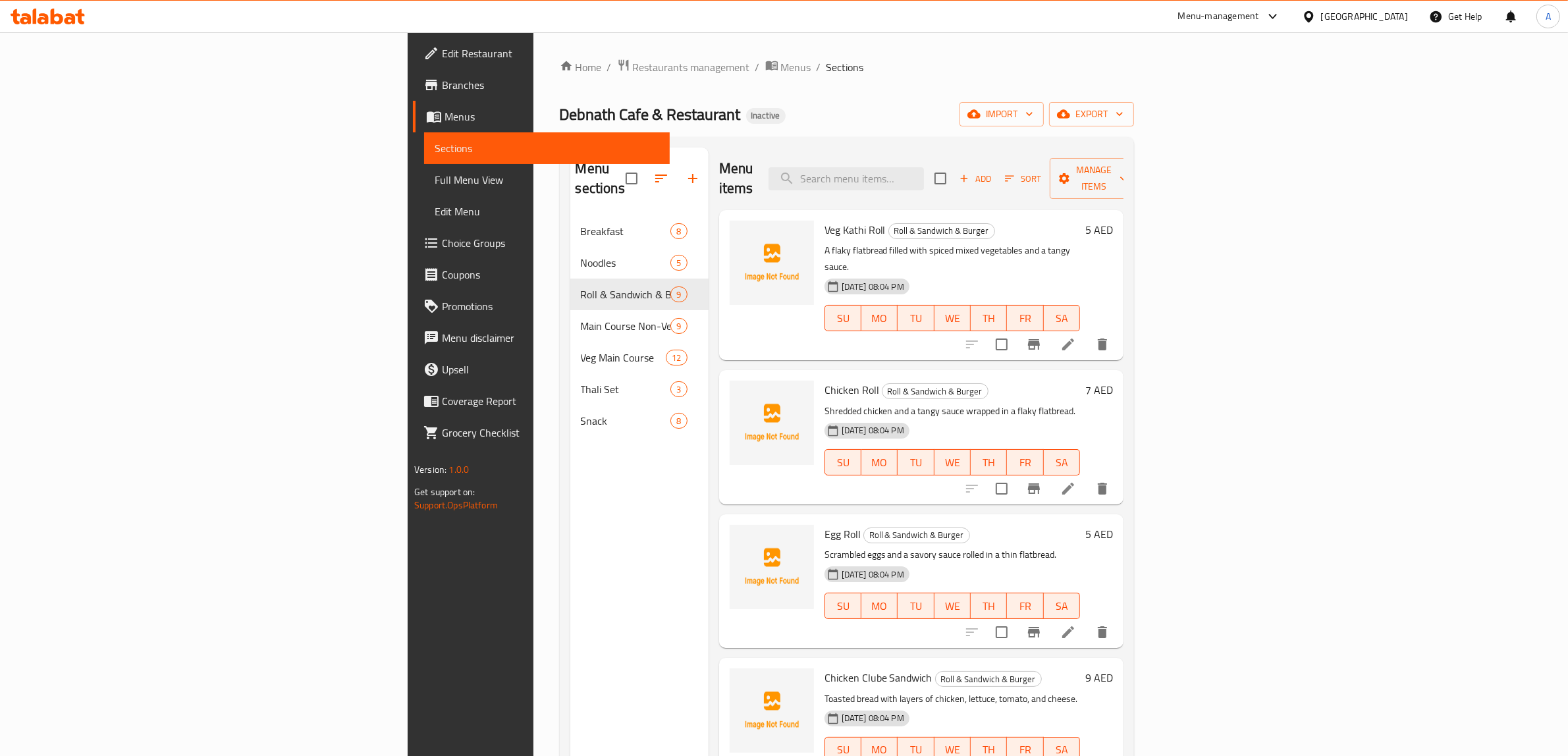
click at [927, 381] on h6 "Chicken Roll Roll & Sandwich & Burger" at bounding box center [951, 390] width 256 height 18
click at [1011, 321] on div "Veg Kathi Roll Roll & Sandwich & Burger A flaky flatbread filled with spiced mi…" at bounding box center [921, 285] width 404 height 150
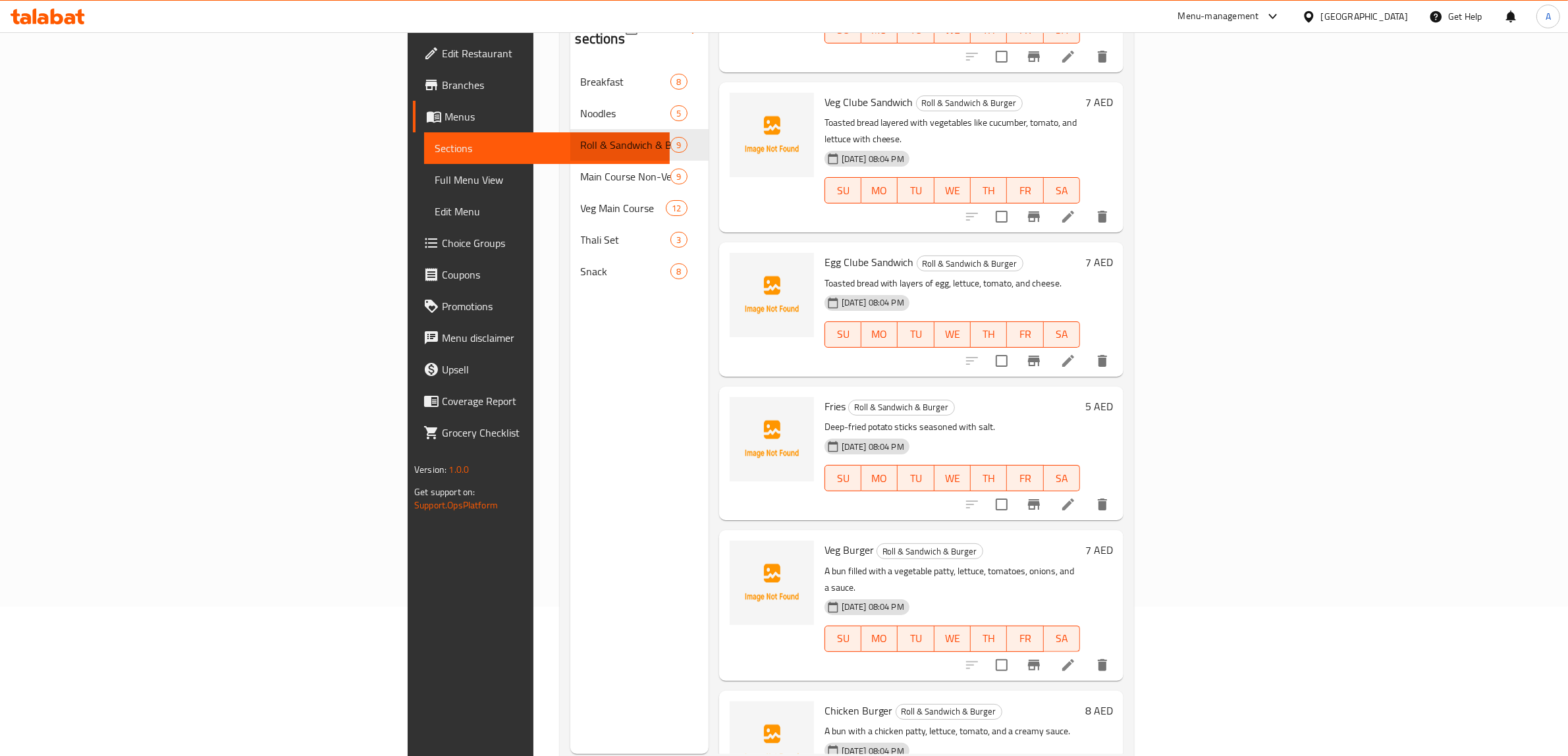
scroll to position [185, 0]
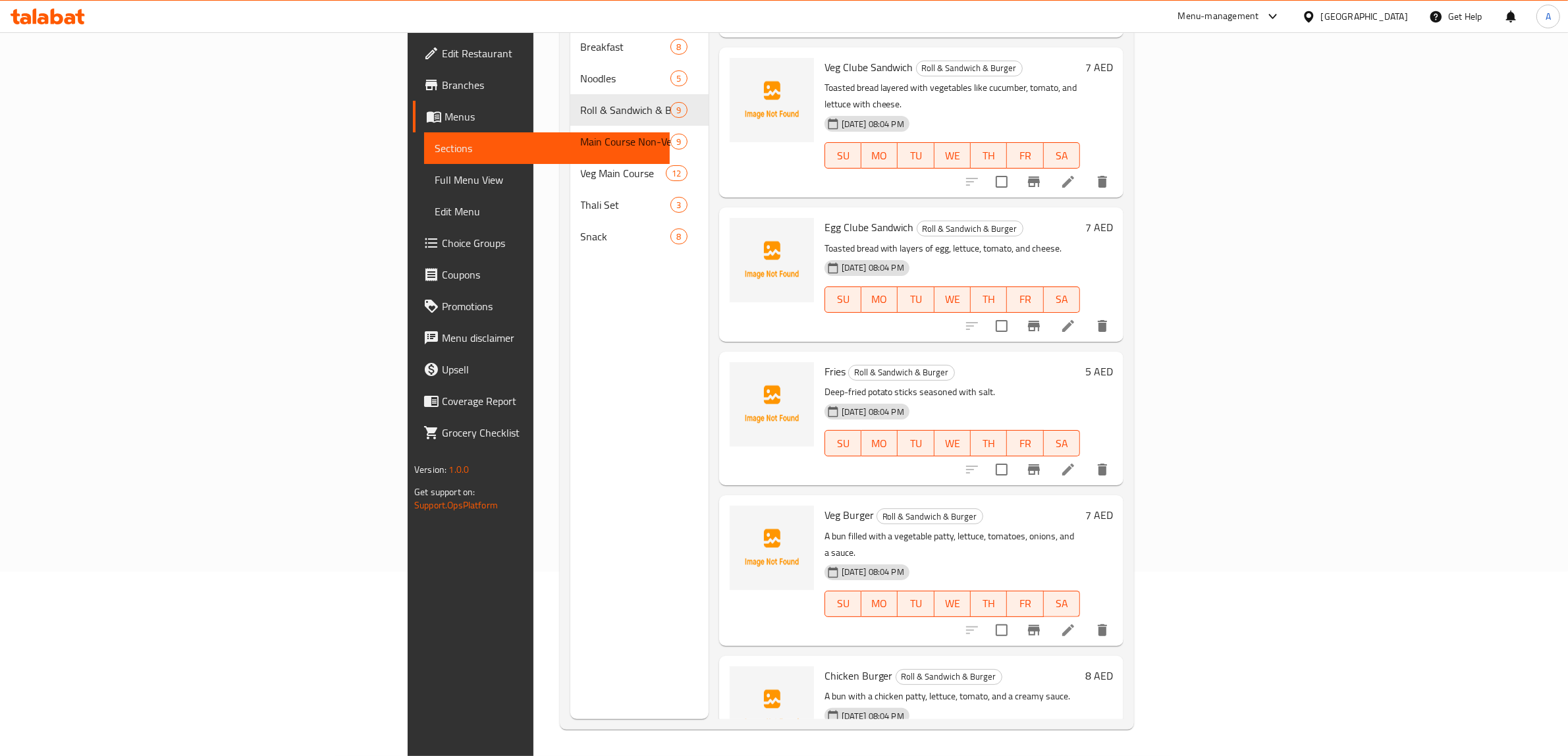
click at [1076, 462] on icon at bounding box center [1067, 469] width 16 height 16
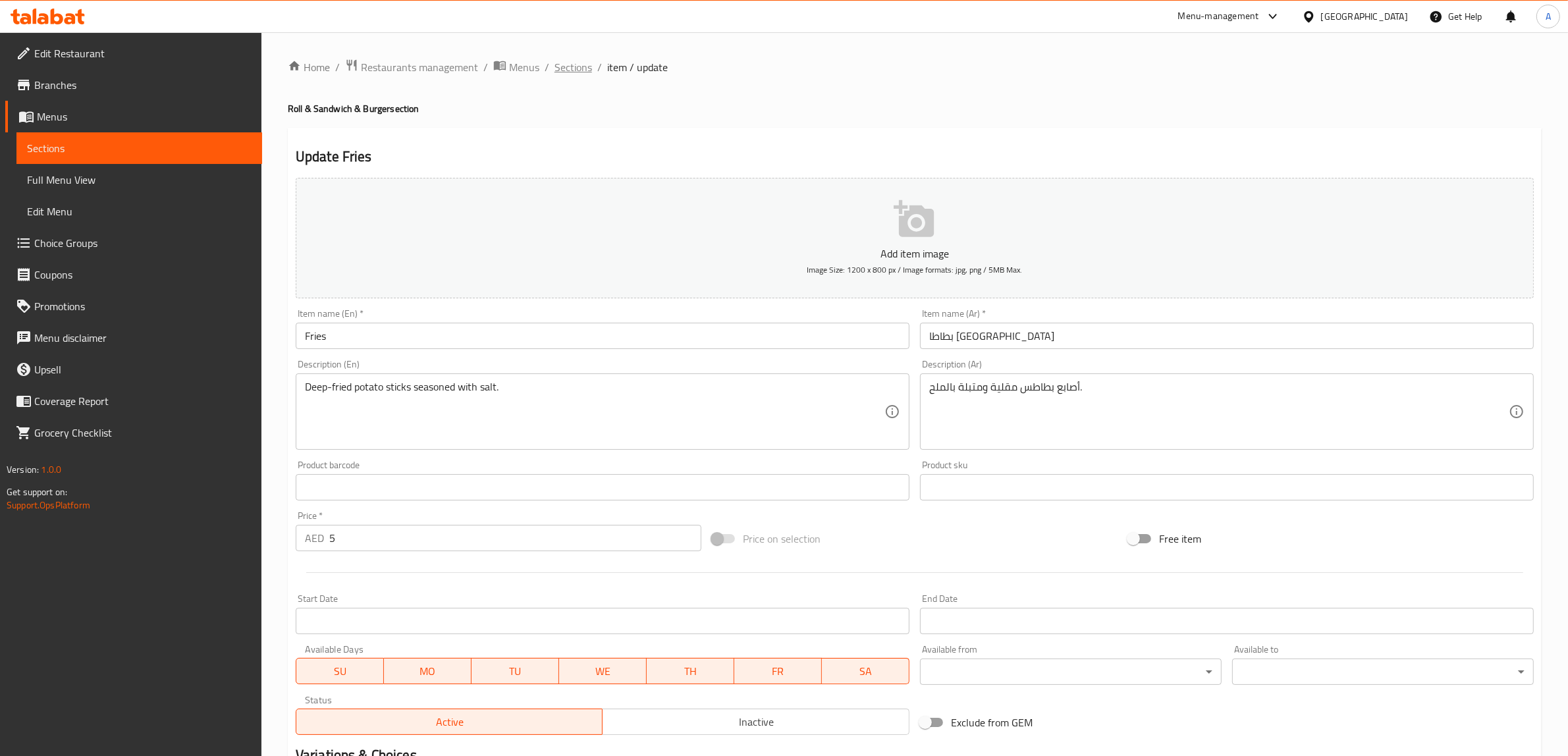
click at [557, 75] on span "Sections" at bounding box center [573, 67] width 38 height 16
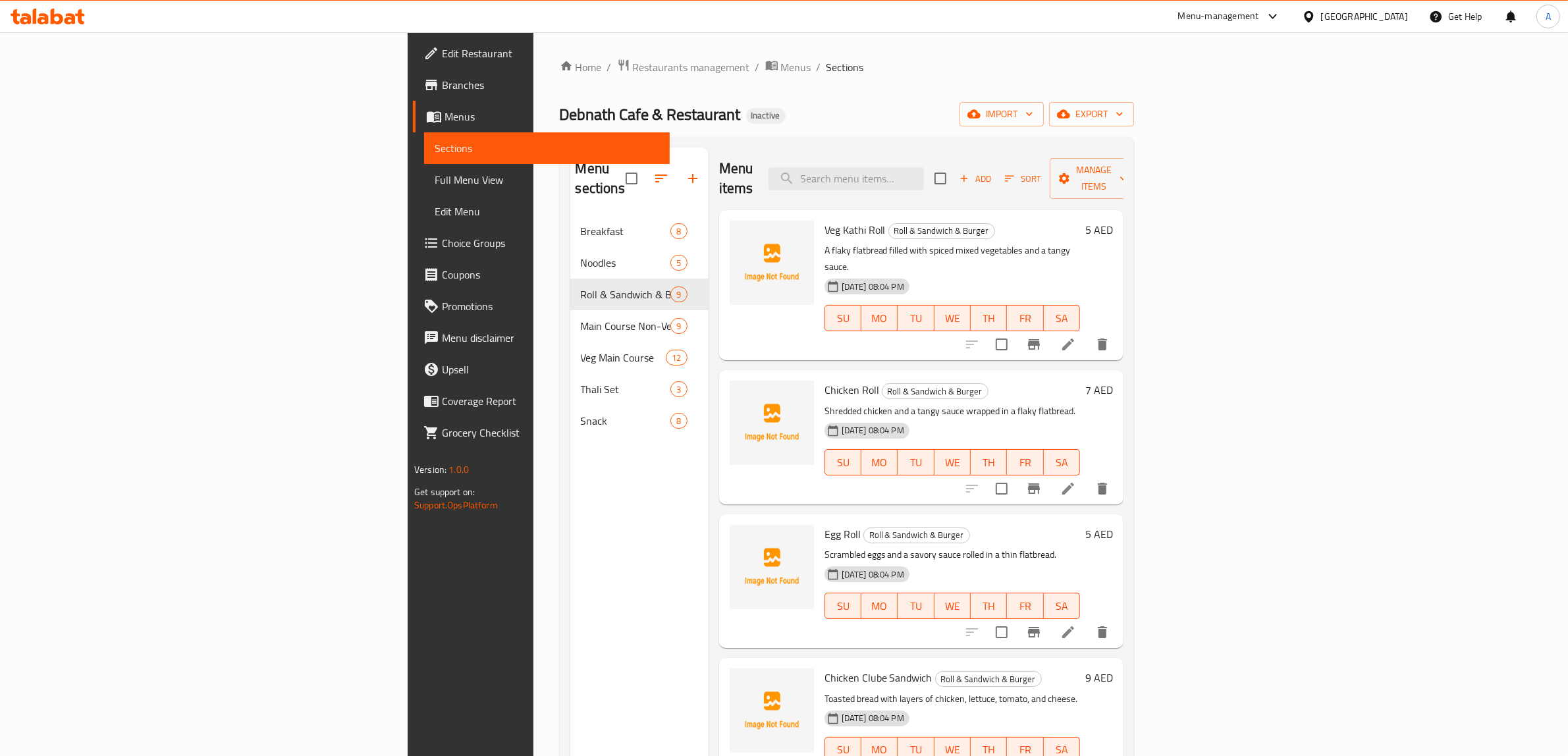
click at [571, 564] on div "Menu sections Breakfast 8 Noodles 5 Roll & Sandwich & Burger 9 Main Course Non-…" at bounding box center [640, 526] width 138 height 756
click at [878, 120] on div "Debnath Cafe & Restaurant Inactive import export" at bounding box center [847, 114] width 574 height 25
drag, startPoint x: 963, startPoint y: 363, endPoint x: 963, endPoint y: 380, distance: 17.0
click at [963, 381] on h6 "Chicken Roll Roll & Sandwich & Burger" at bounding box center [951, 390] width 256 height 18
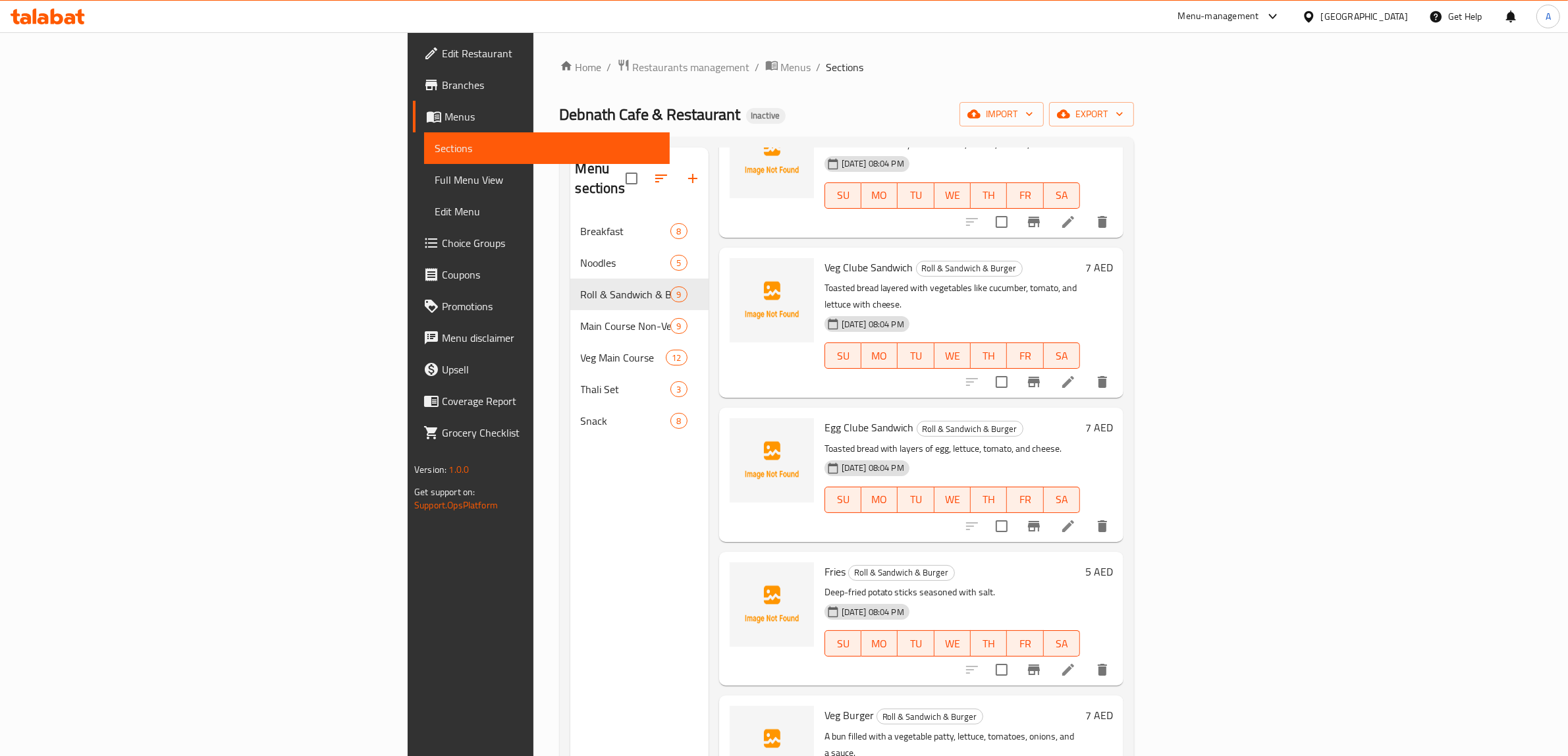
scroll to position [571, 0]
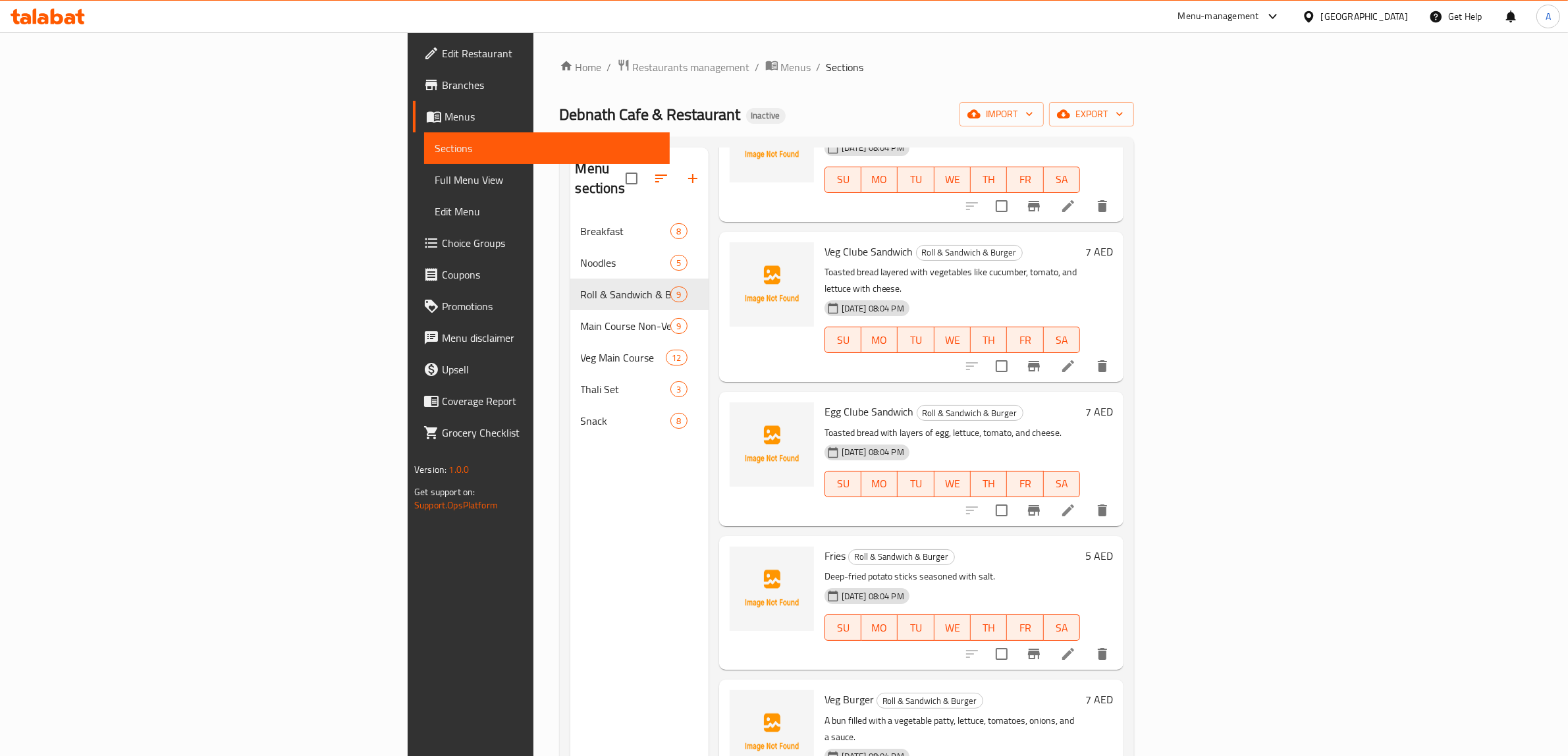
click at [780, 336] on div "Menu items Add Sort Manage items Veg Kathi Roll Roll & Sandwich & Burger A flak…" at bounding box center [916, 526] width 415 height 756
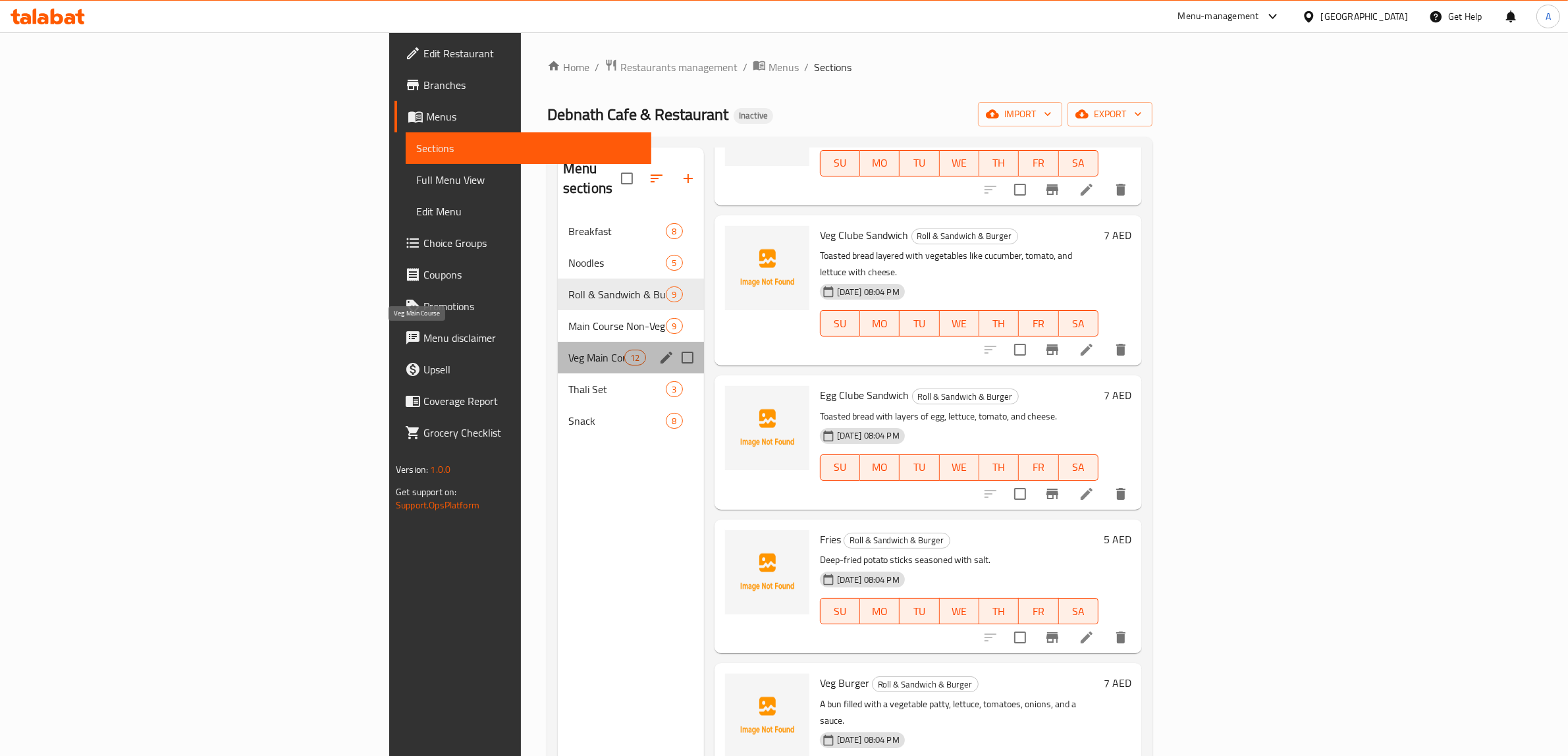
click at [568, 350] on span "Veg Main Course" at bounding box center [596, 357] width 56 height 16
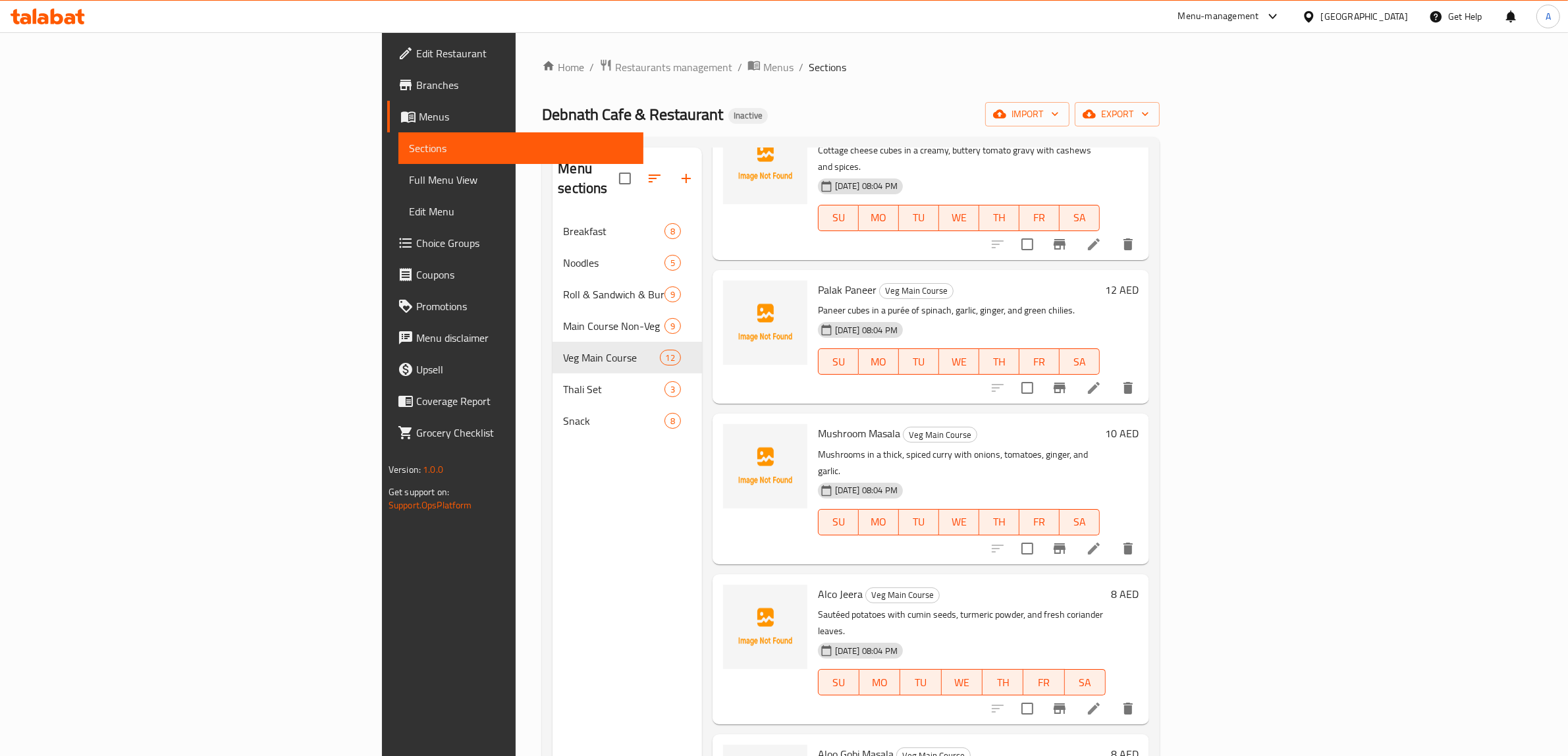
scroll to position [906, 0]
click at [1101, 698] on icon at bounding box center [1093, 705] width 16 height 16
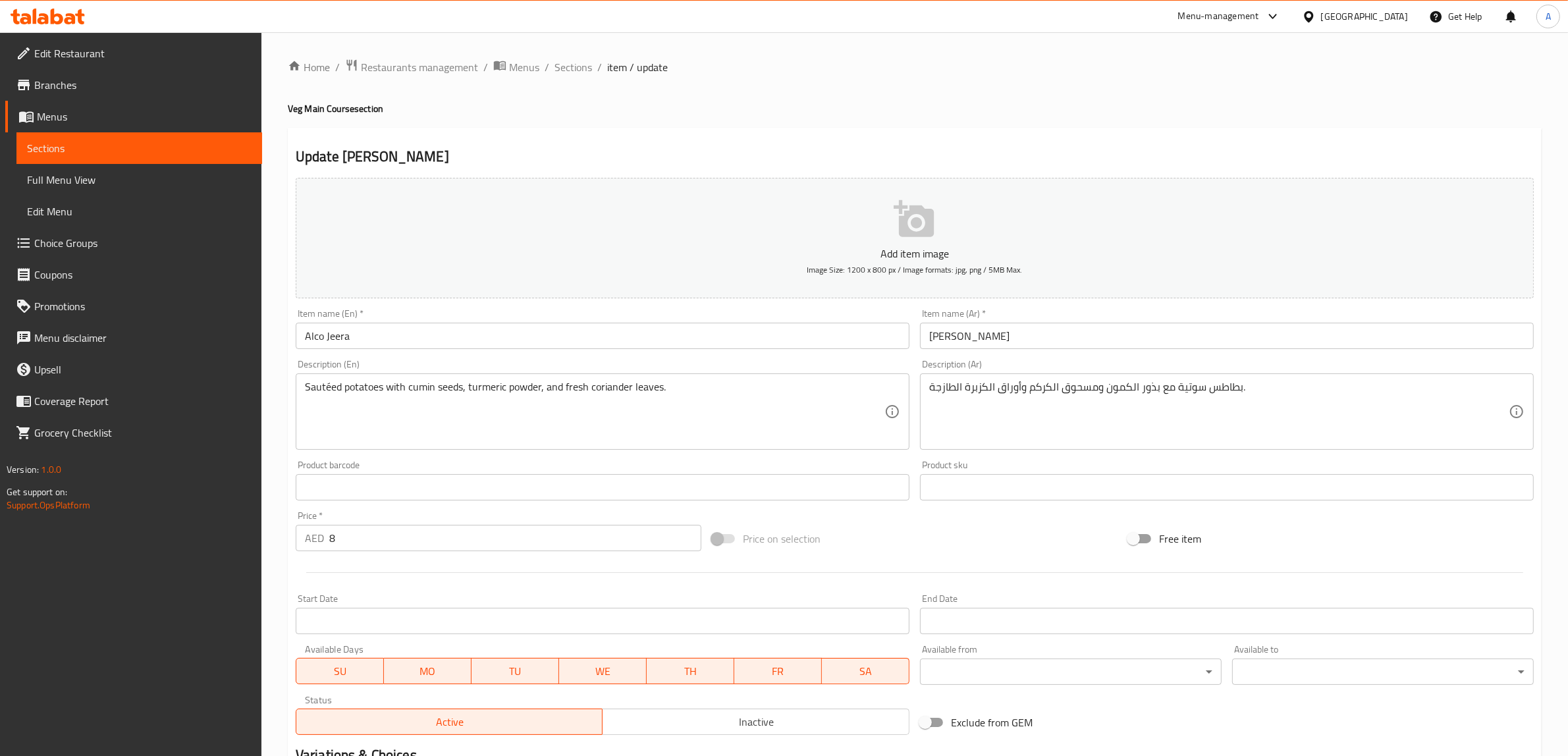
click at [321, 337] on input "Alco Jeera" at bounding box center [602, 336] width 614 height 26
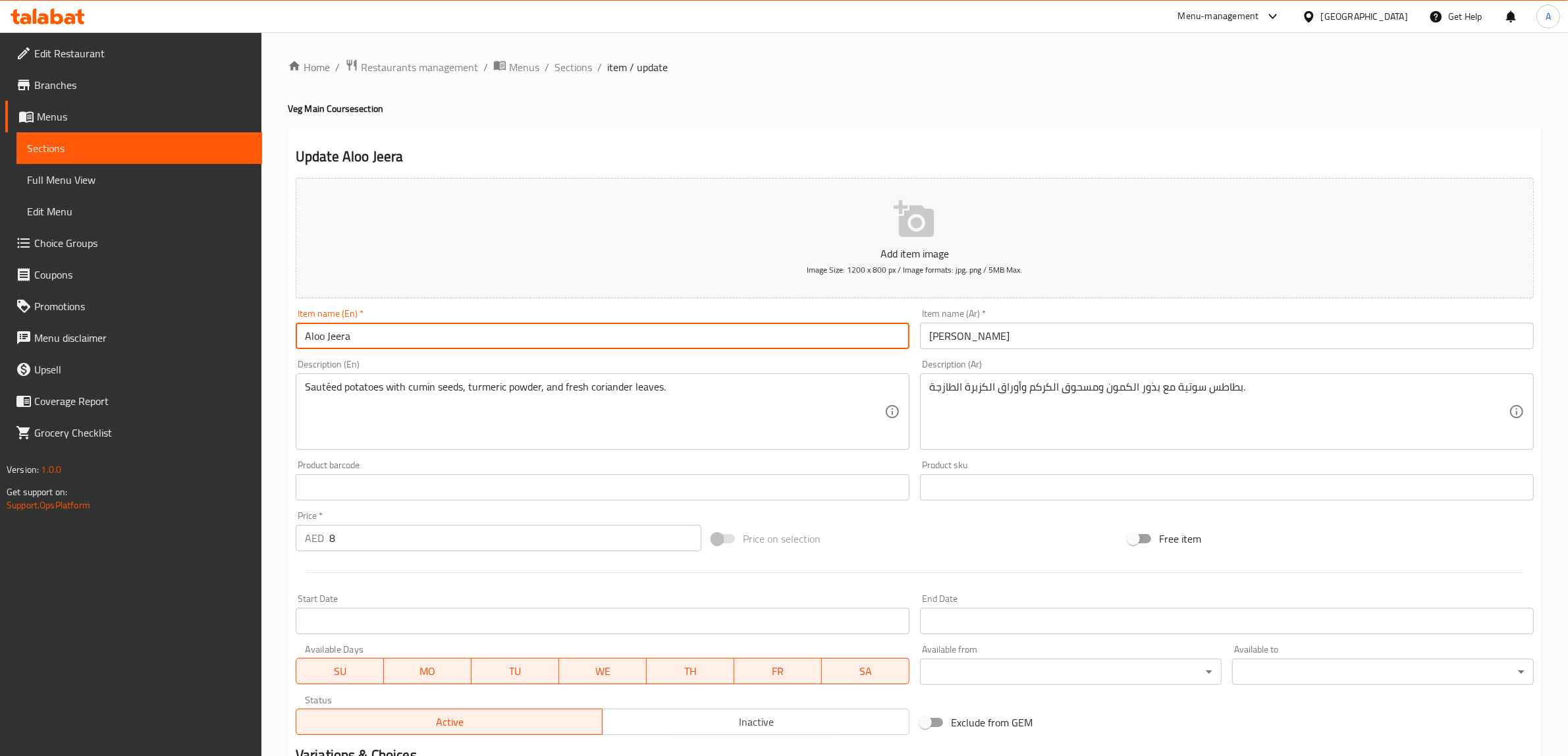
type input "Aloo Jeera"
click at [943, 337] on input "جيرا ألكو" at bounding box center [1226, 336] width 614 height 26
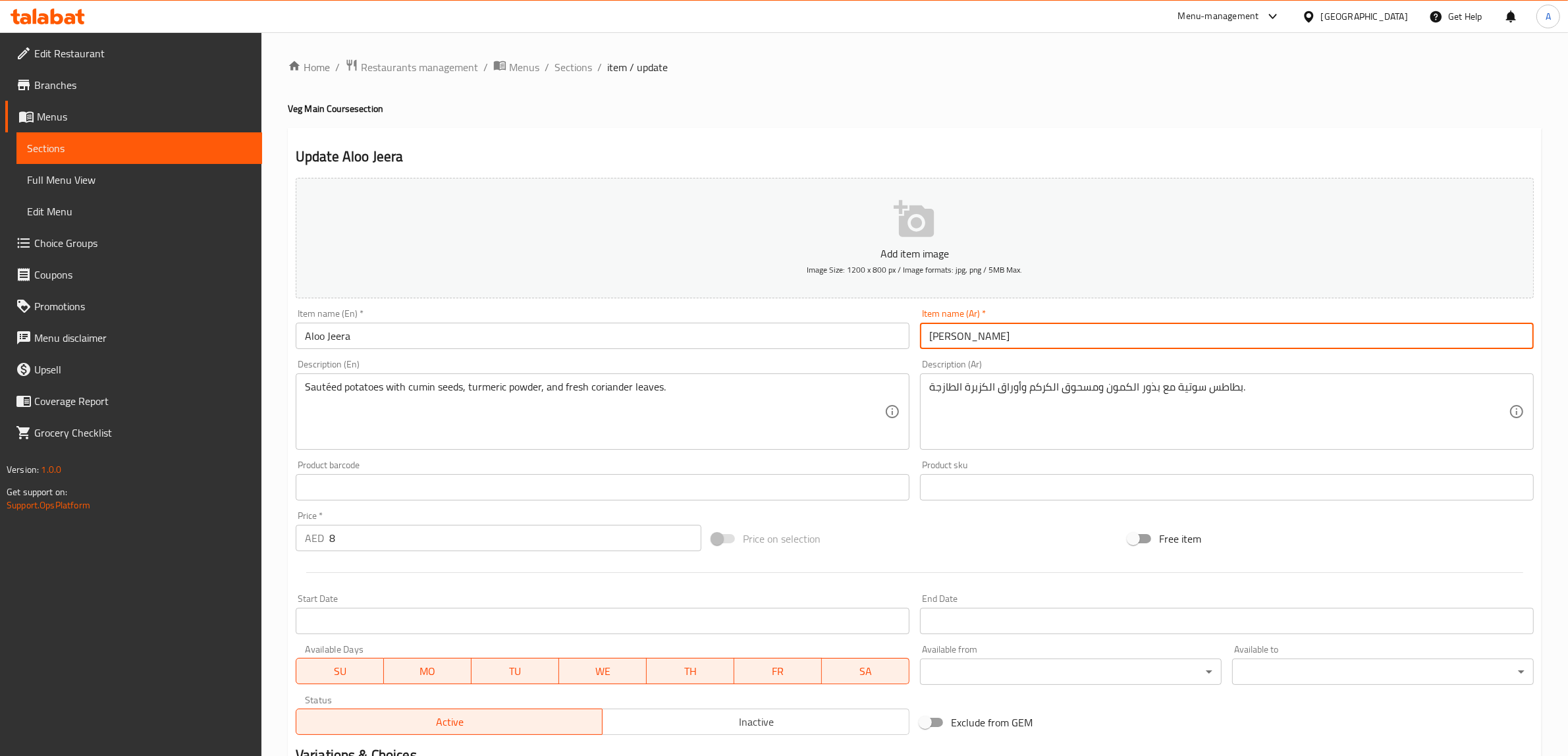
click at [943, 337] on input "جيرا ألكو" at bounding box center [1226, 336] width 614 height 26
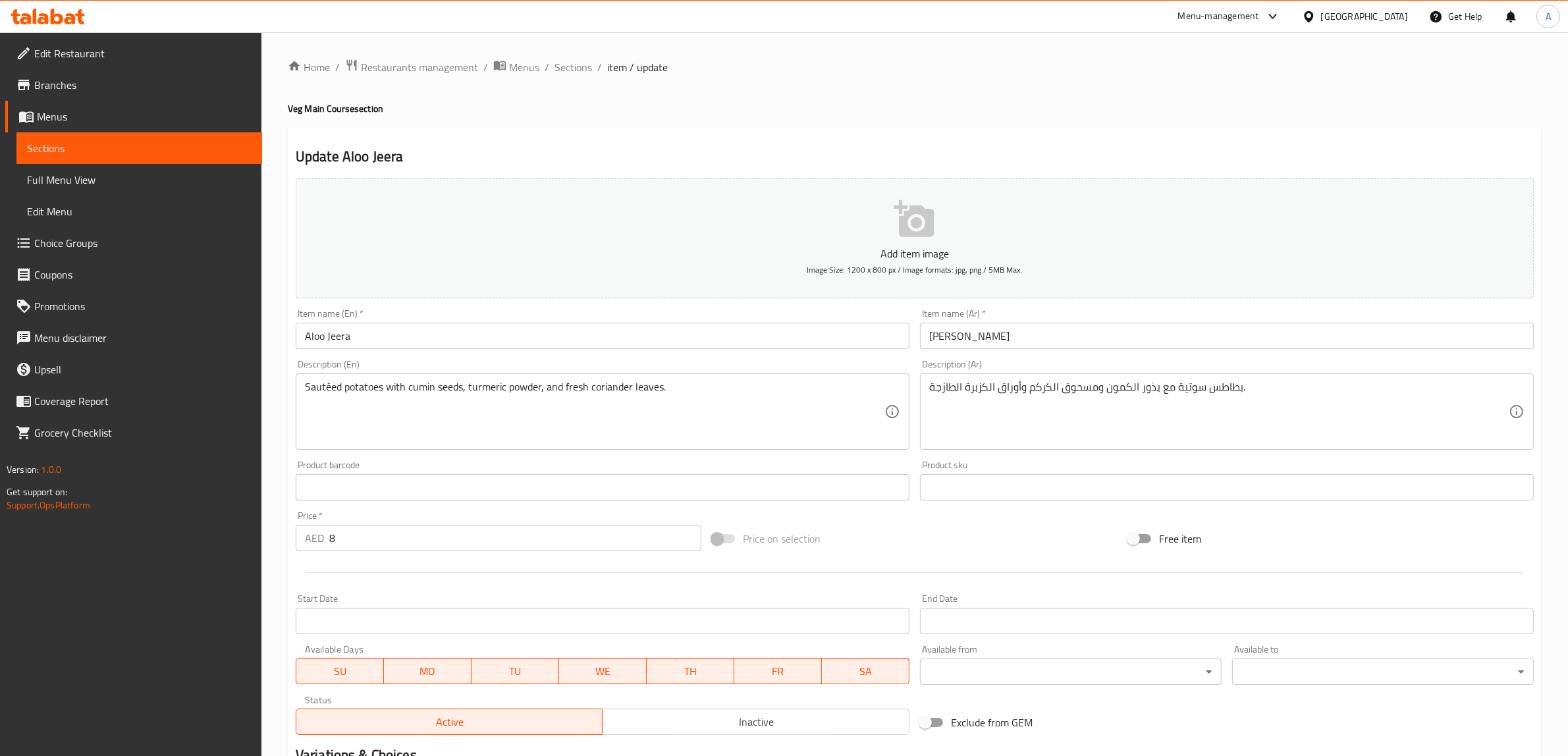
click at [867, 143] on div "Update Aloo Jeera Add item image Image Size: 1200 x 800 px / Image formats: jpg…" at bounding box center [915, 511] width 1254 height 767
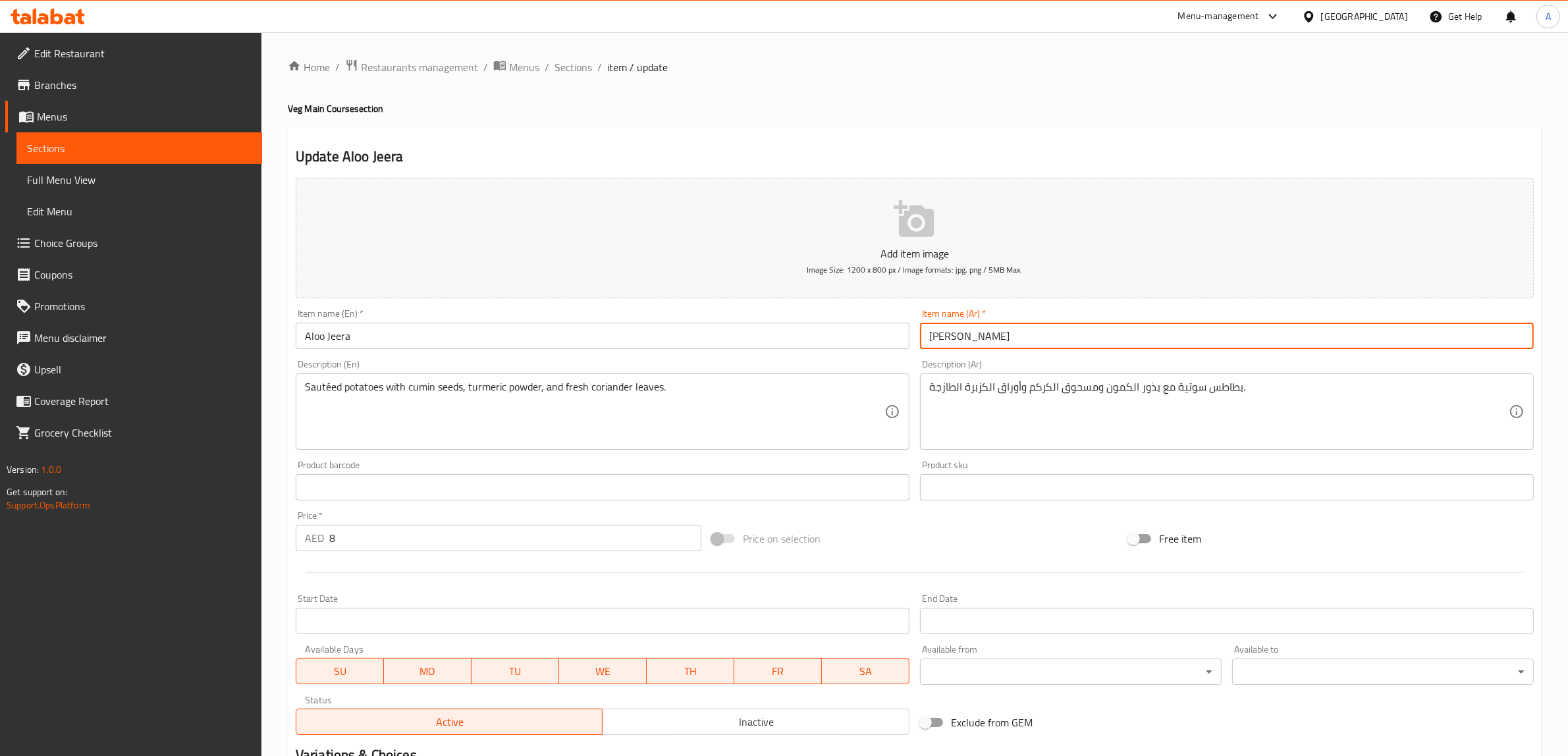
click at [931, 344] on input "جيرا ألو" at bounding box center [1226, 336] width 614 height 26
click at [984, 341] on input "جيرا ألو" at bounding box center [1226, 336] width 614 height 26
type input "جيرا ألو"
click at [901, 143] on div "Update Aloo Jeera Add item image Image Size: 1200 x 800 px / Image formats: jpg…" at bounding box center [915, 511] width 1254 height 767
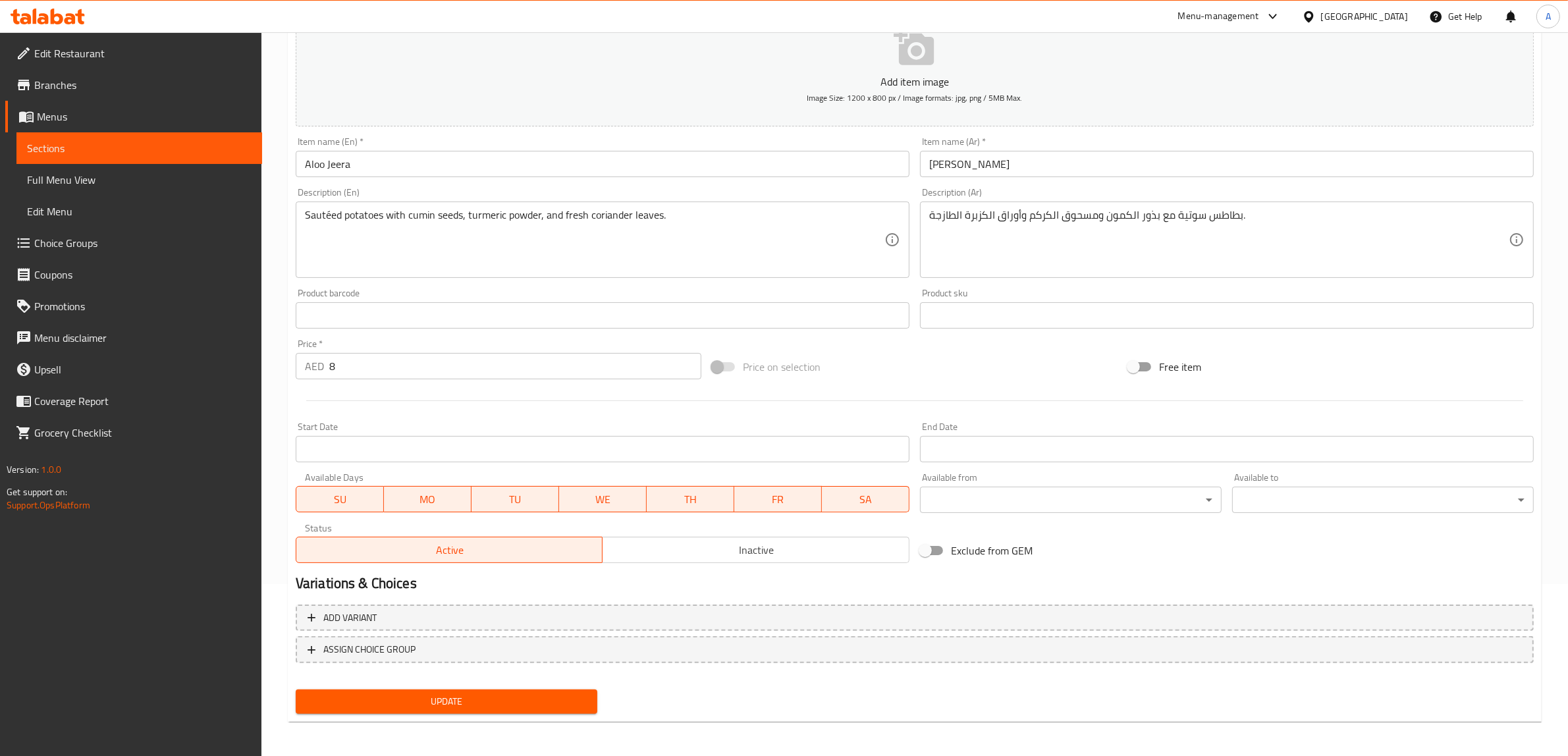
click at [497, 697] on span "Update" at bounding box center [446, 701] width 280 height 16
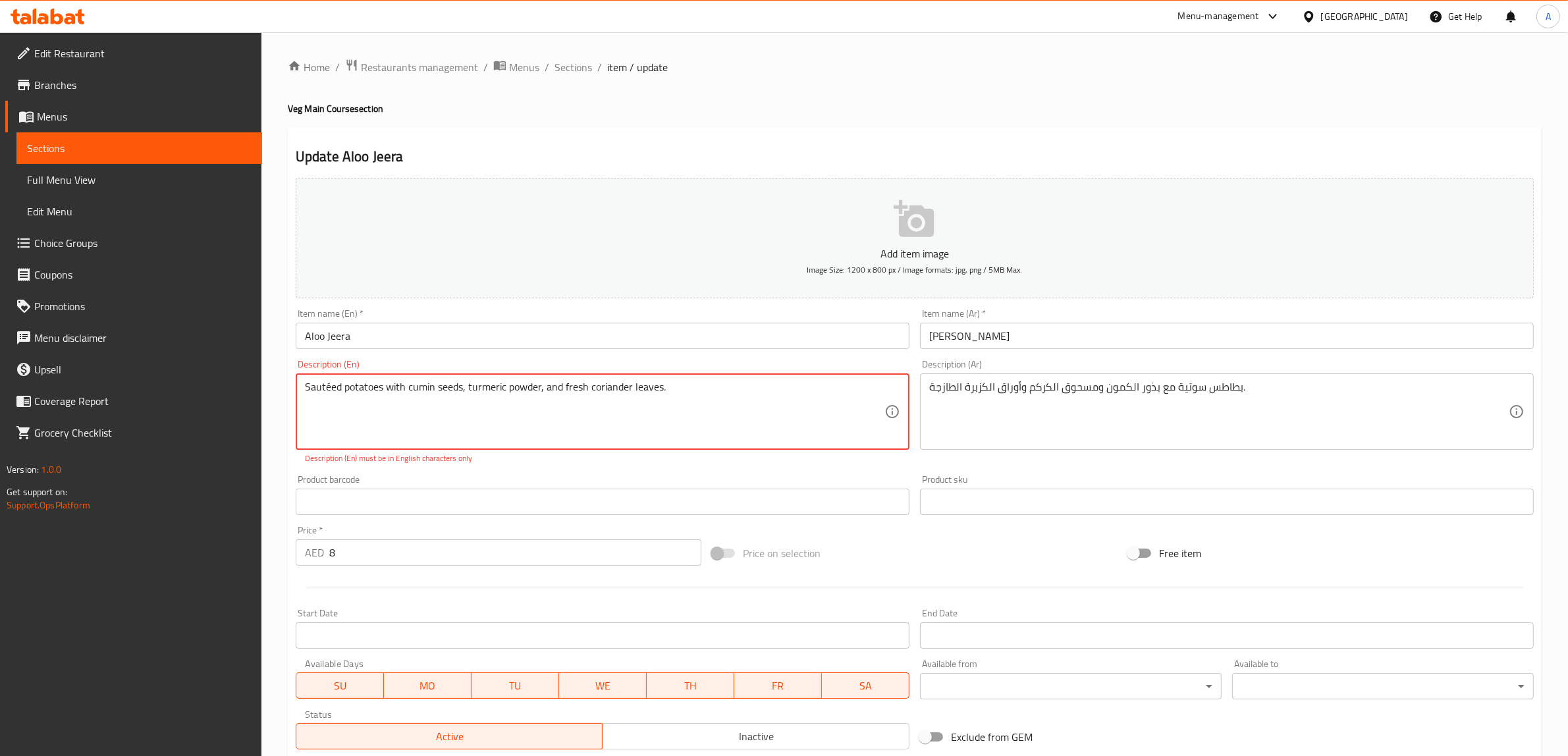
click at [330, 386] on textarea "Sautéed potatoes with cumin seeds, turmeric powder, and fresh coriander leaves." at bounding box center [594, 412] width 580 height 62
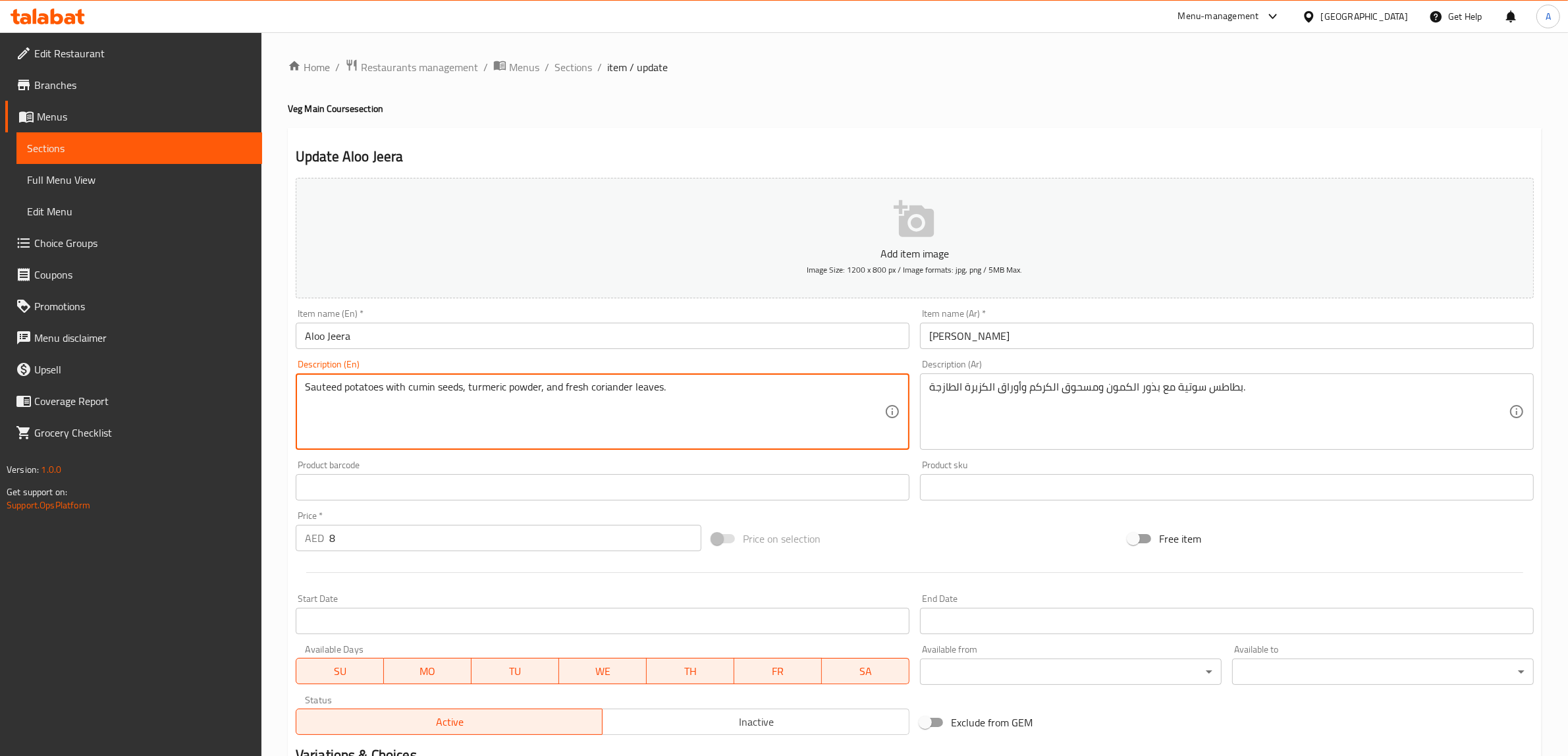
type textarea "Sauteed potatoes with cumin seeds, turmeric powder, and fresh coriander leaves."
click at [741, 141] on div "Update Aloo Jeera Add item image Image Size: 1200 x 800 px / Image formats: jpg…" at bounding box center [915, 511] width 1254 height 767
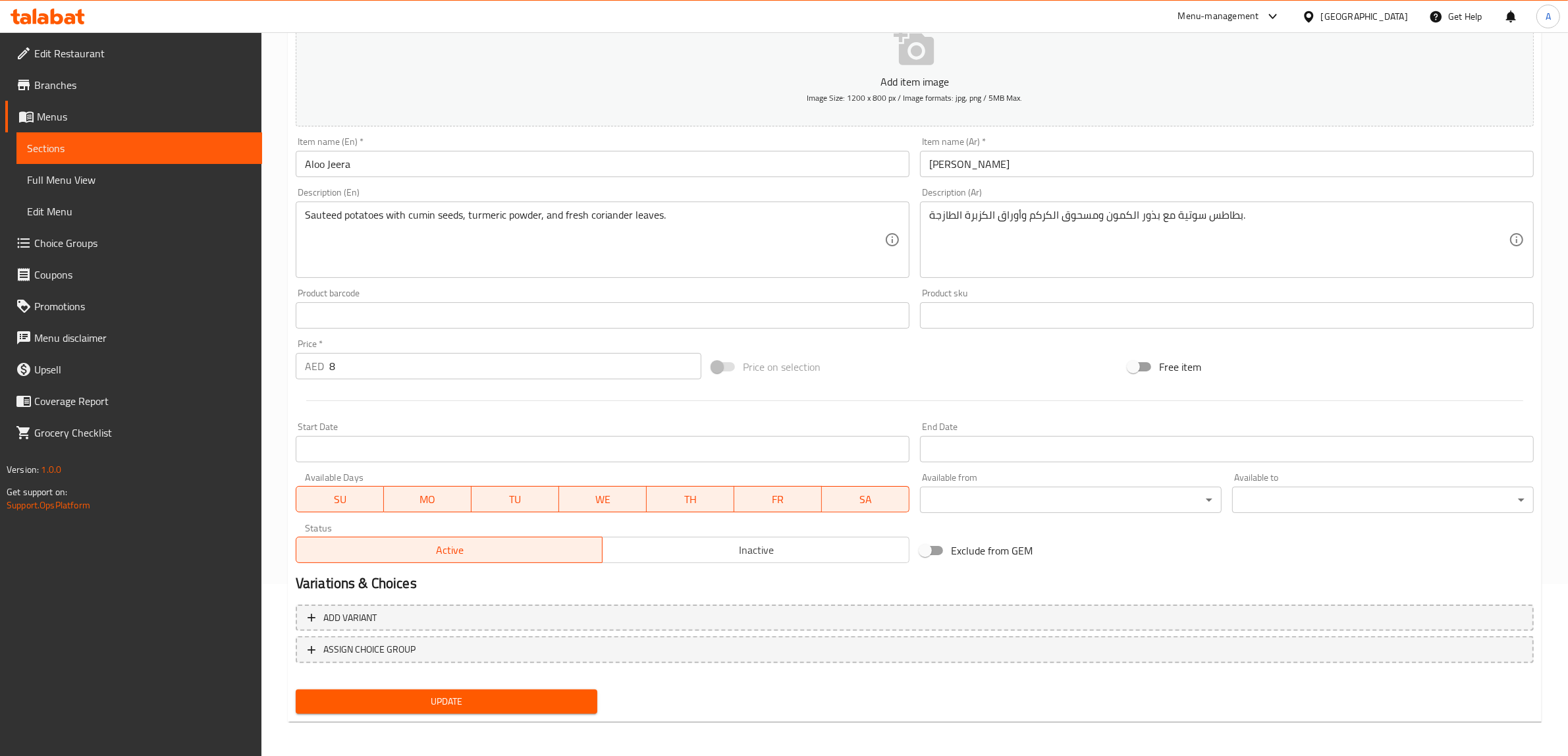
click at [443, 698] on span "Update" at bounding box center [446, 701] width 280 height 16
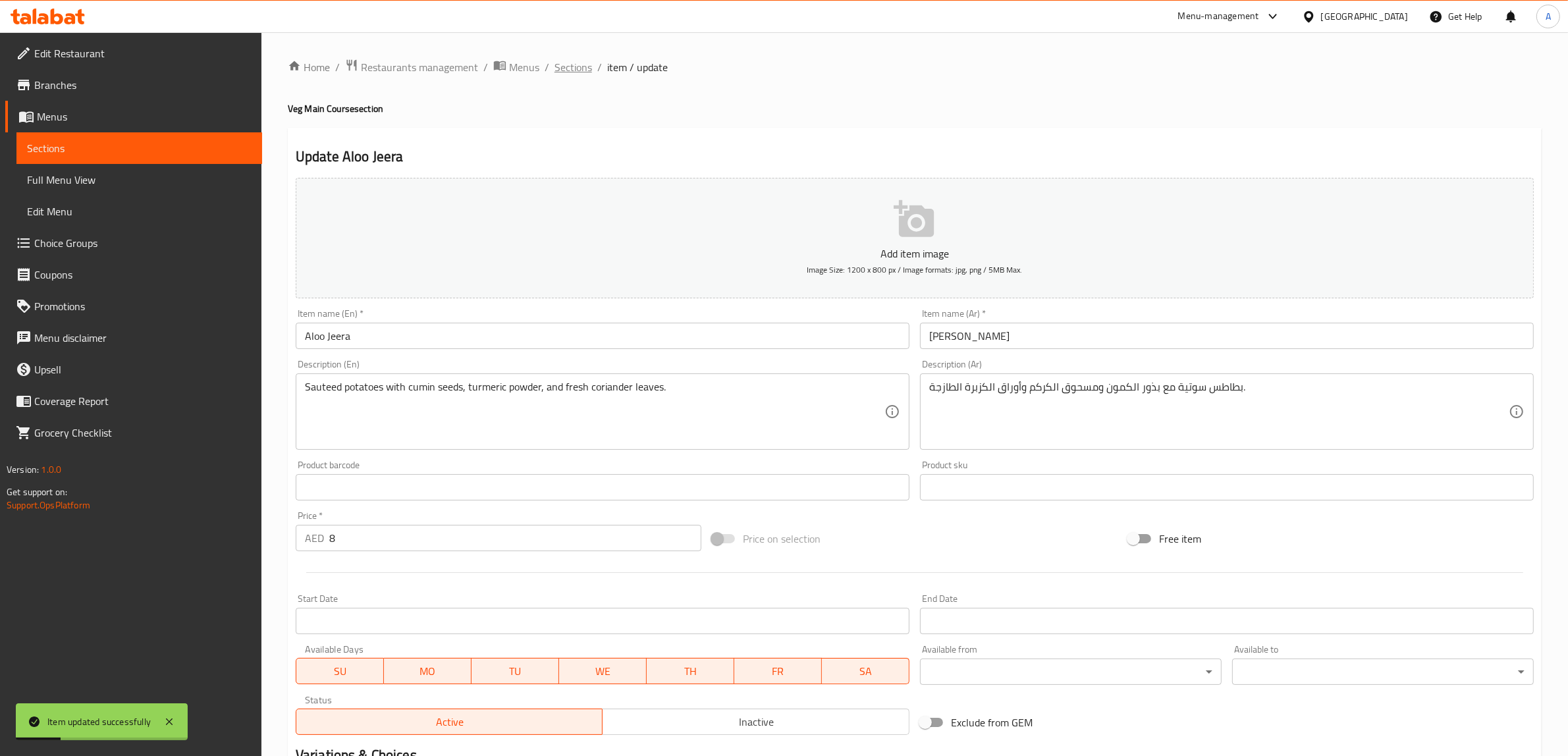
click at [574, 73] on span "Sections" at bounding box center [573, 67] width 38 height 16
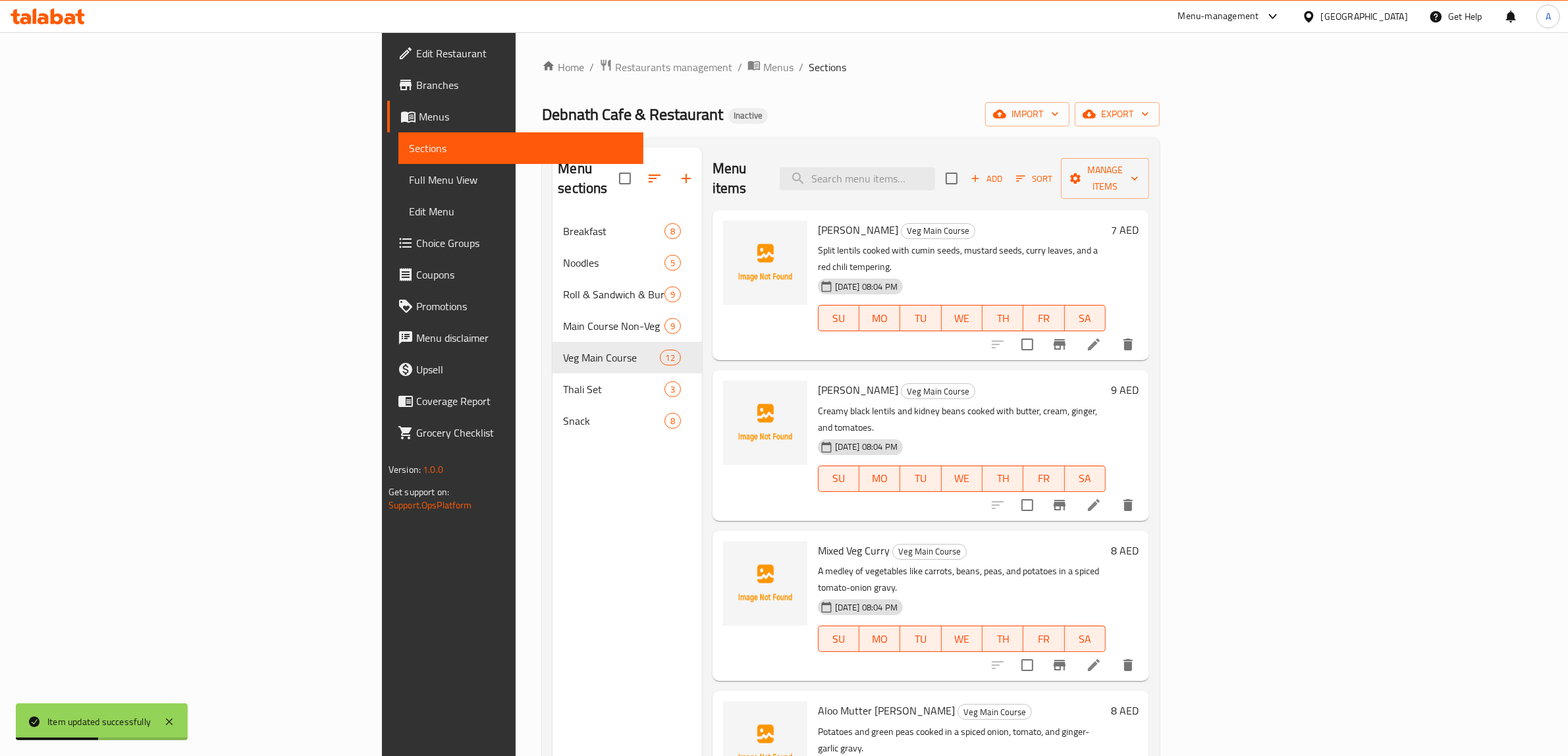
click at [932, 542] on h6 "Mixed Veg Curry Veg Main Course" at bounding box center [961, 551] width 288 height 18
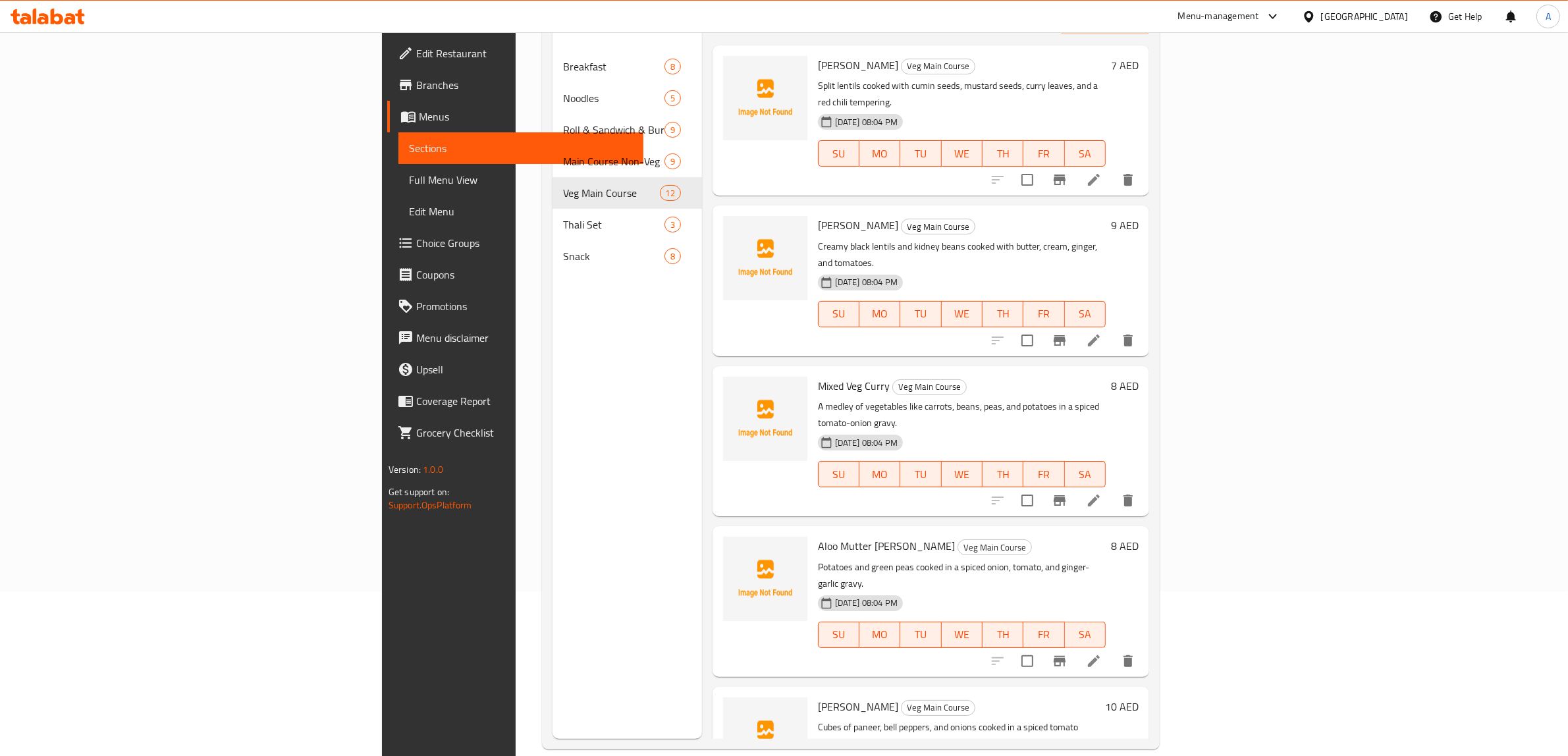
click at [912, 376] on h6 "Mixed Veg Curry Veg Main Course" at bounding box center [961, 386] width 288 height 18
click at [713, 287] on div "Dal Makhani Veg Main Course Creamy black lentils and kidney beans cooked with b…" at bounding box center [931, 280] width 436 height 150
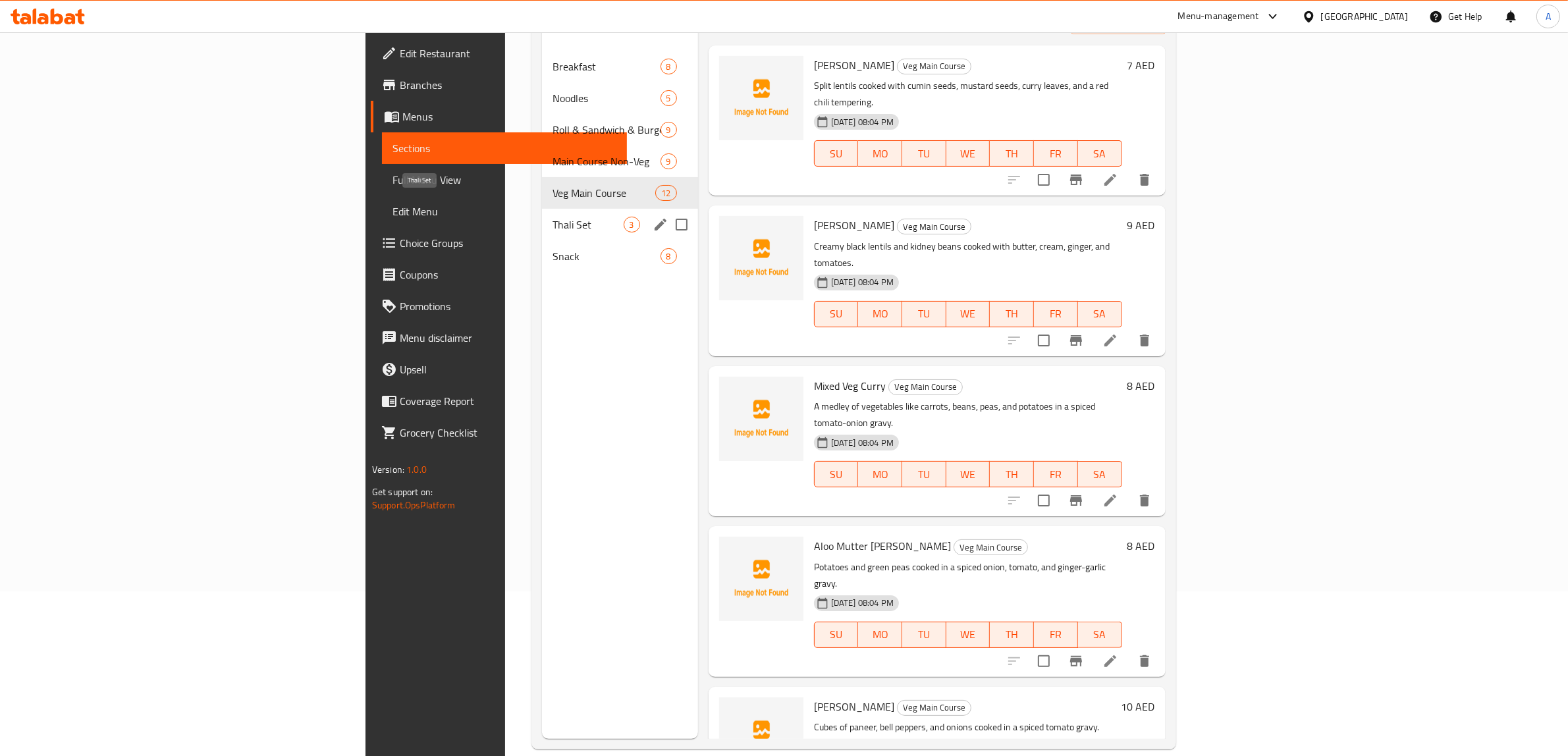
click at [552, 217] on span "Thali Set" at bounding box center [587, 224] width 71 height 16
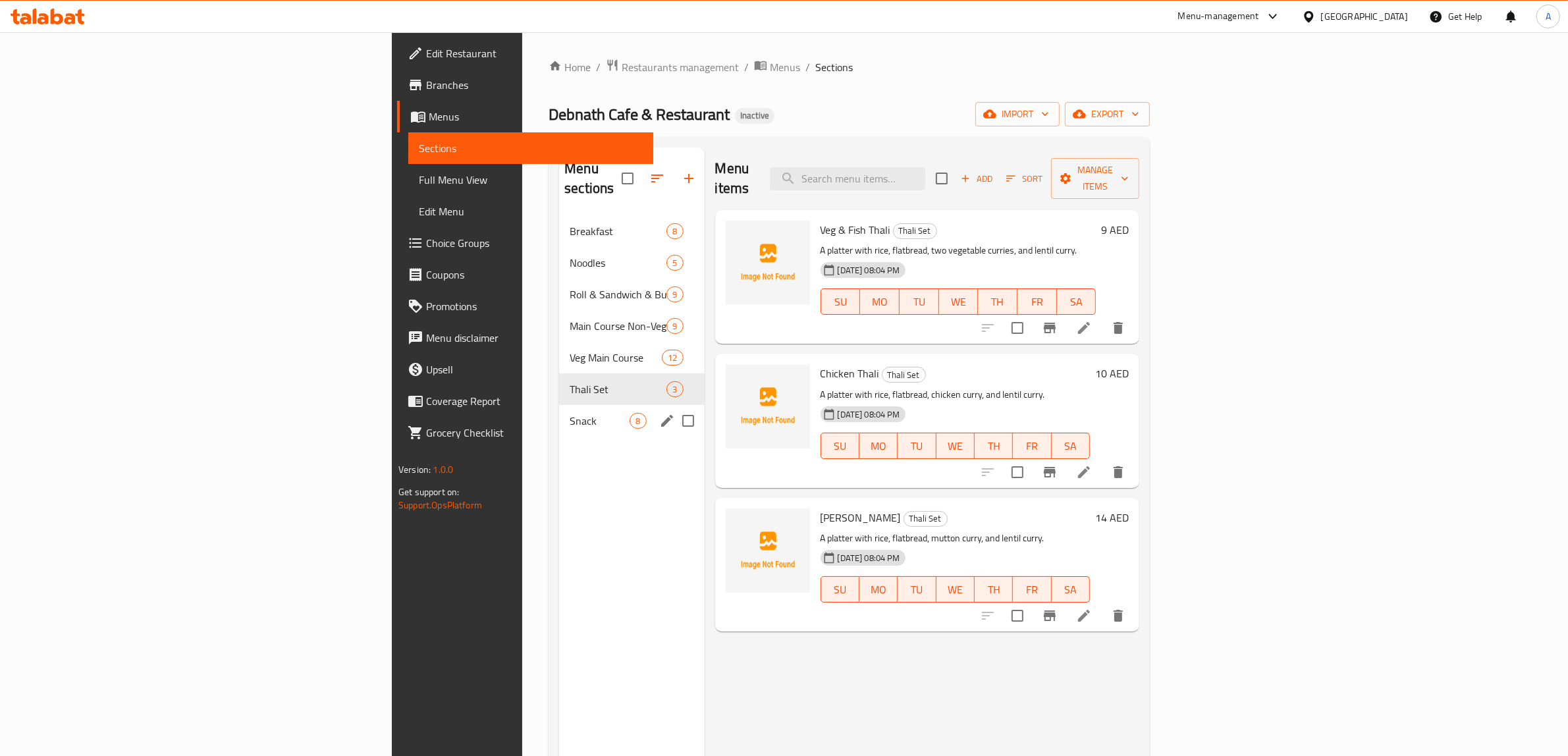
click at [570, 413] on span "Snack" at bounding box center [600, 421] width 60 height 16
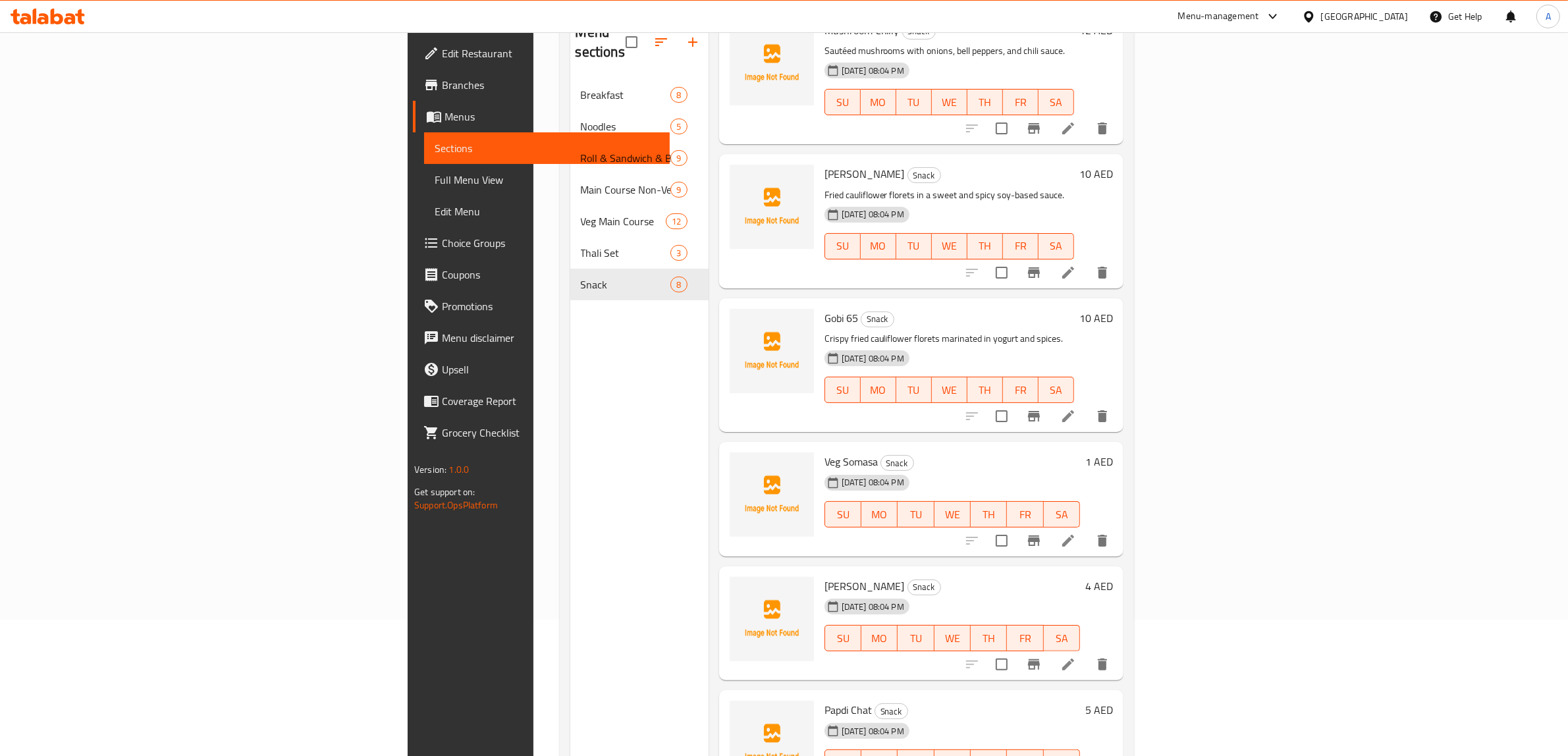
scroll to position [185, 0]
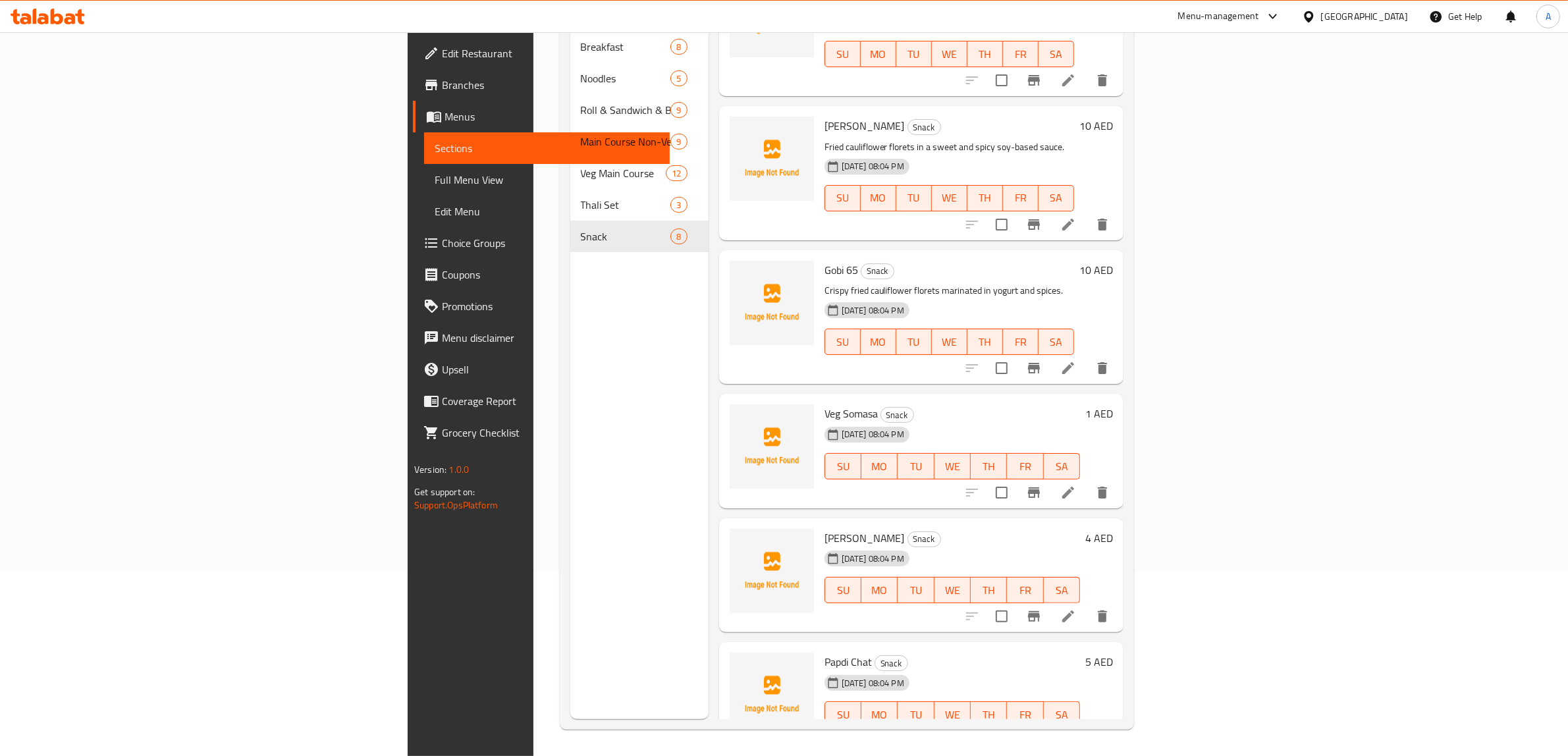
click at [847, 648] on div "Papdi Chat Snack 19-08-2025 08:04 PM SU MO TU WE TH FR SA" at bounding box center [952, 699] width 266 height 104
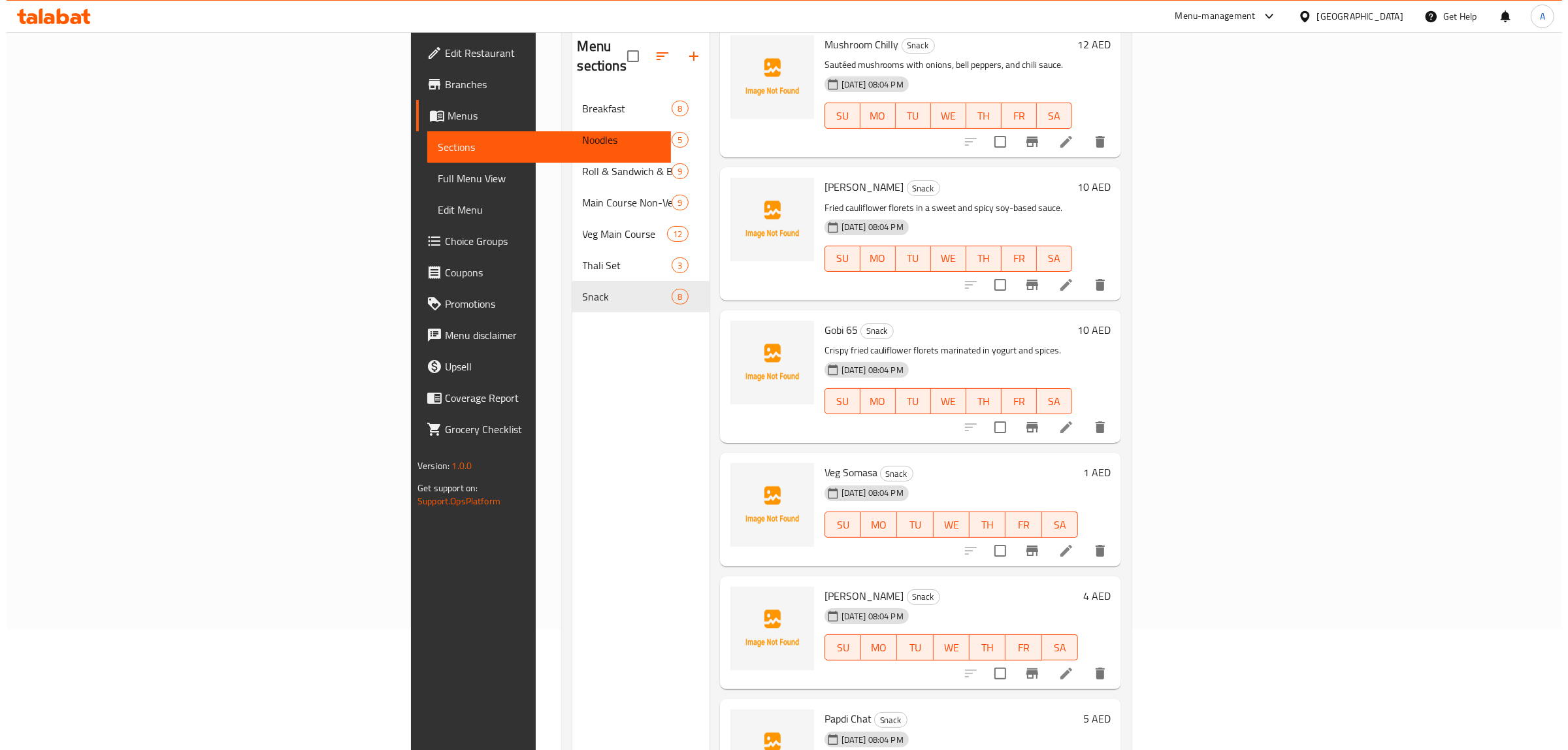
scroll to position [0, 0]
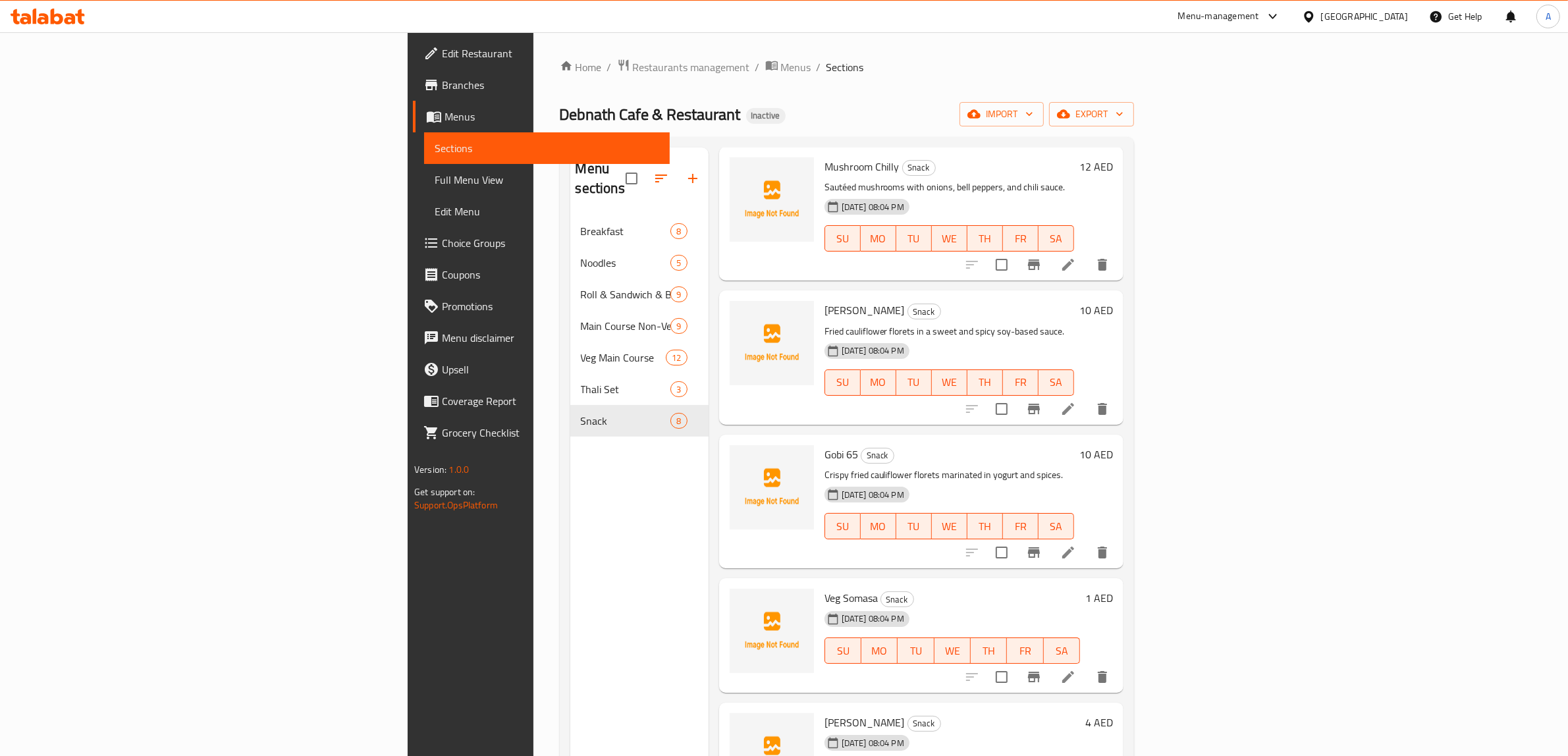
click at [435, 179] on span "Full Menu View" at bounding box center [547, 180] width 224 height 16
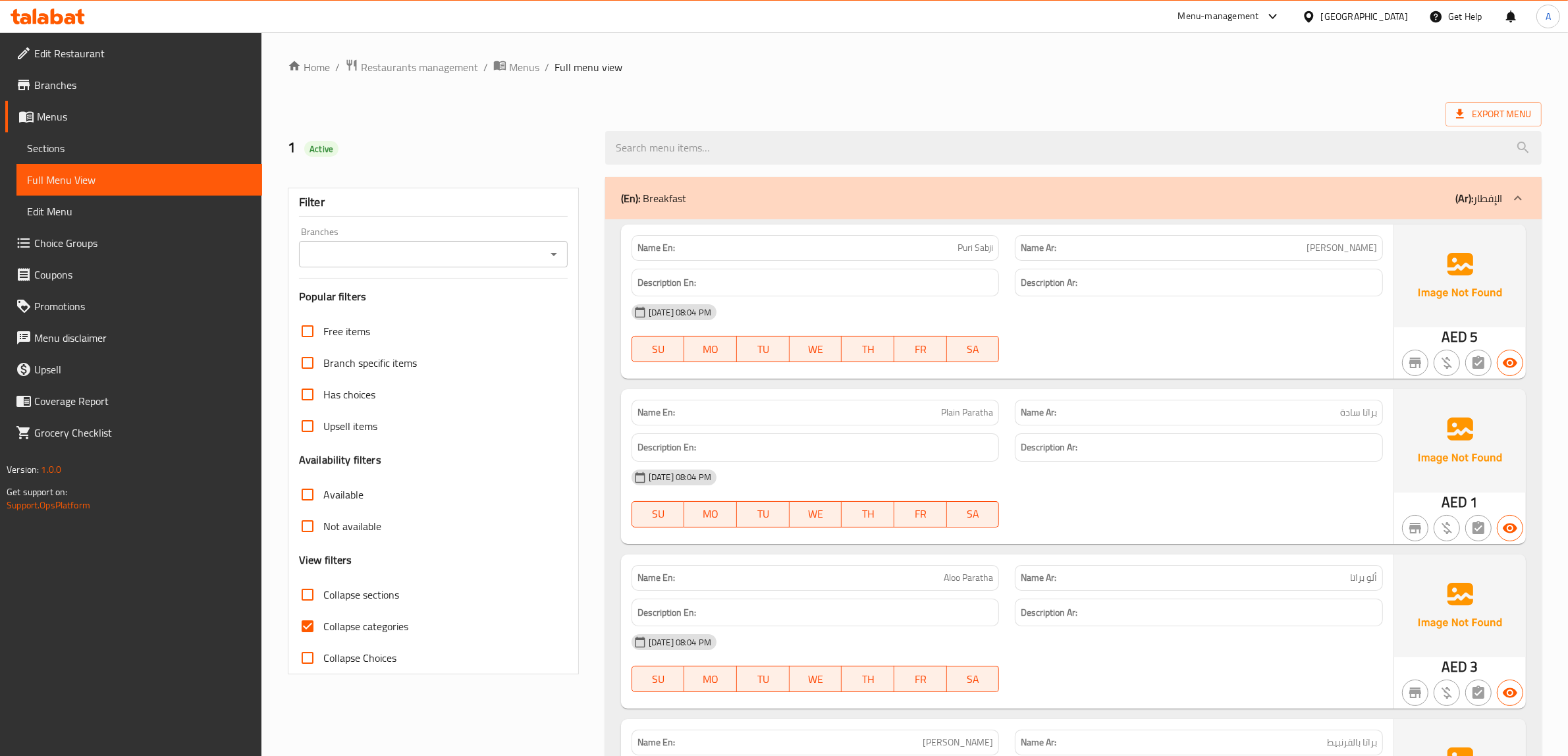
click at [371, 628] on span "Collapse categories" at bounding box center [366, 626] width 85 height 16
click at [323, 628] on input "Collapse categories" at bounding box center [307, 626] width 31 height 32
checkbox input "false"
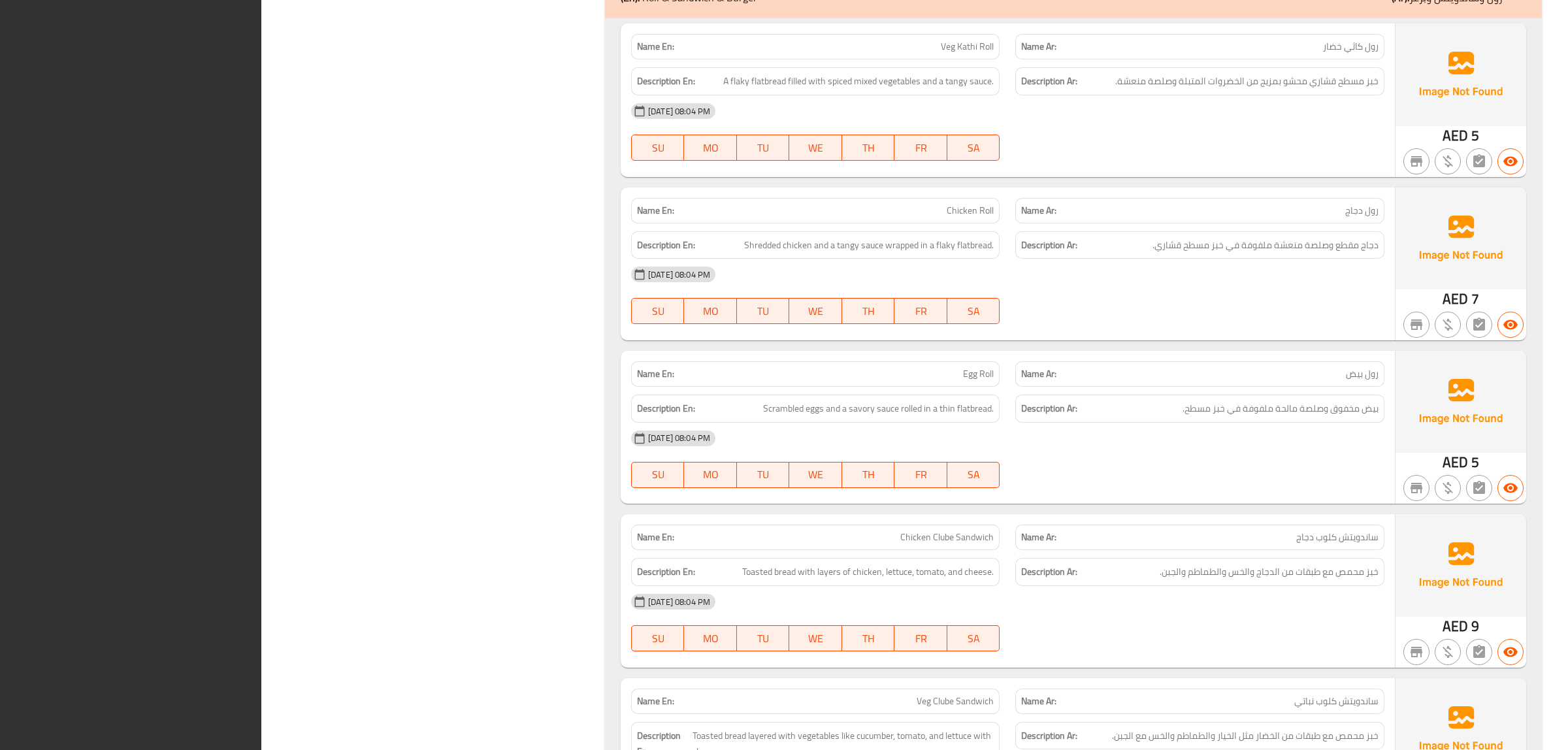
scroll to position [3091, 0]
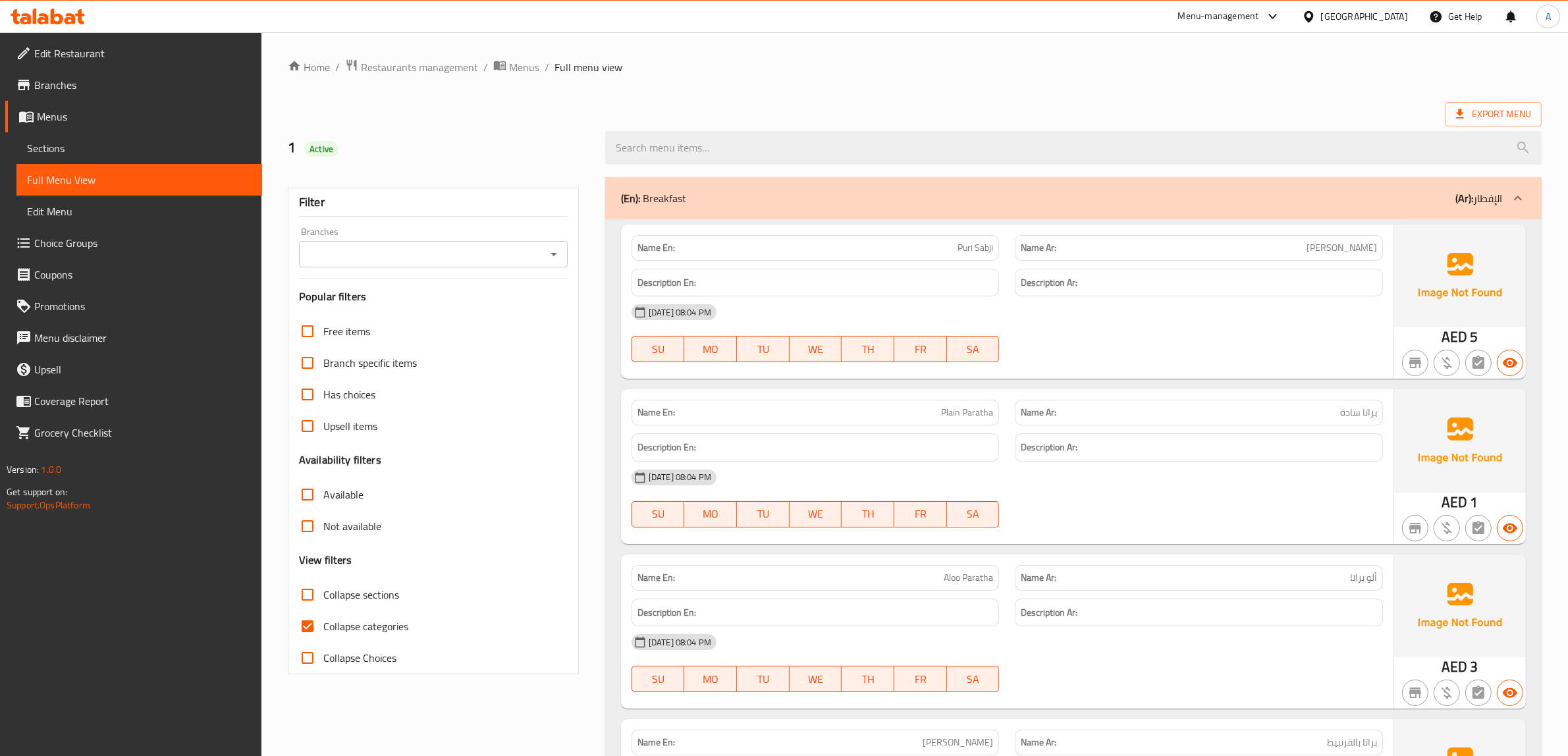
click at [323, 626] on input "Collapse categories" at bounding box center [307, 626] width 31 height 32
checkbox input "false"
click at [662, 60] on ol "Home / Restaurants management / Menus / Full menu view" at bounding box center [915, 67] width 1254 height 17
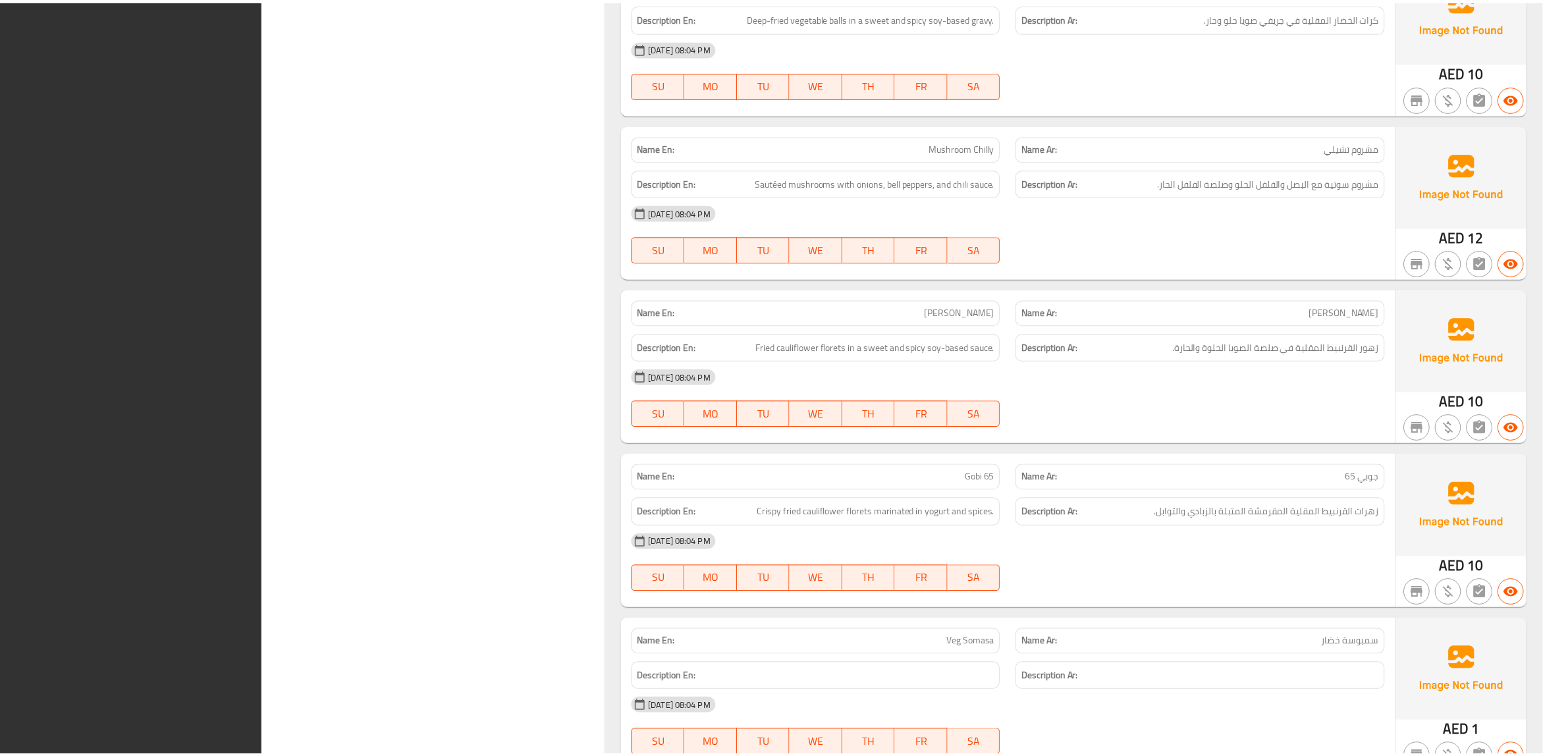
scroll to position [9118, 0]
